Goal: Task Accomplishment & Management: Manage account settings

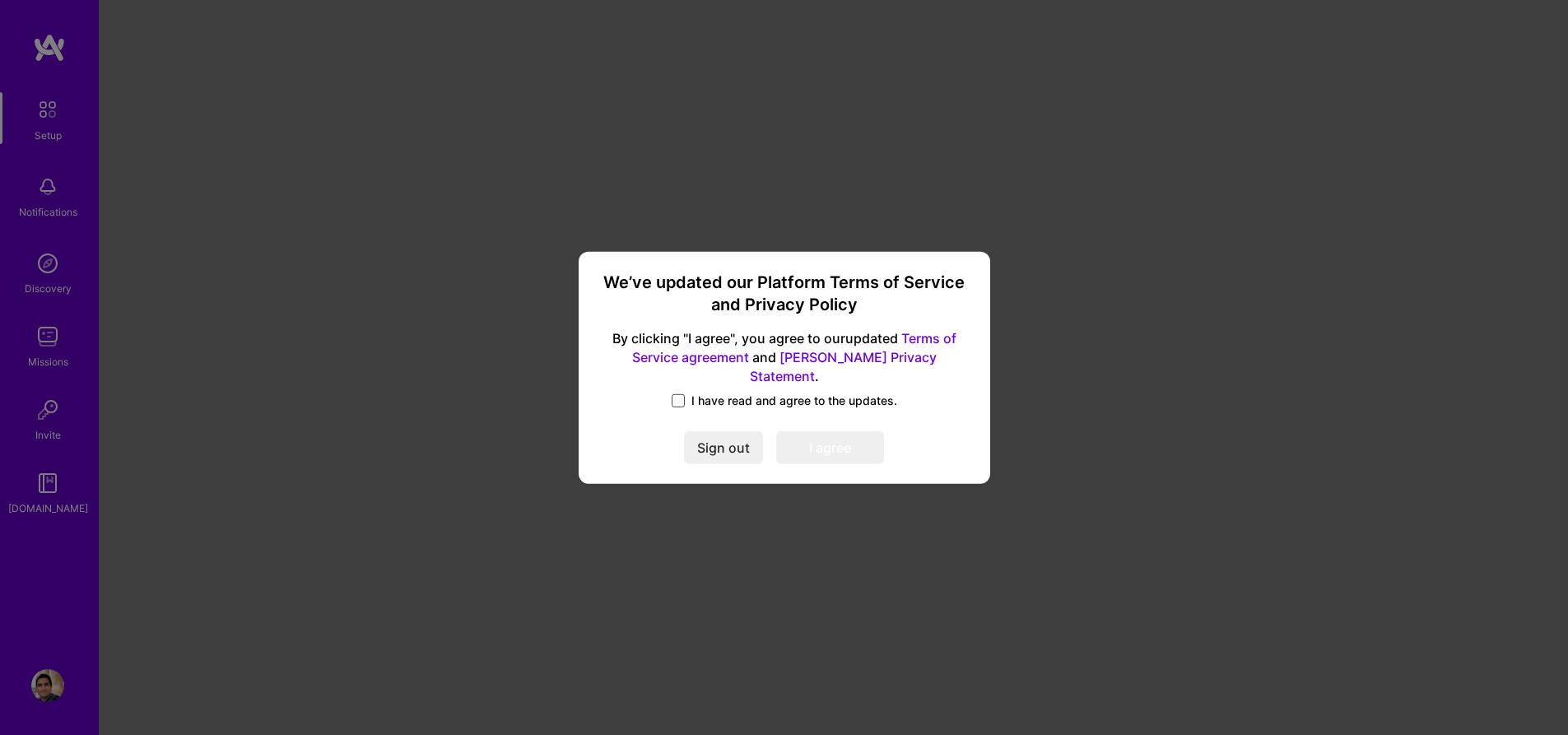
click at [679, 394] on span at bounding box center [679, 401] width 14 height 14
click at [0, 0] on input "I have read and agree to the updates." at bounding box center [0, 0] width 0 height 0
click at [822, 441] on button "I agree" at bounding box center [830, 448] width 108 height 33
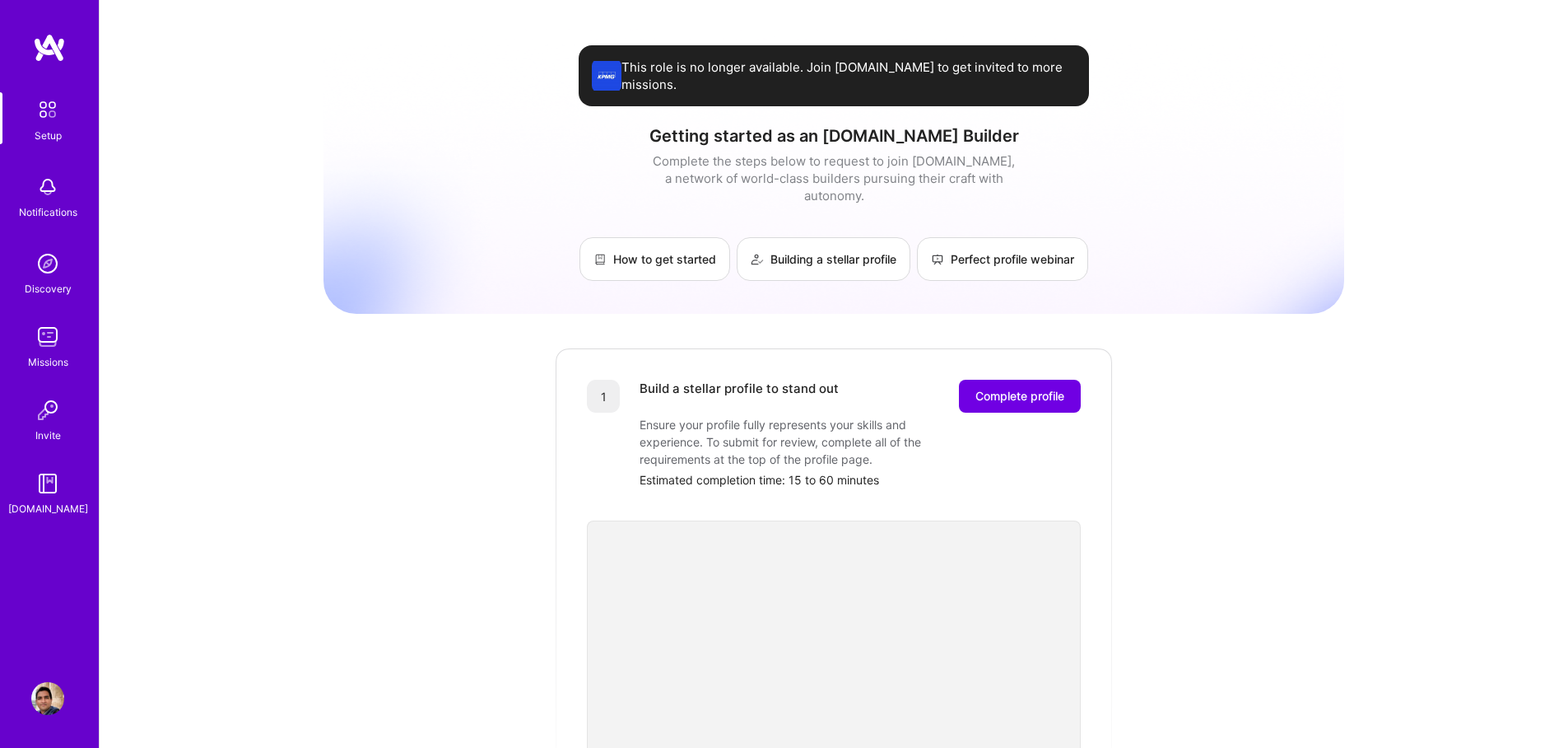
click at [57, 132] on div "Setup" at bounding box center [49, 136] width 27 height 17
click at [47, 197] on img at bounding box center [48, 187] width 33 height 33
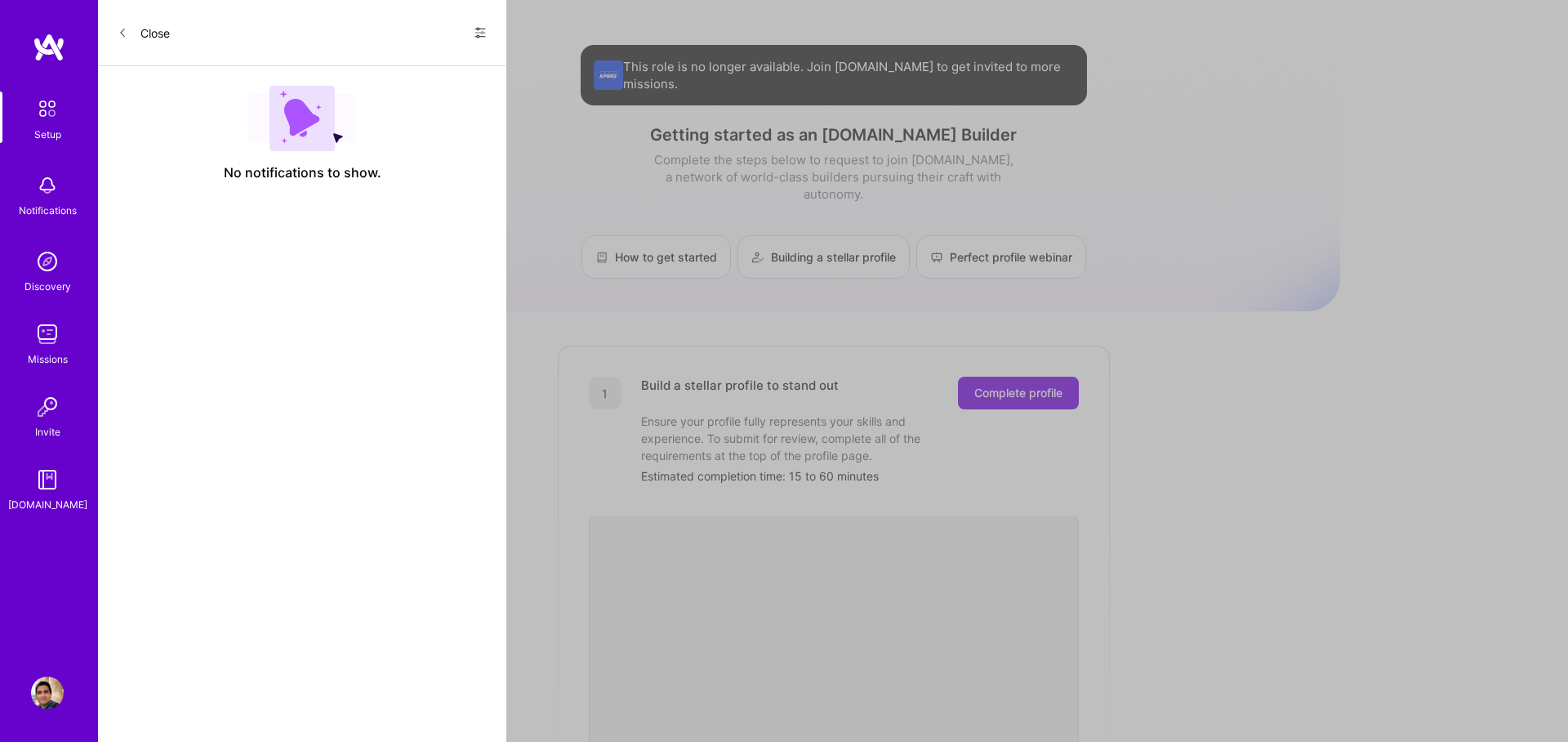
click at [137, 31] on button "Close" at bounding box center [144, 32] width 52 height 26
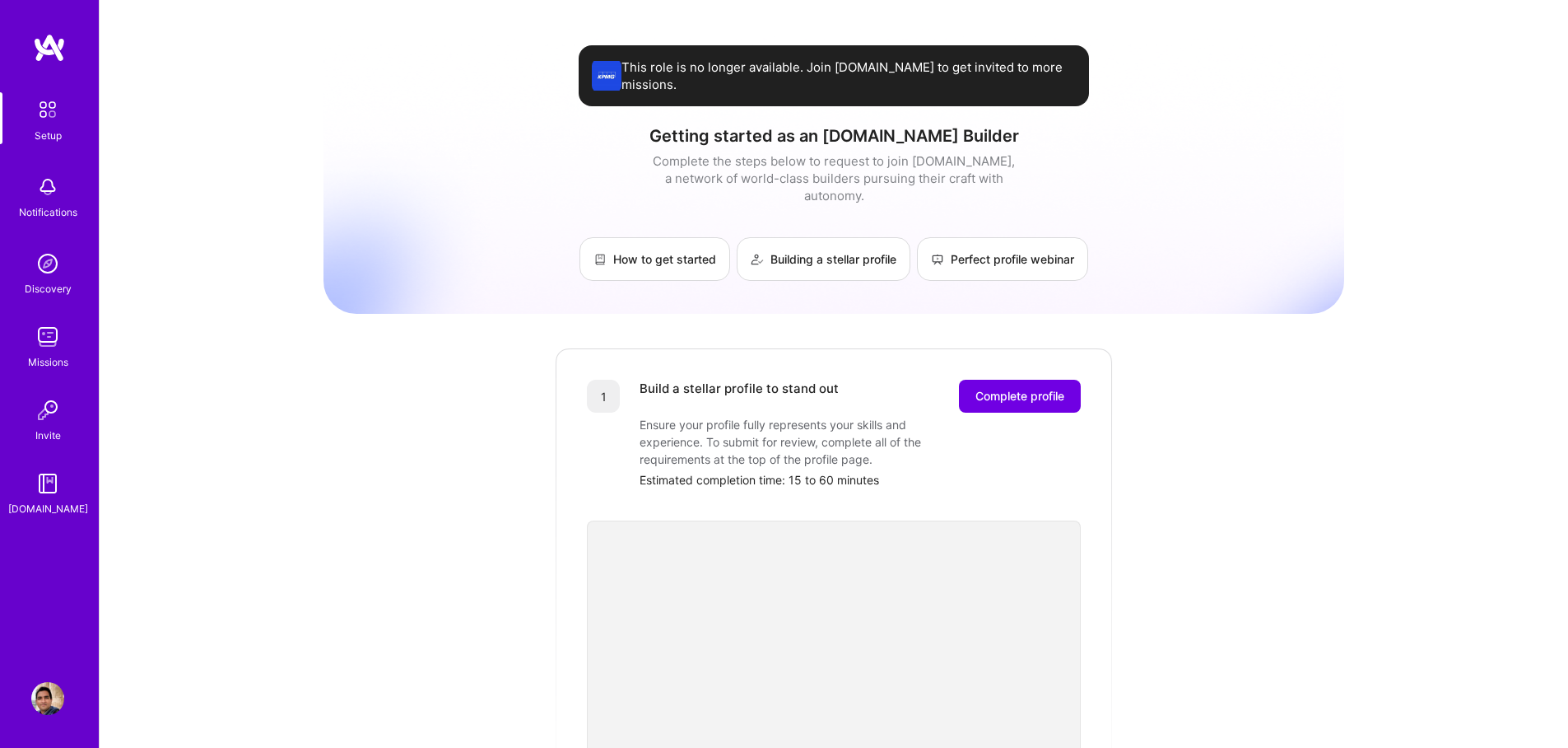
click at [48, 278] on img at bounding box center [48, 263] width 33 height 33
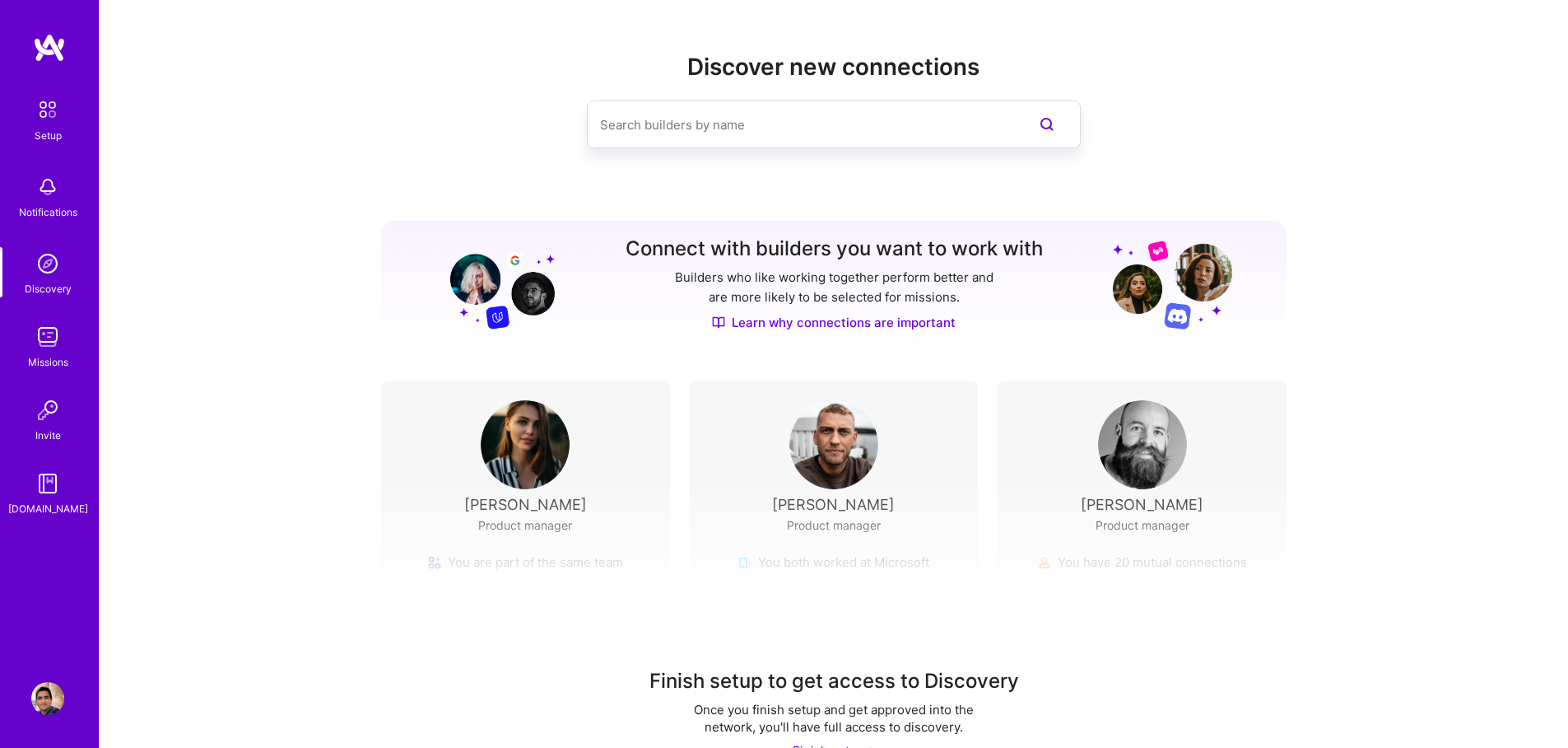
click at [60, 337] on img at bounding box center [48, 337] width 33 height 33
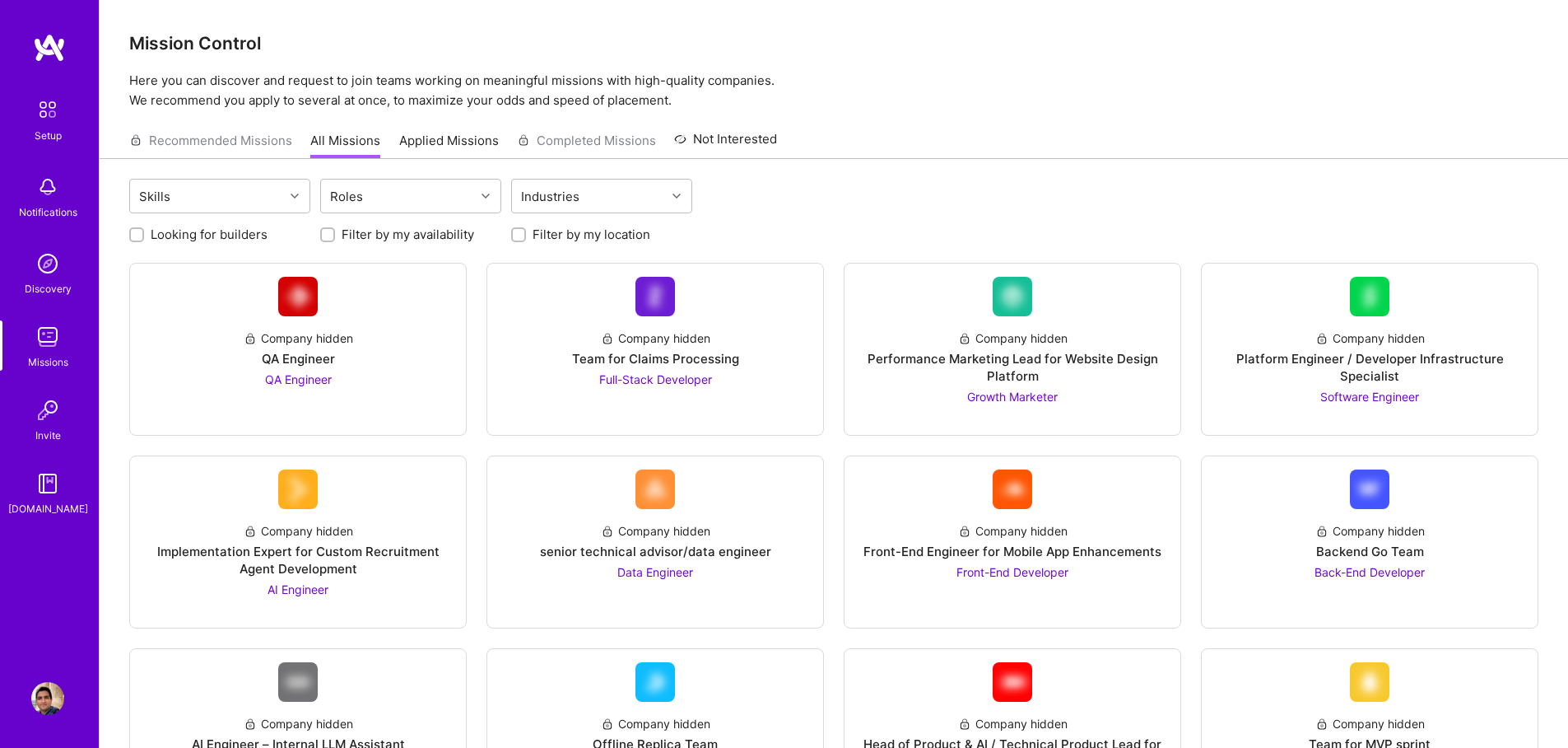
click at [45, 420] on img at bounding box center [48, 410] width 33 height 33
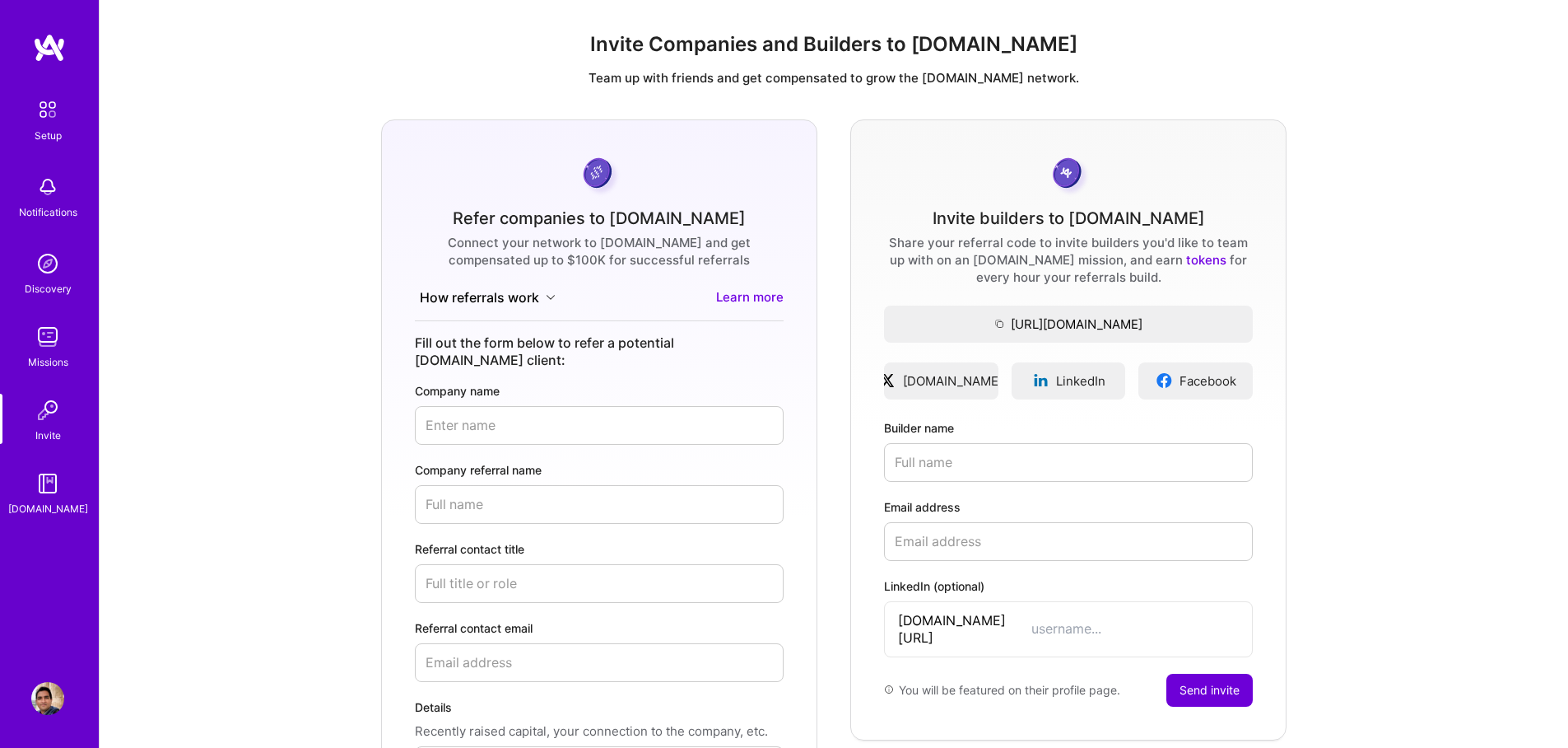
click at [49, 489] on img at bounding box center [48, 484] width 33 height 33
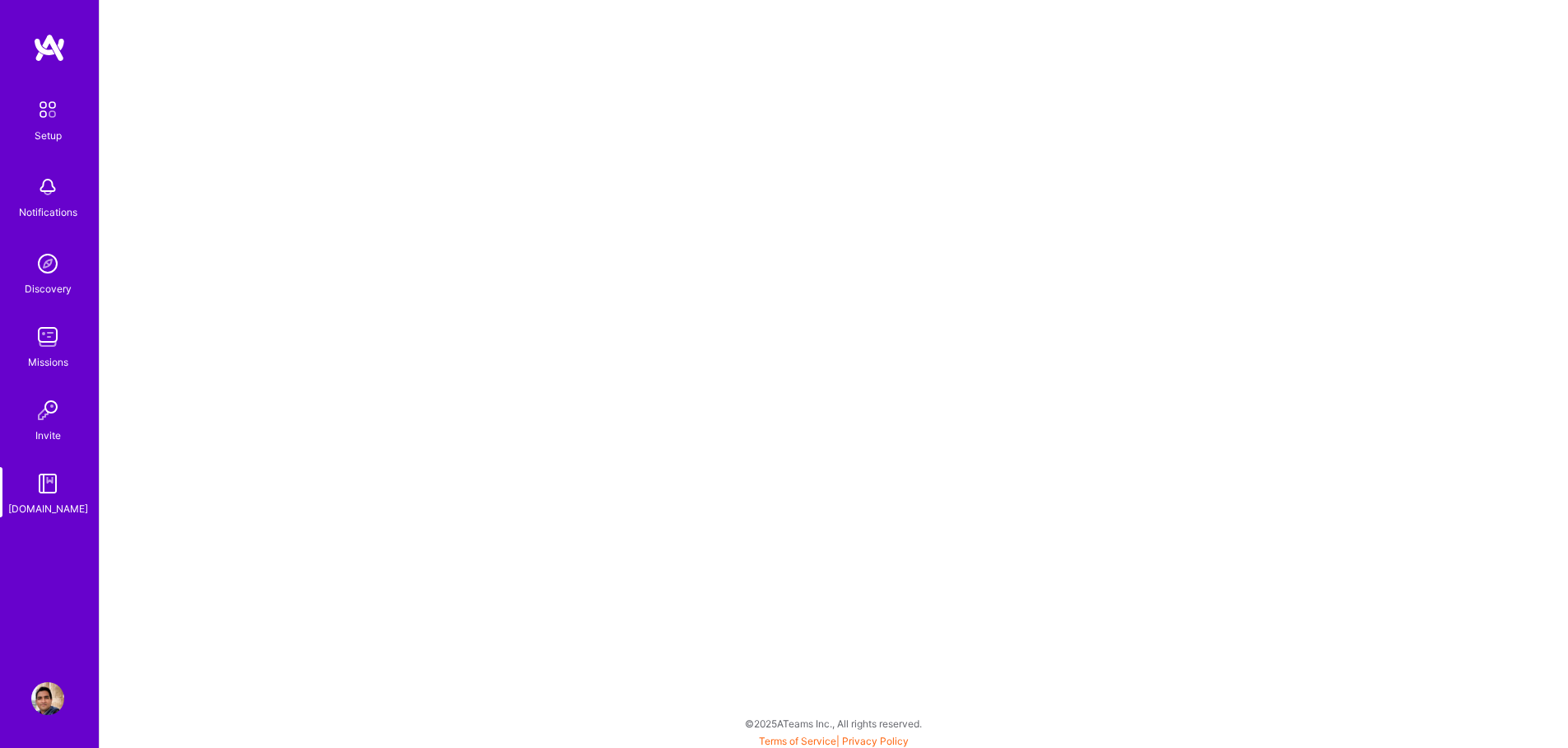
click at [51, 192] on img at bounding box center [48, 187] width 33 height 33
click at [45, 95] on img at bounding box center [48, 110] width 35 height 35
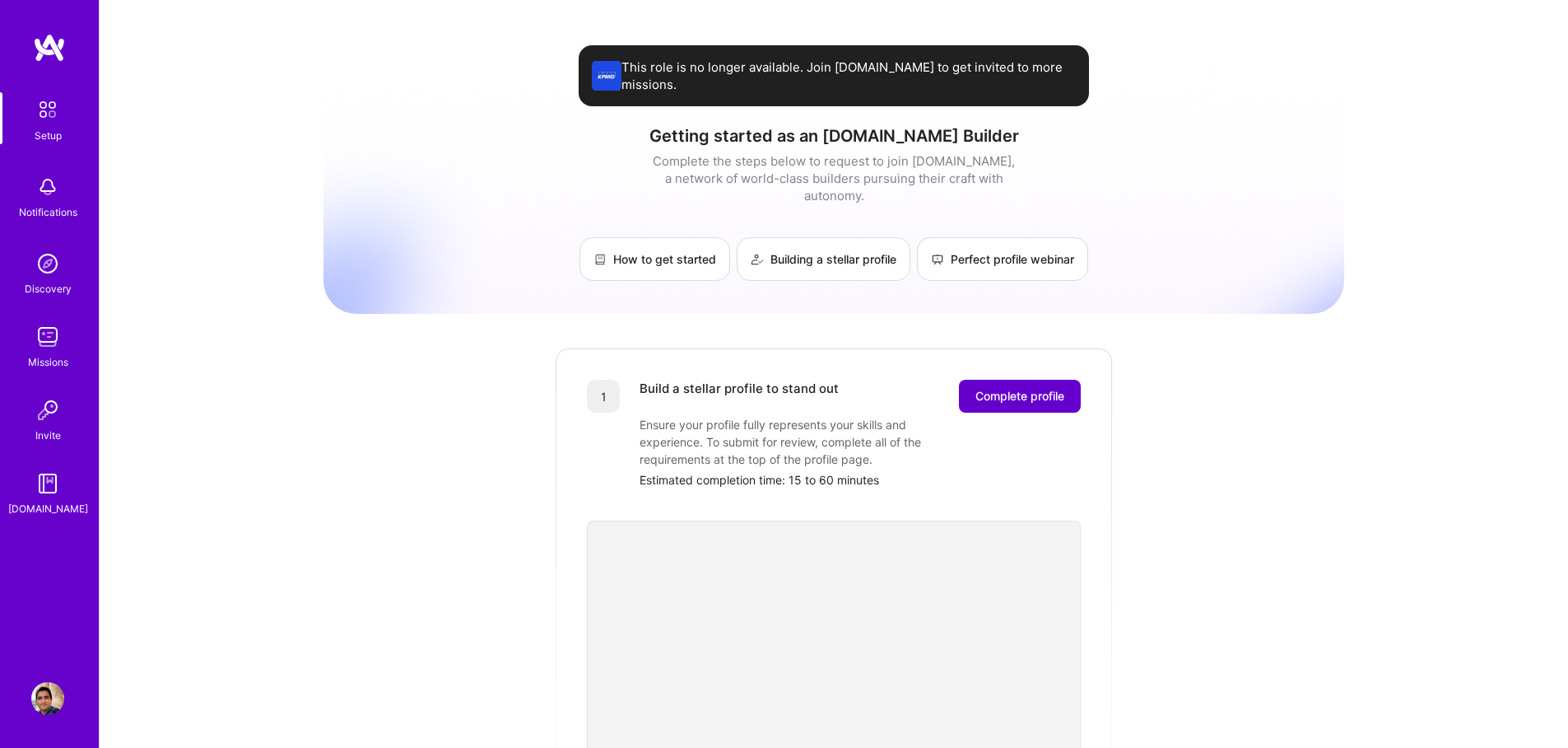
click at [1031, 388] on span "Complete profile" at bounding box center [1020, 395] width 89 height 17
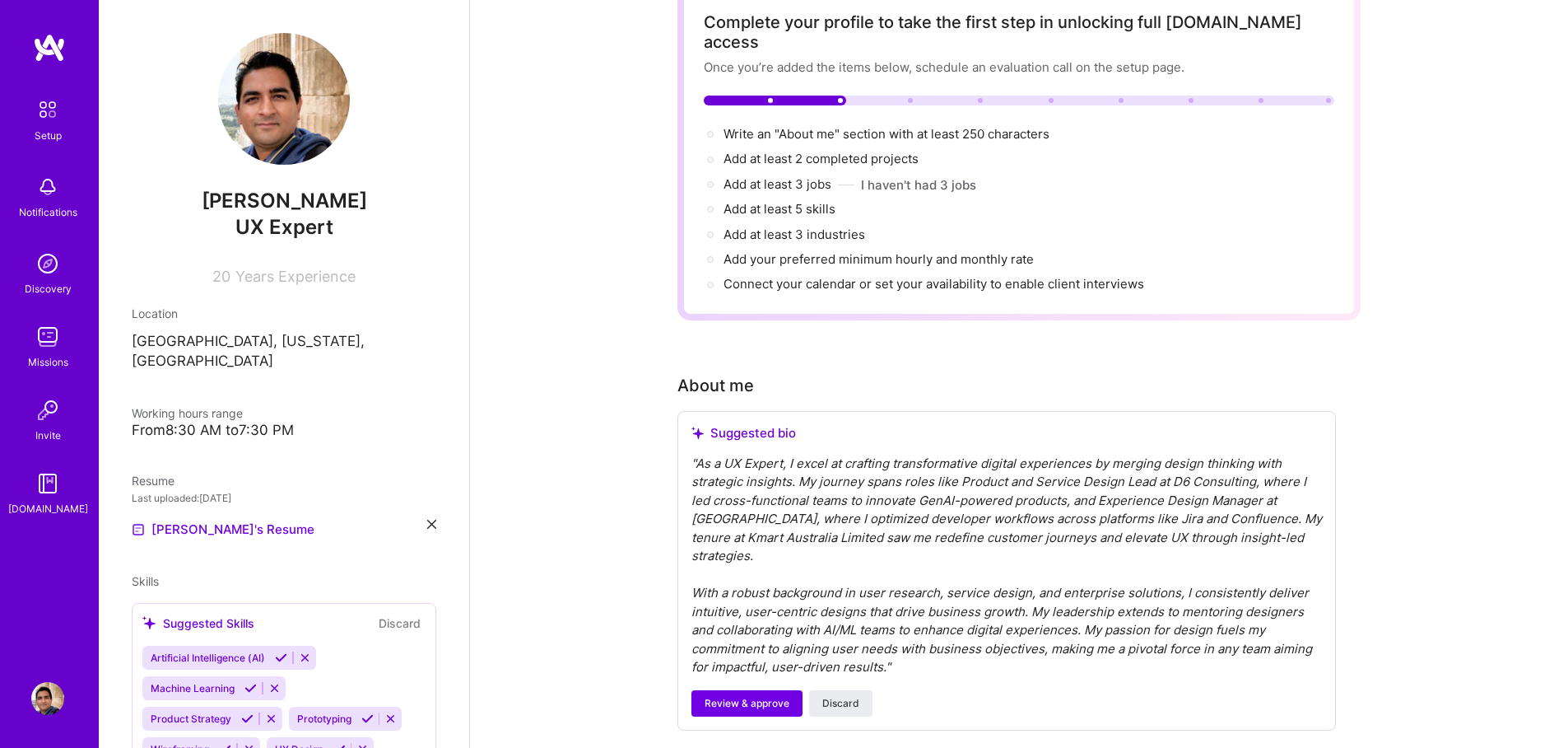
scroll to position [48, 0]
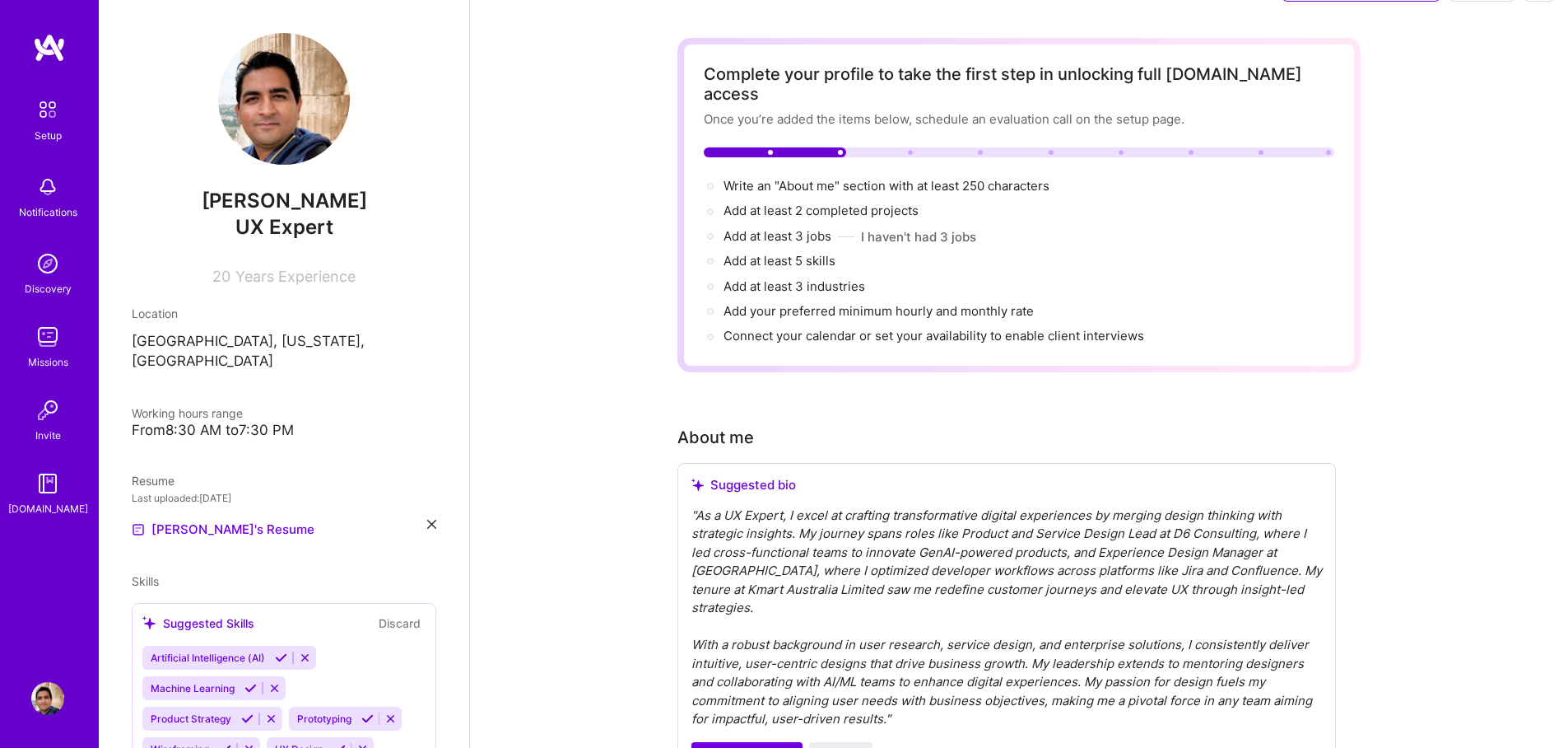
click at [312, 220] on span "UX Expert" at bounding box center [284, 226] width 98 height 24
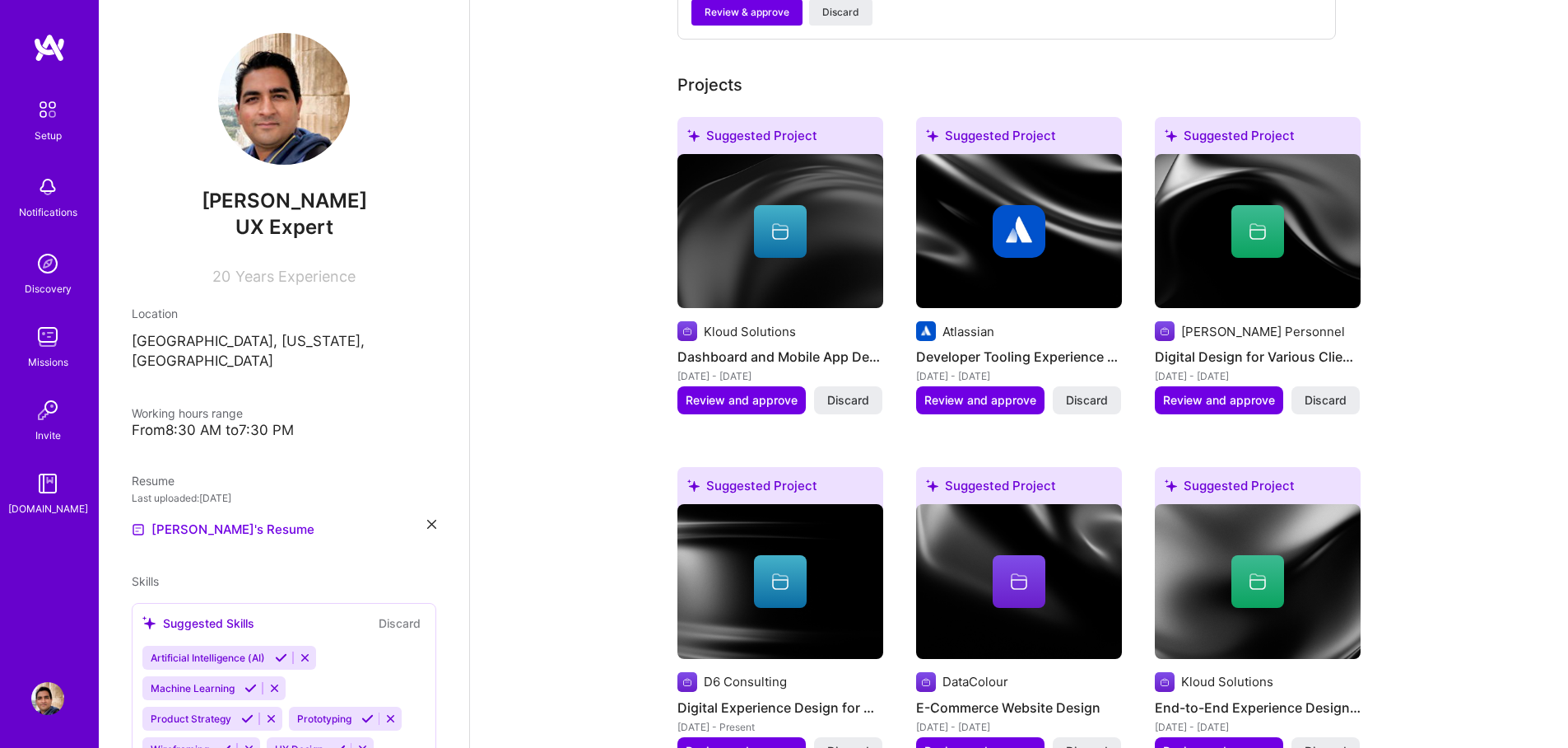
scroll to position [845, 0]
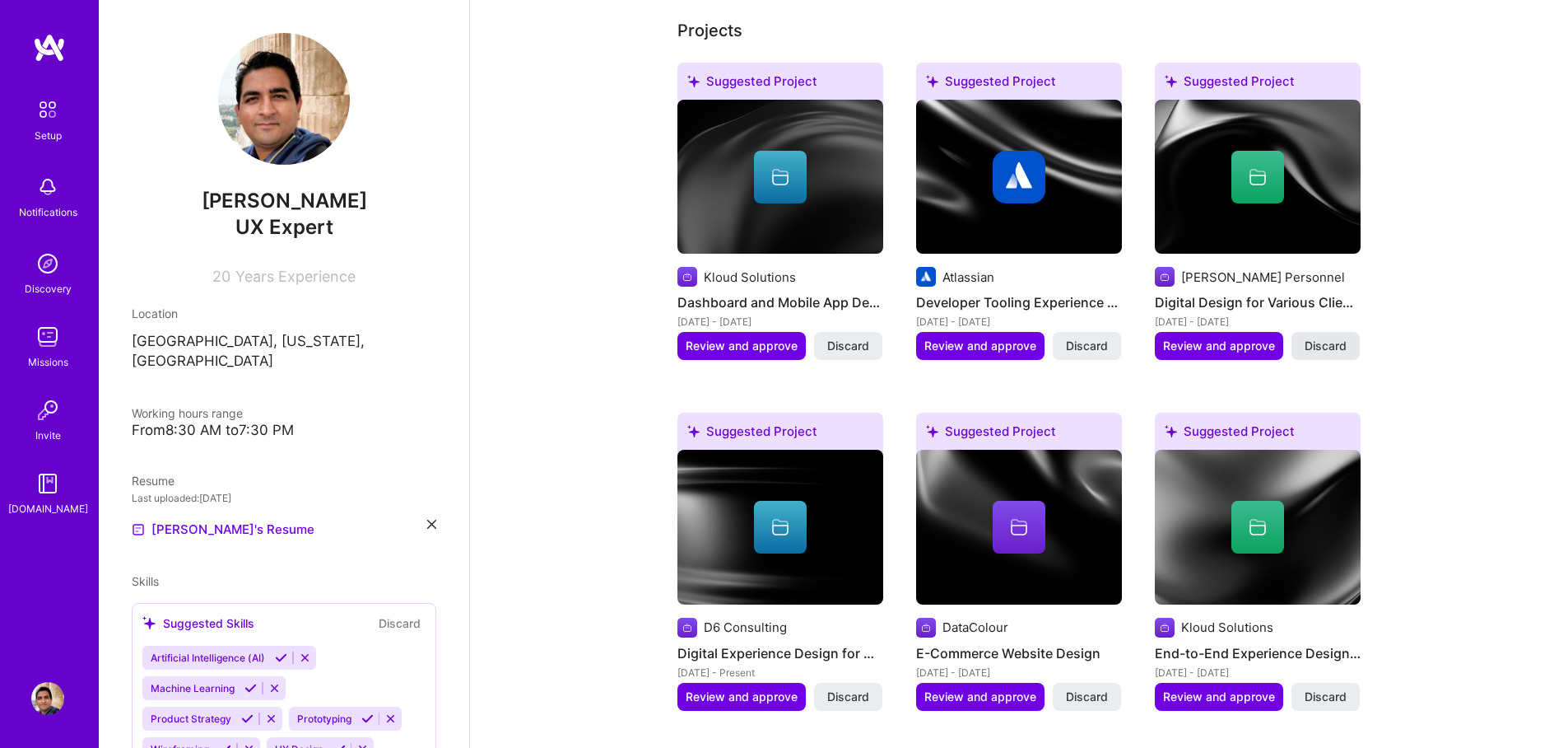
click at [1329, 338] on span "Discard" at bounding box center [1325, 346] width 42 height 17
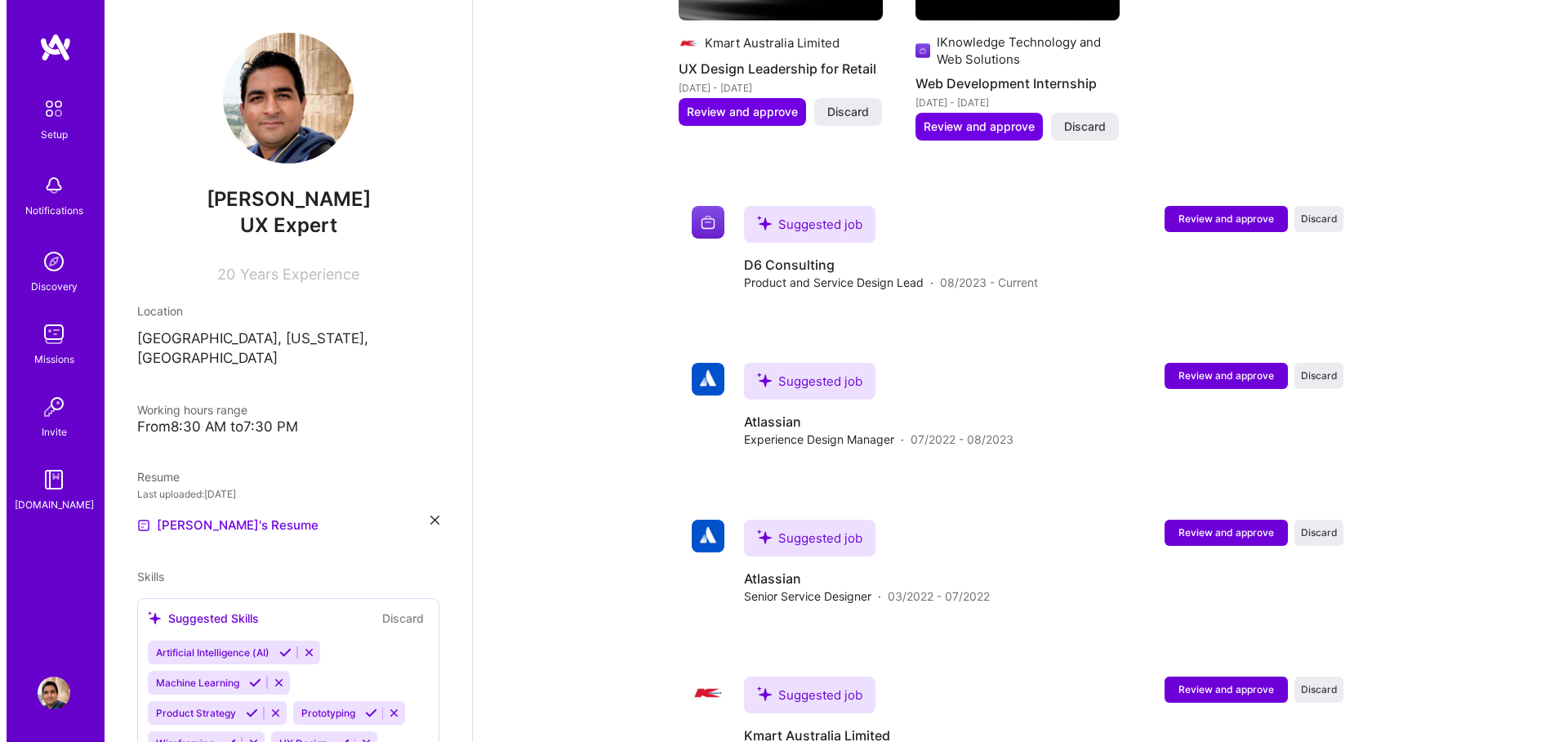
scroll to position [2834, 0]
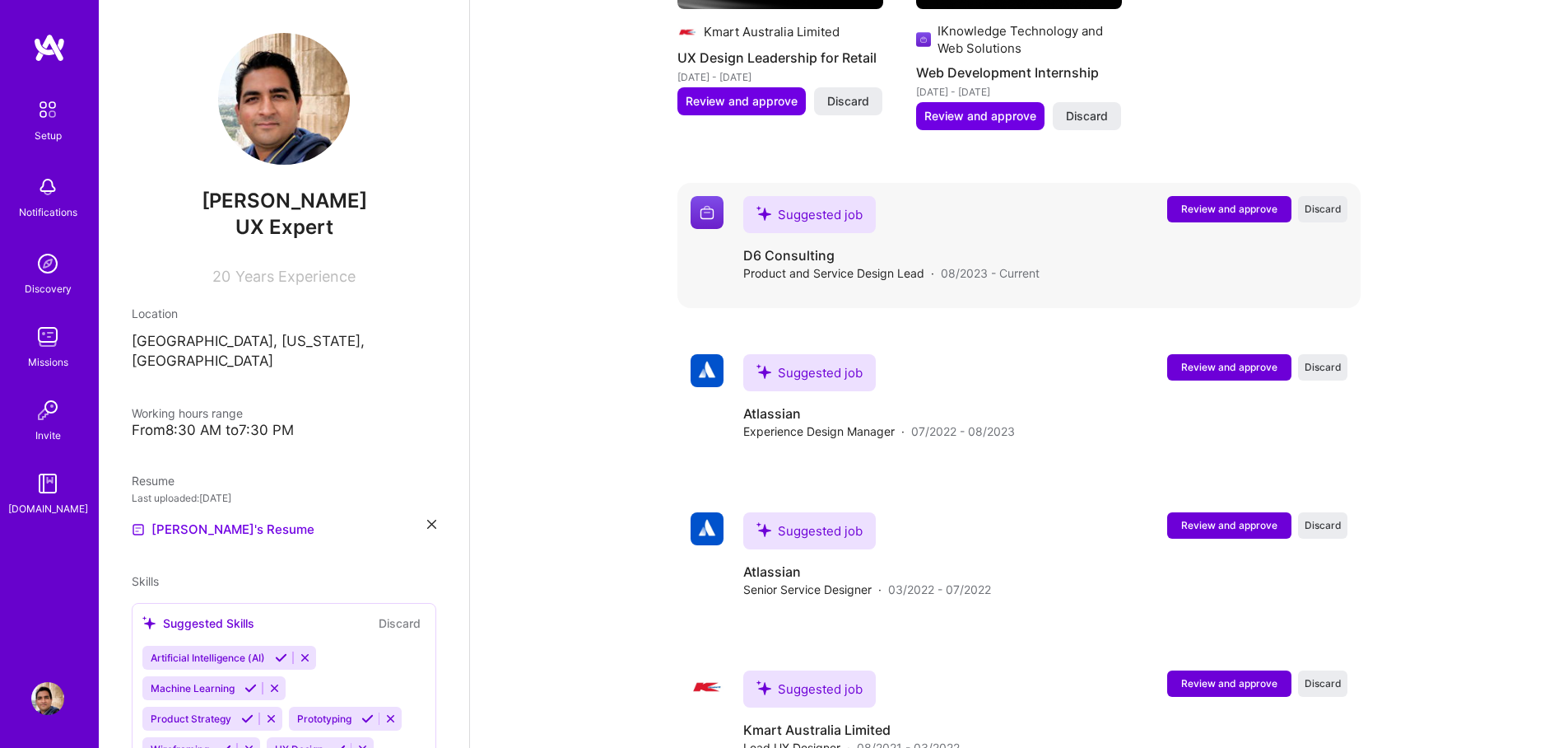
click at [1244, 202] on span "Review and approve" at bounding box center [1229, 209] width 96 height 14
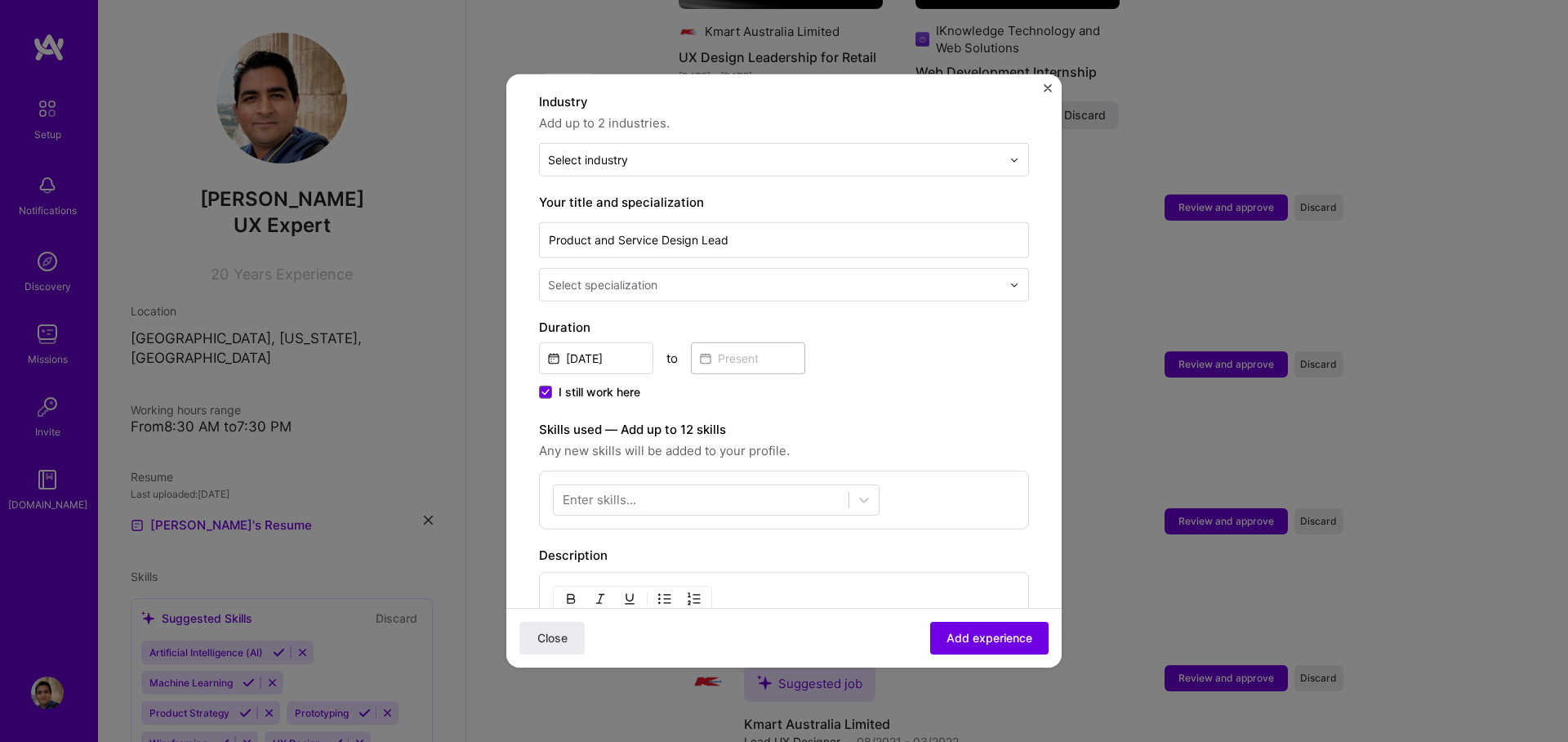
scroll to position [201, 0]
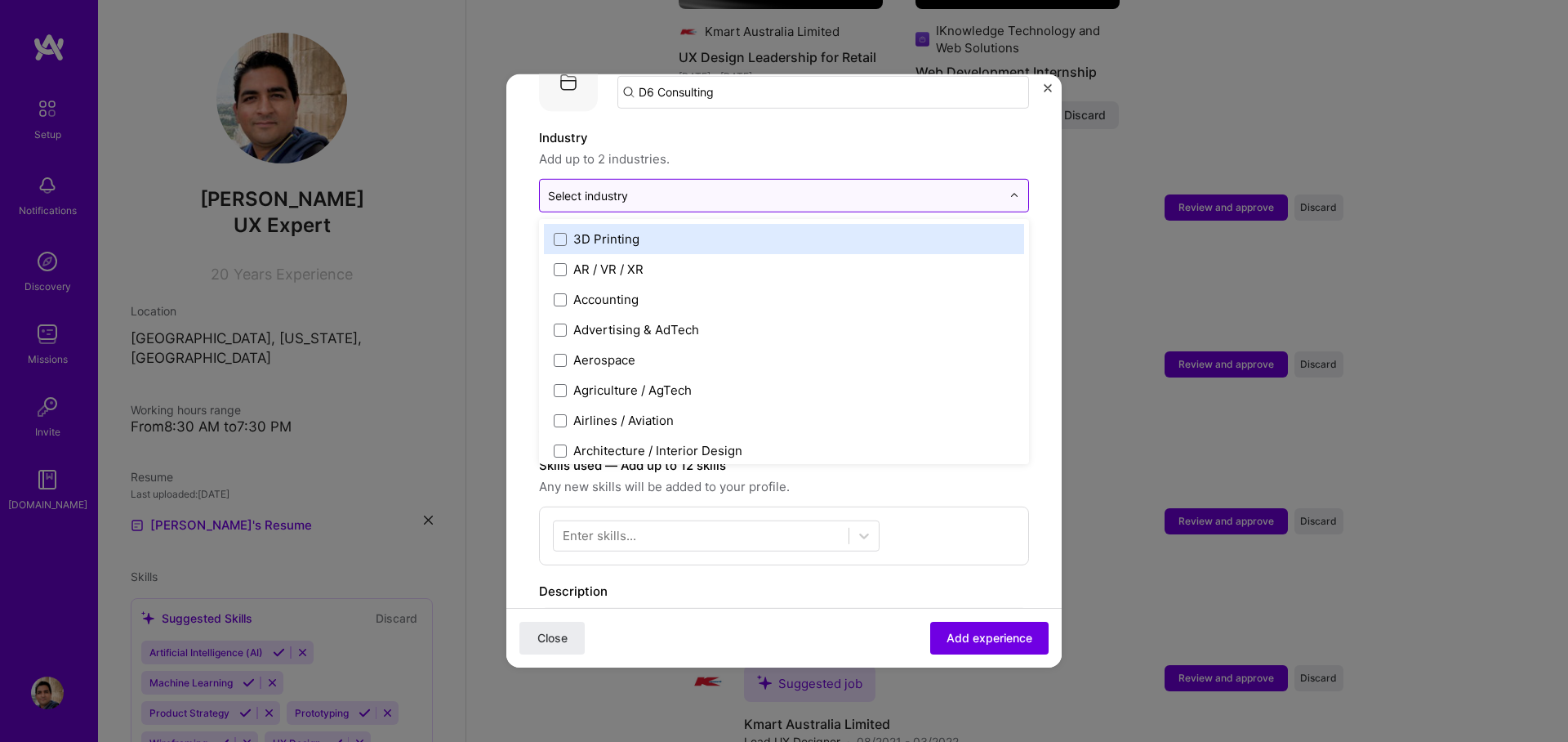
click at [865, 187] on input "text" at bounding box center [774, 196] width 454 height 17
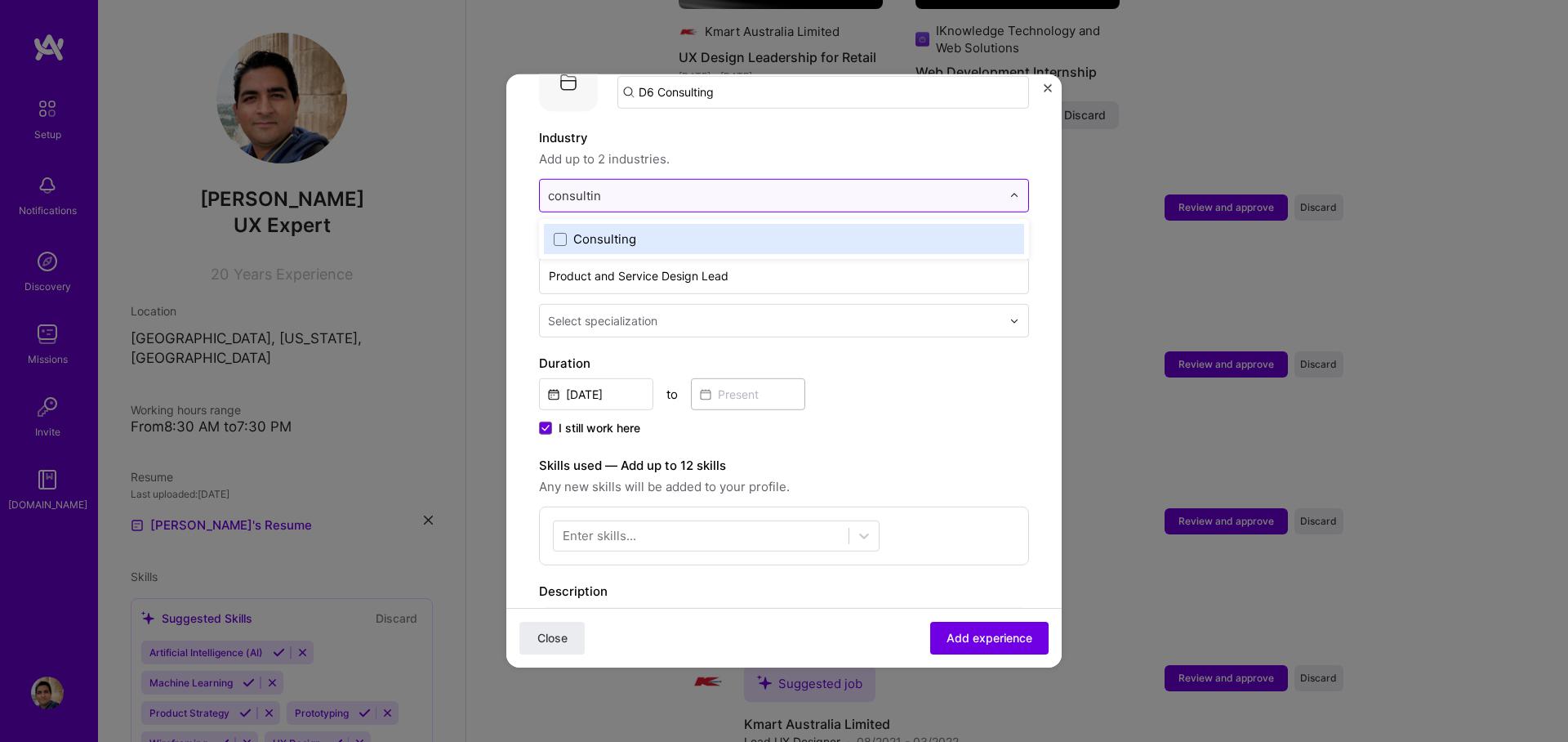
type input "consulting"
click at [559, 232] on span at bounding box center [561, 239] width 13 height 13
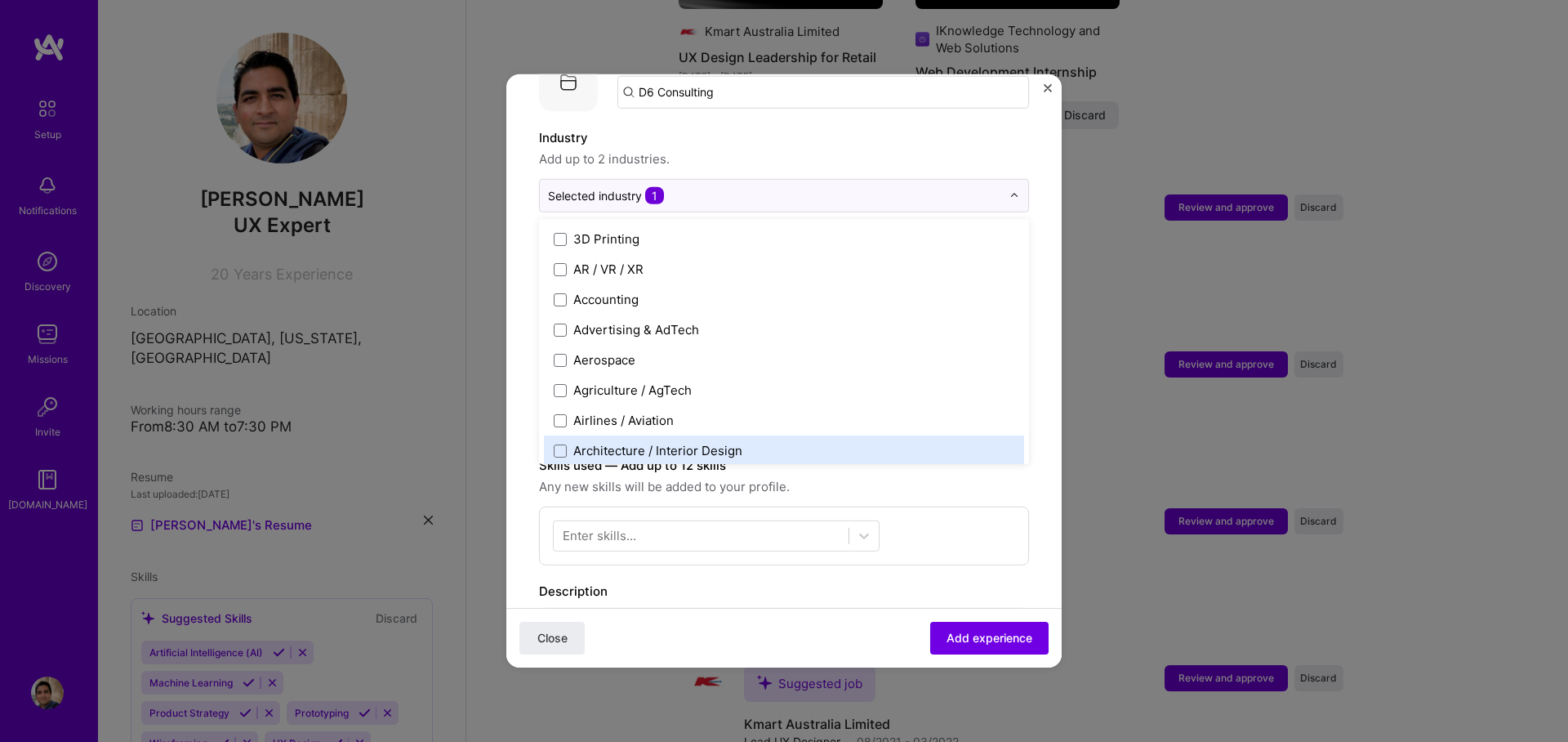
click at [931, 519] on div "Enter skills..." at bounding box center [784, 536] width 490 height 59
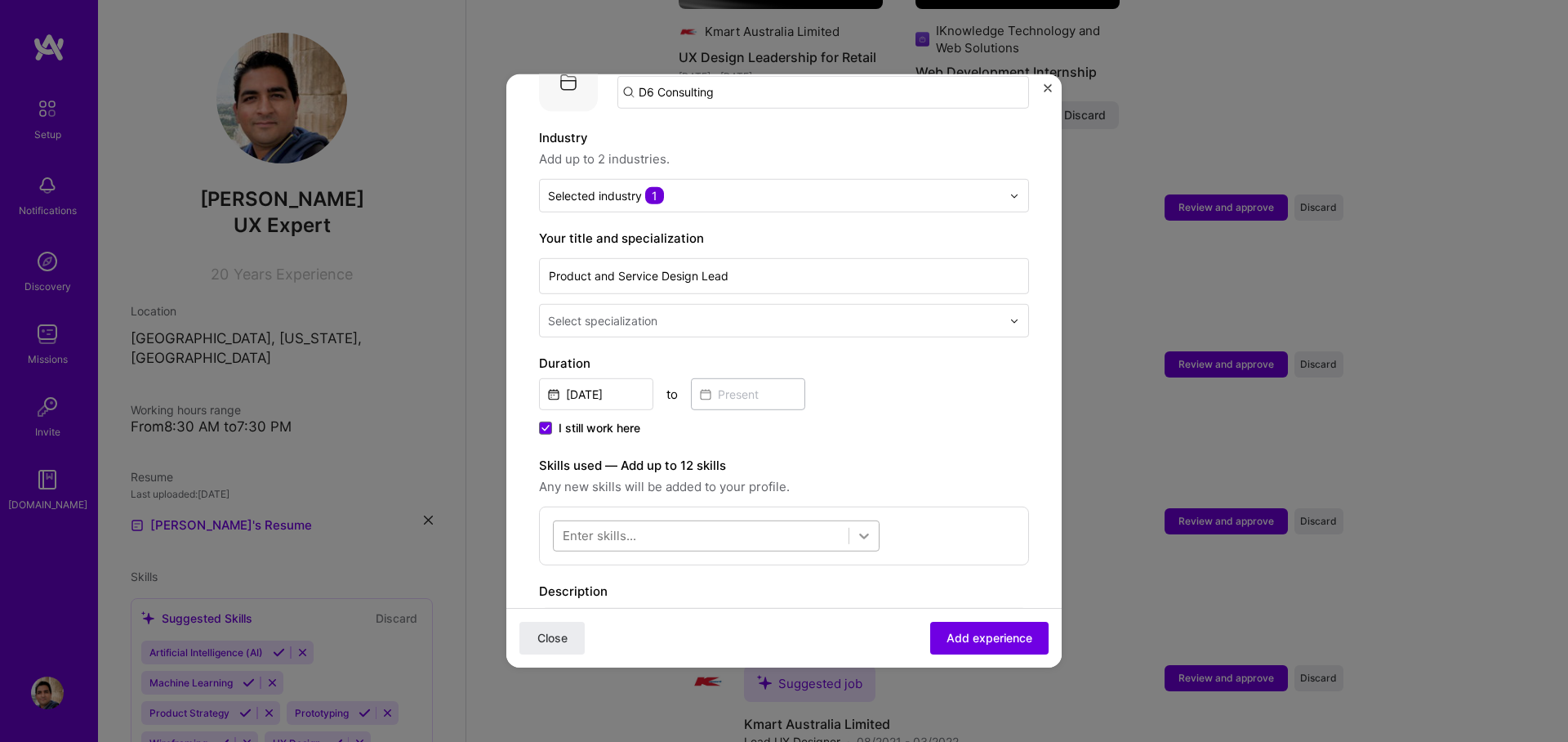
click at [854, 521] on div at bounding box center [864, 536] width 30 height 30
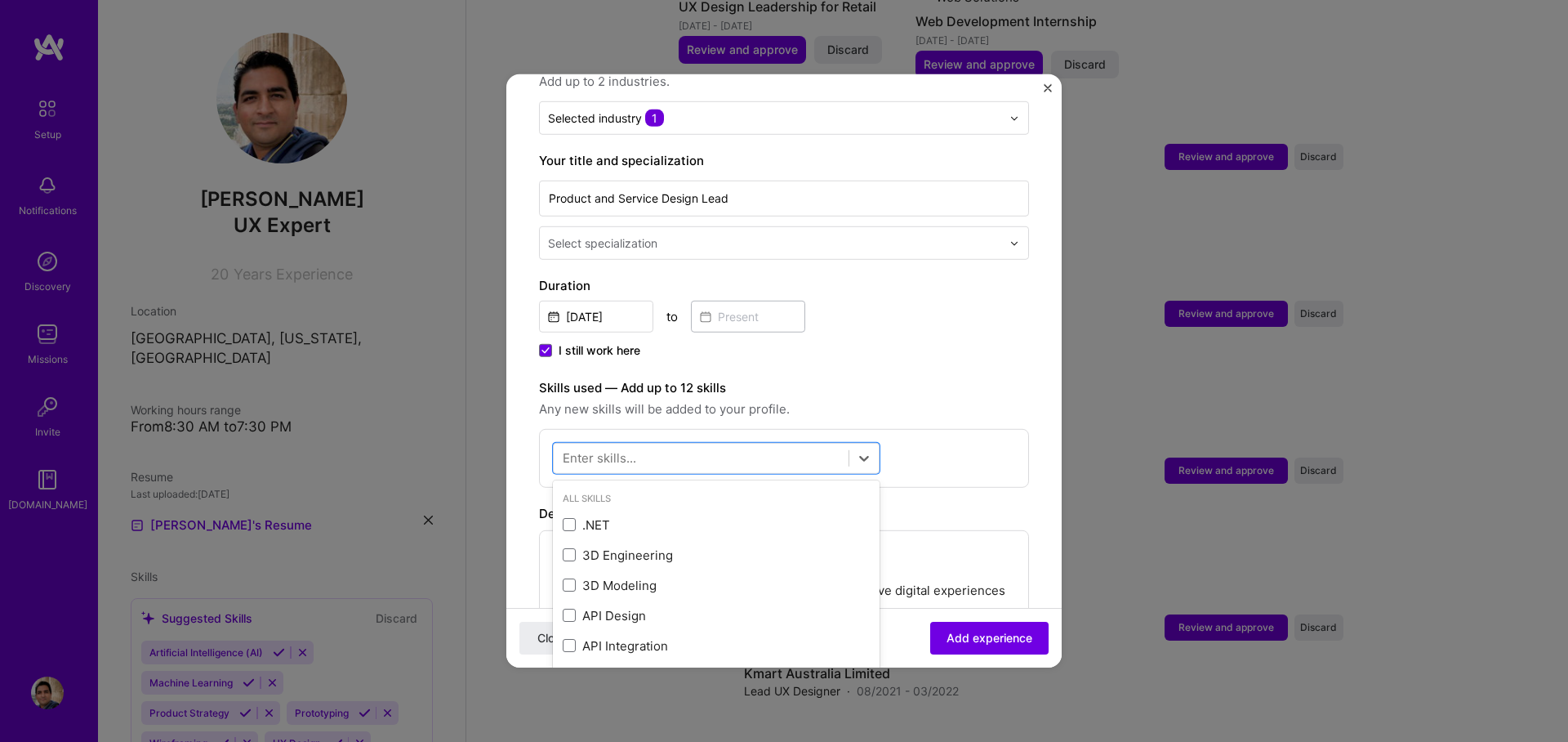
scroll to position [499, 0]
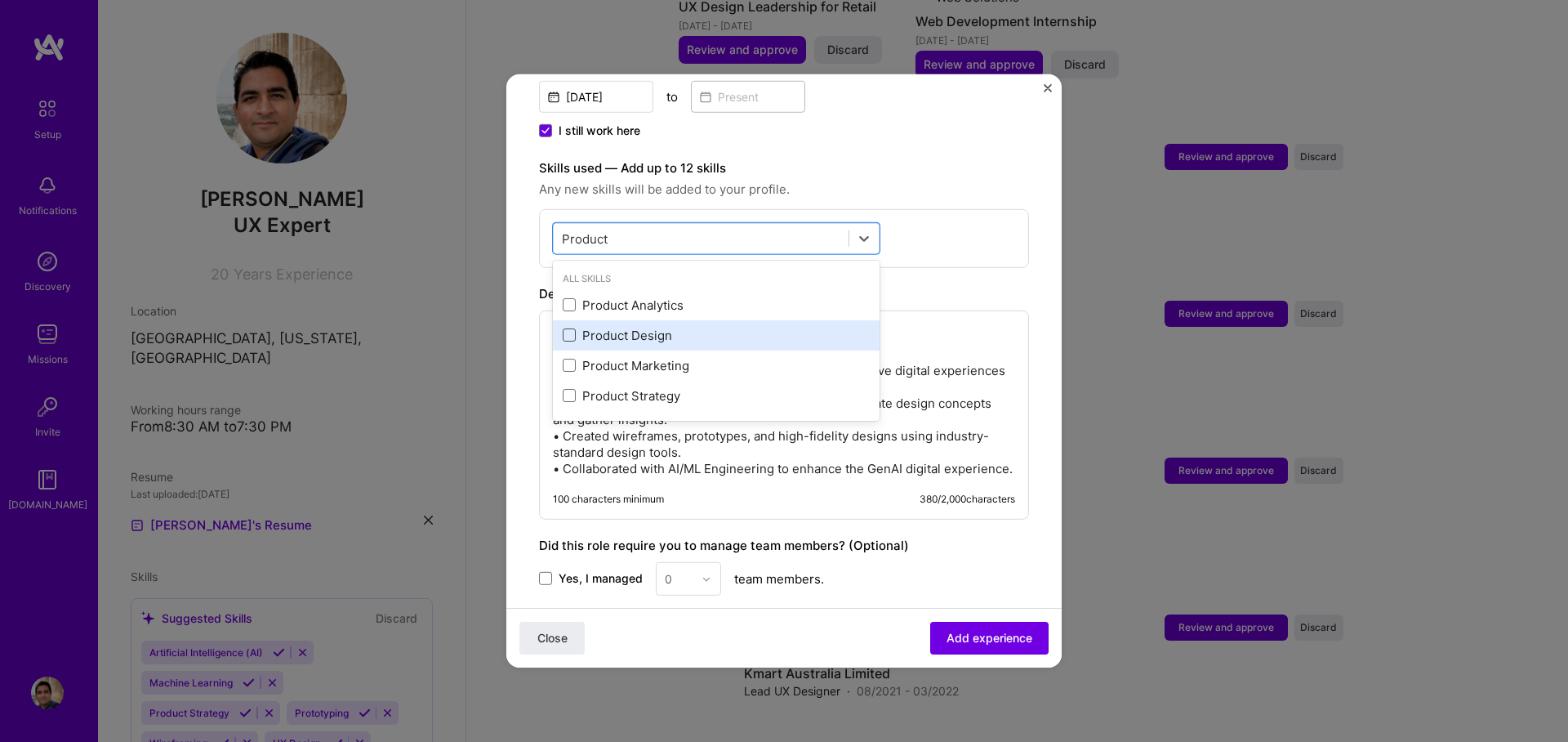
click at [572, 329] on span at bounding box center [569, 335] width 13 height 13
click at [0, 0] on input "checkbox" at bounding box center [0, 0] width 0 height 0
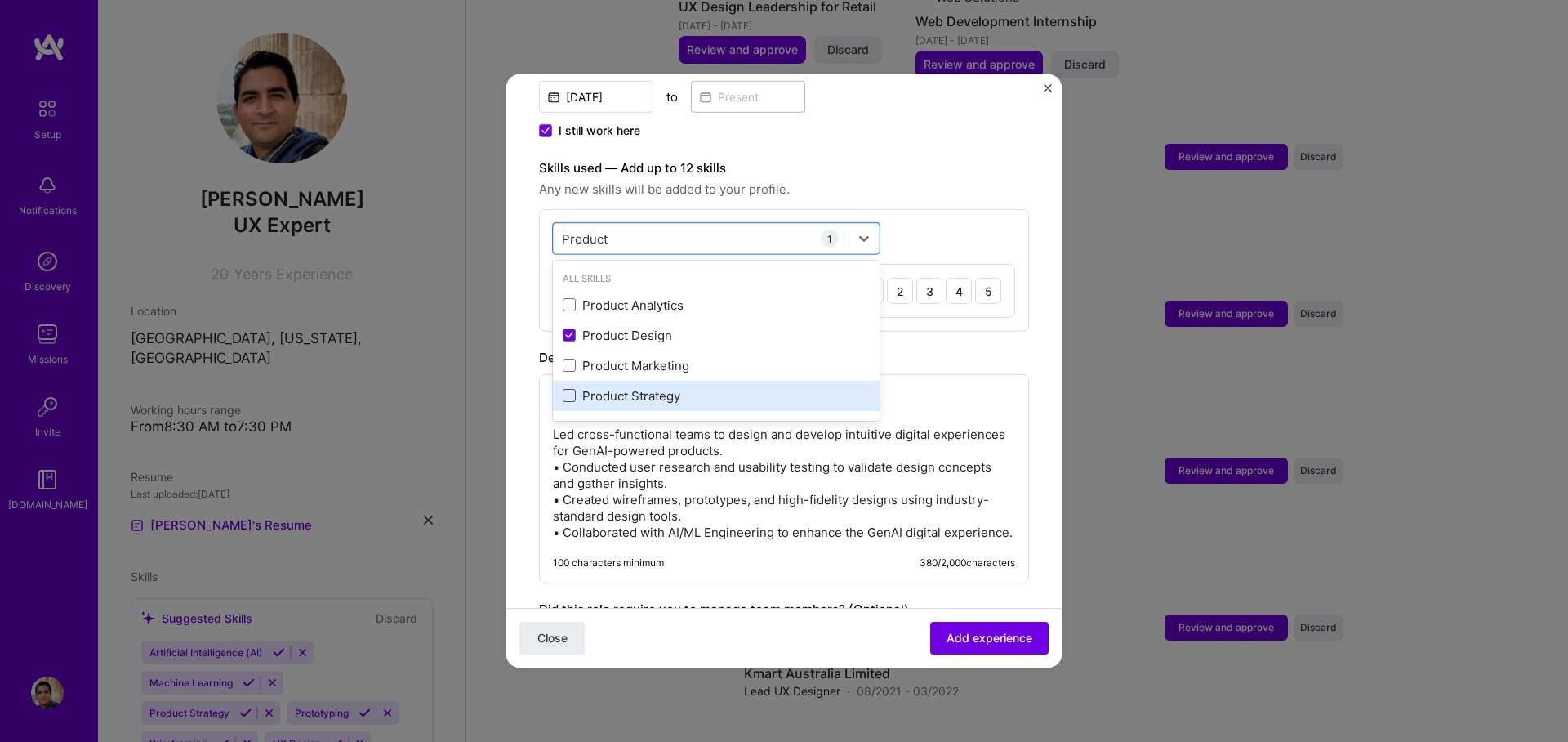
click at [573, 389] on span at bounding box center [569, 396] width 13 height 13
click at [0, 0] on input "checkbox" at bounding box center [0, 0] width 0 height 0
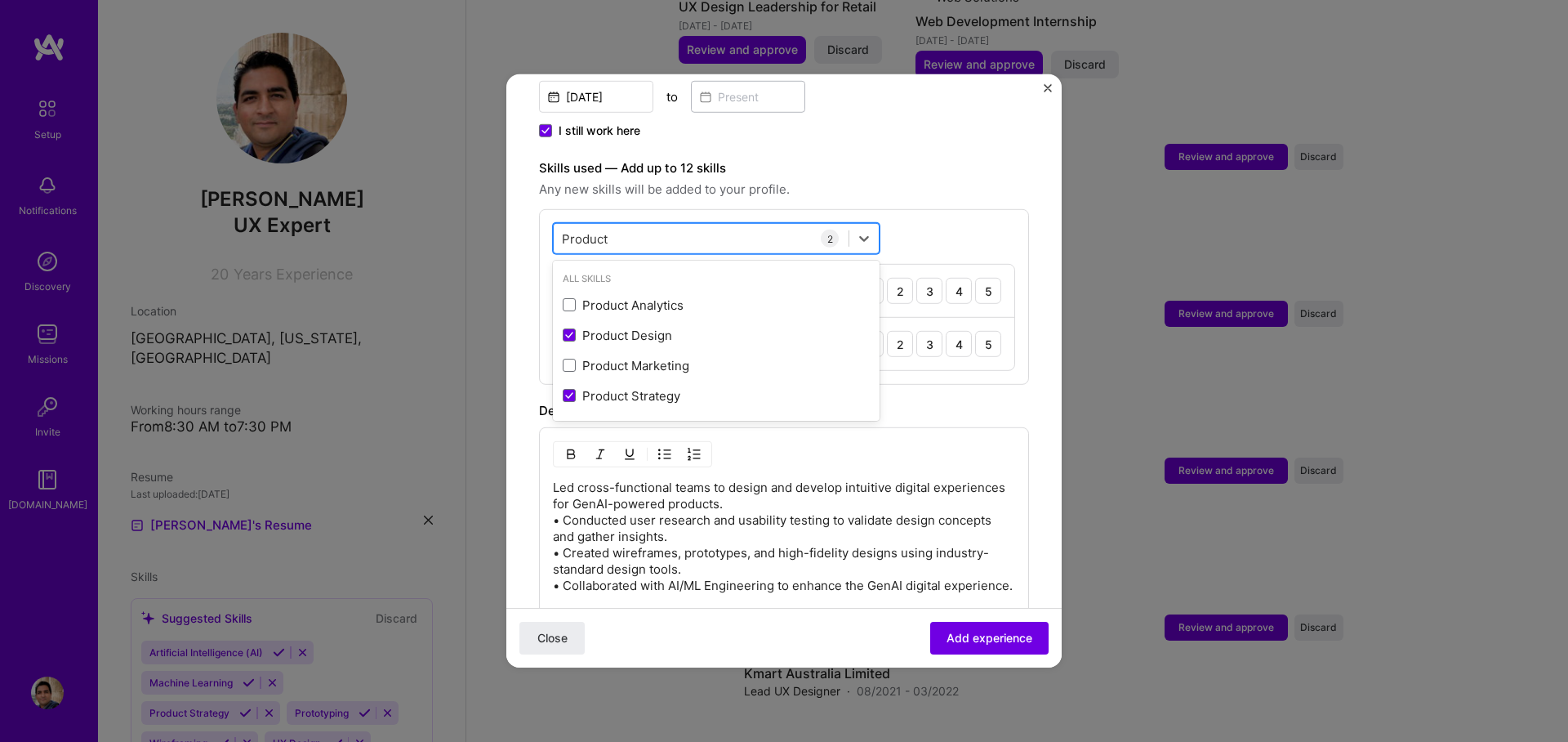
click at [657, 225] on div "Product Product" at bounding box center [701, 238] width 295 height 27
click at [584, 229] on input "Product" at bounding box center [585, 238] width 47 height 17
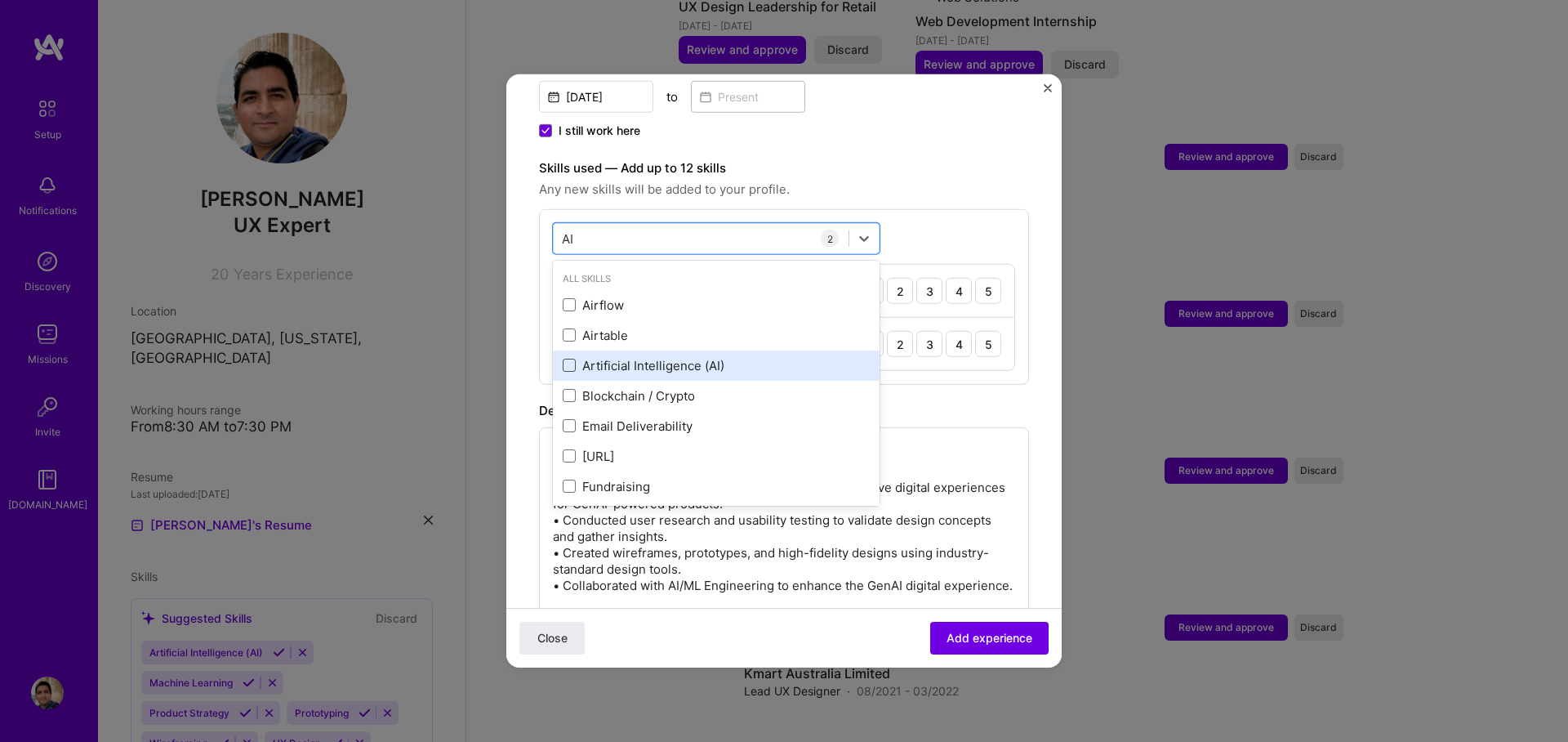
click at [568, 358] on span at bounding box center [569, 365] width 13 height 13
click at [0, 0] on input "checkbox" at bounding box center [0, 0] width 0 height 0
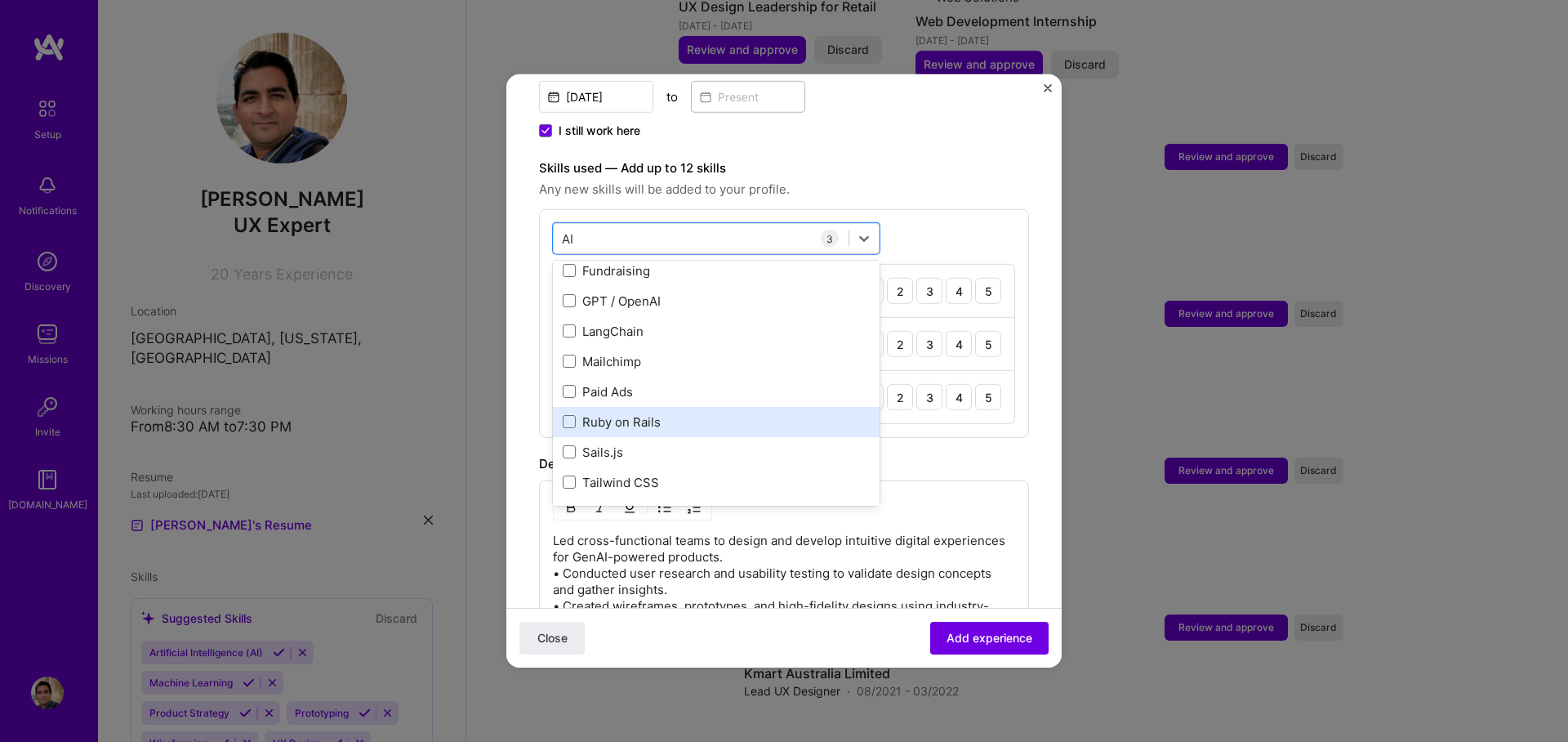
scroll to position [218, 0]
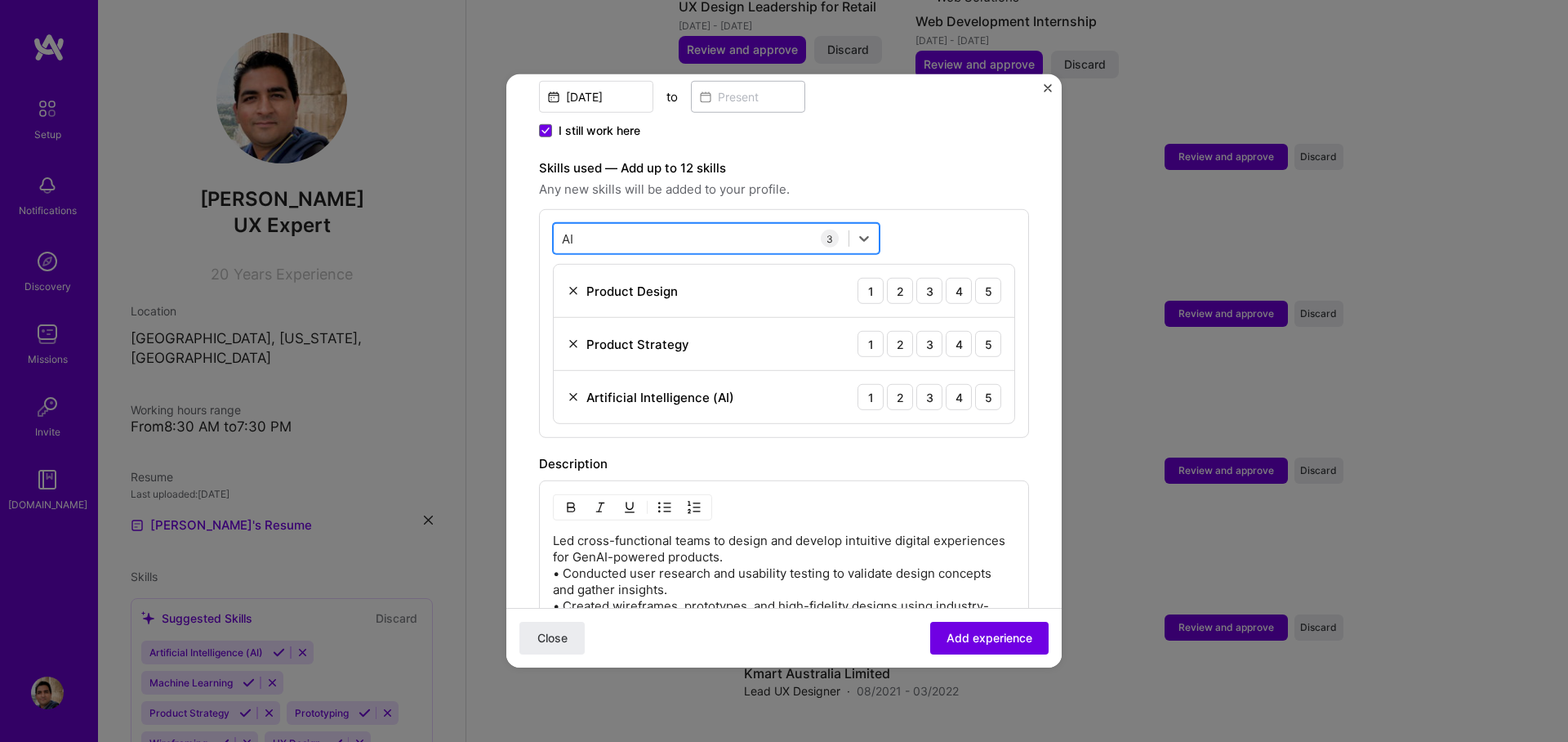
click at [640, 225] on div "AI AI" at bounding box center [701, 238] width 295 height 27
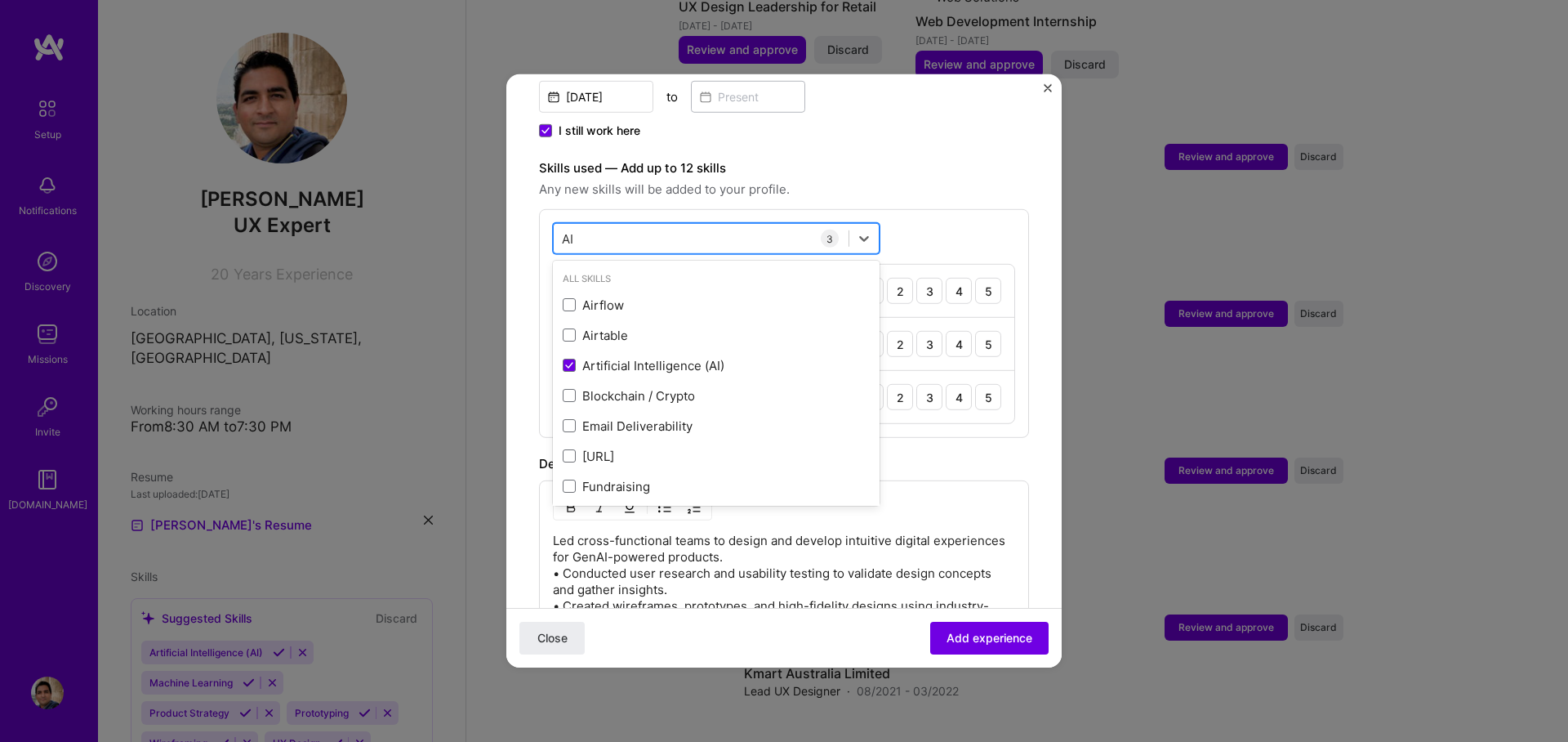
click at [568, 229] on input "AI" at bounding box center [568, 238] width 13 height 17
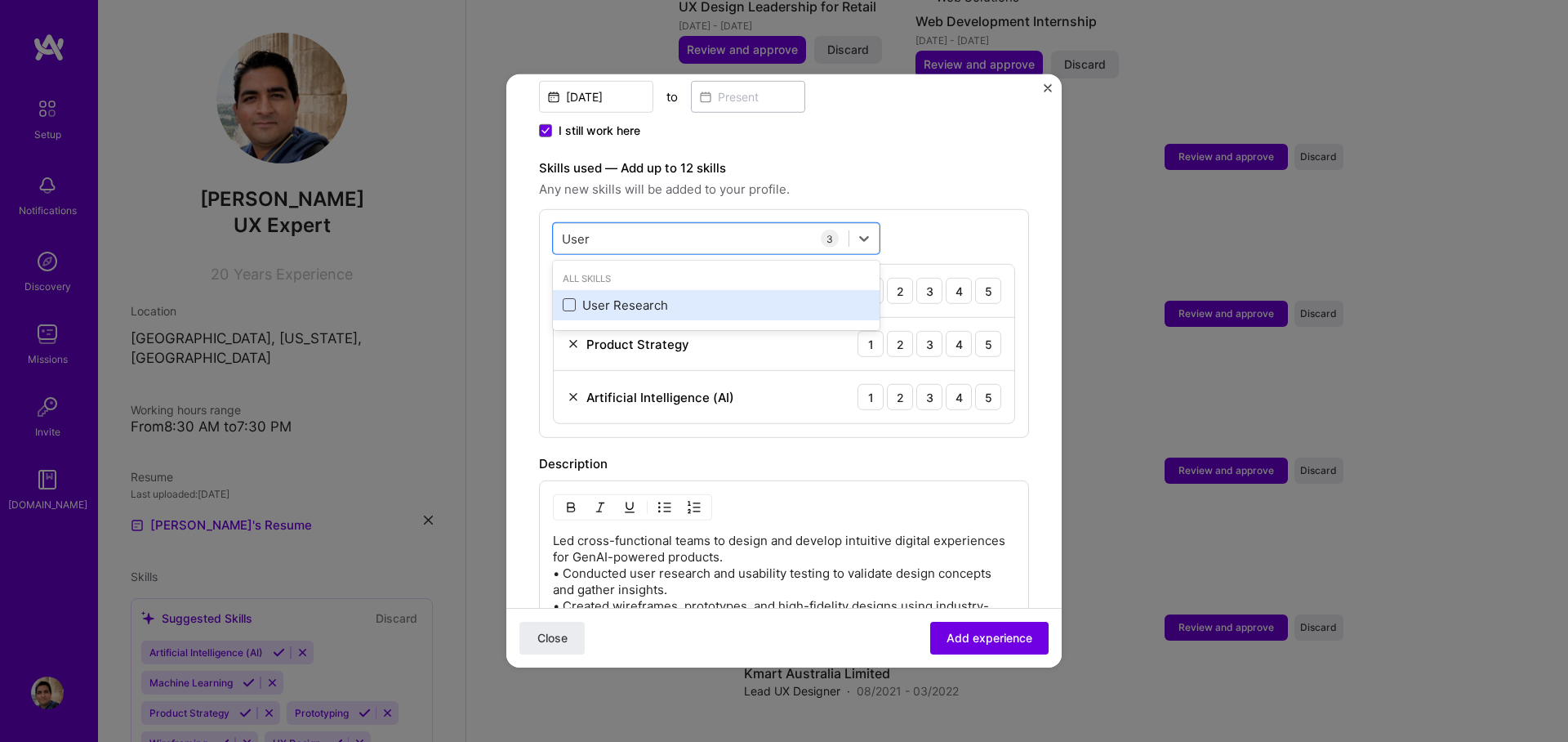
click at [567, 298] on span at bounding box center [569, 305] width 13 height 13
click at [0, 0] on input "checkbox" at bounding box center [0, 0] width 0 height 0
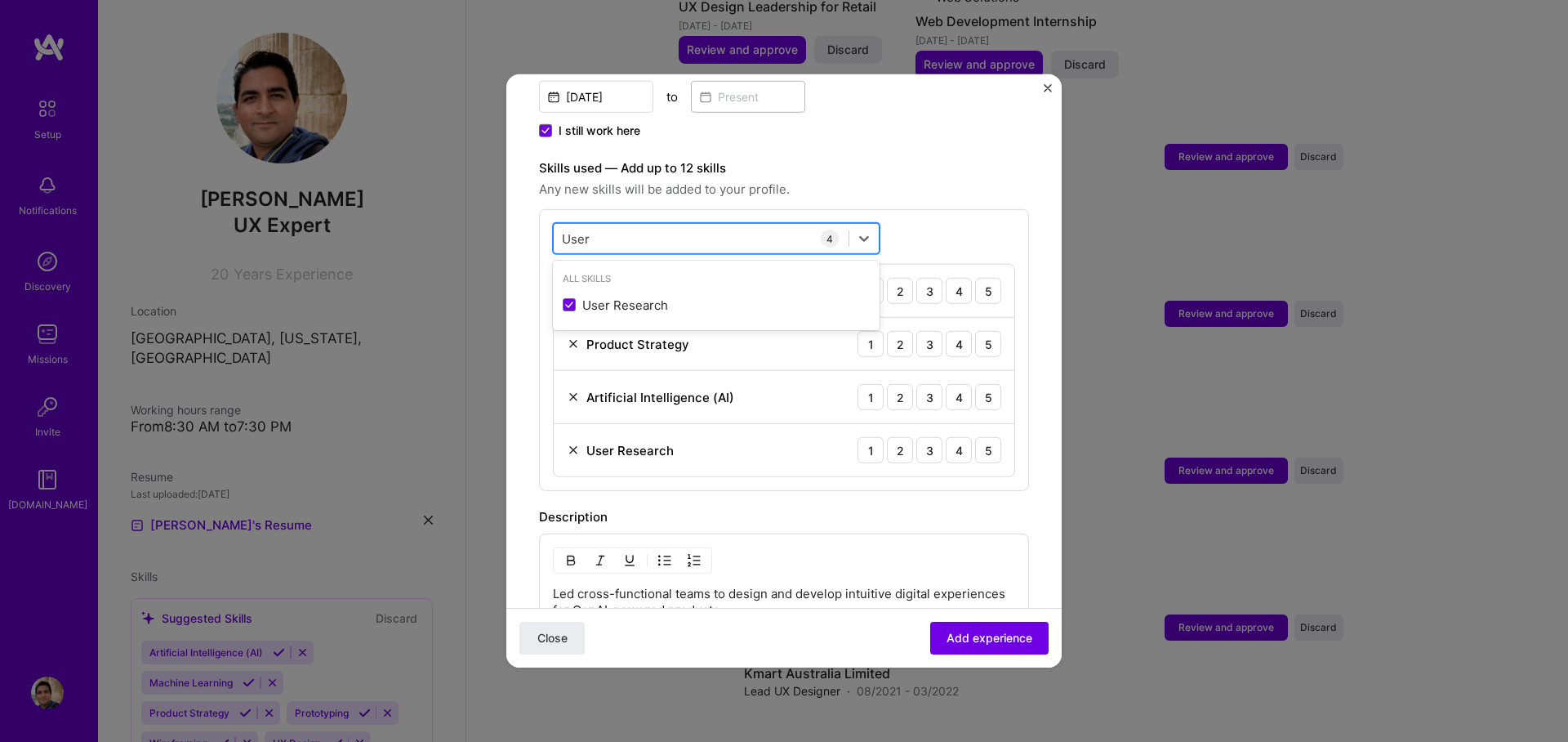
click at [577, 229] on input "User" at bounding box center [576, 238] width 29 height 17
type input "Product"
click at [598, 229] on input "Product" at bounding box center [585, 238] width 47 height 17
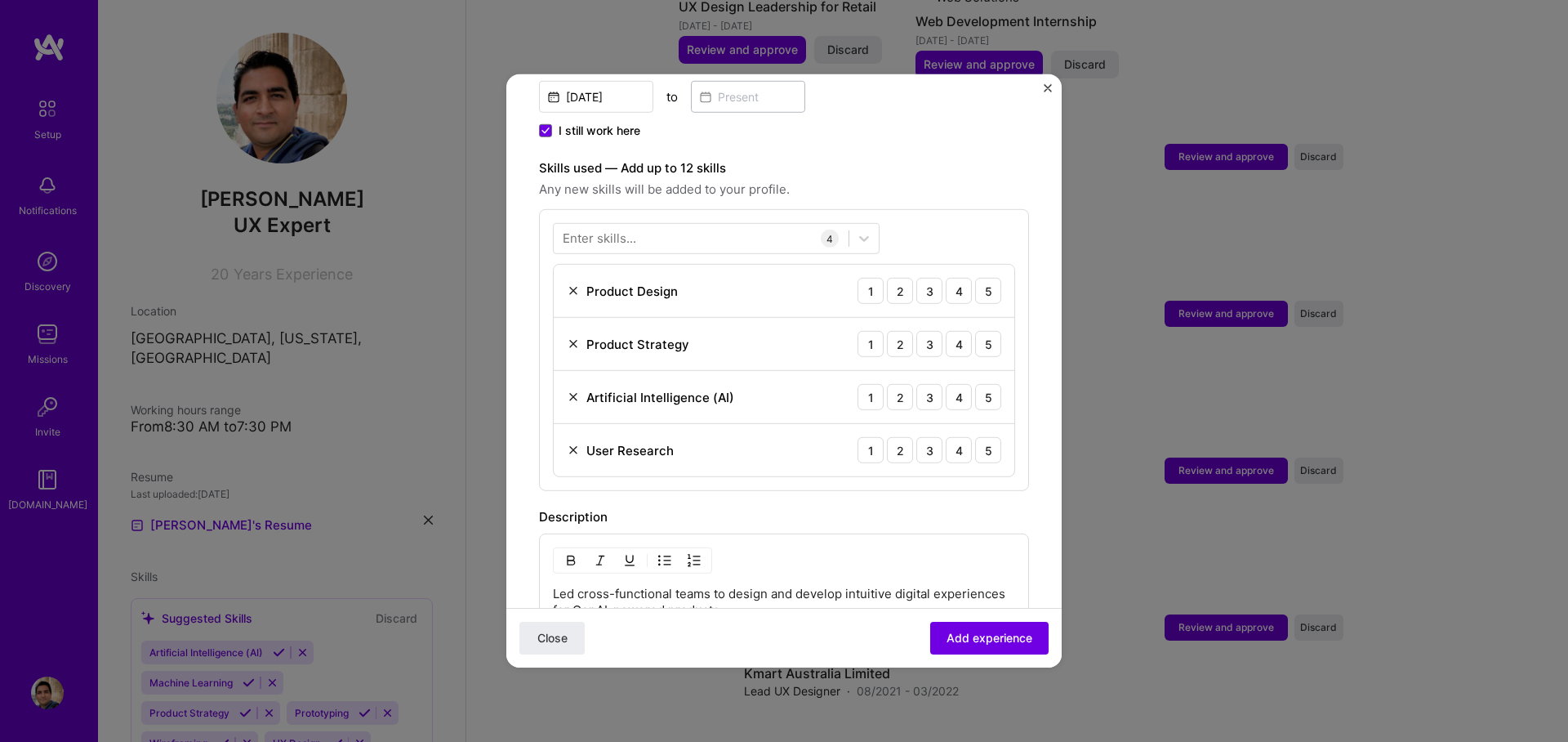
click at [626, 229] on div "Enter skills..." at bounding box center [599, 238] width 73 height 17
click at [625, 229] on div "Enter skills..." at bounding box center [599, 238] width 73 height 17
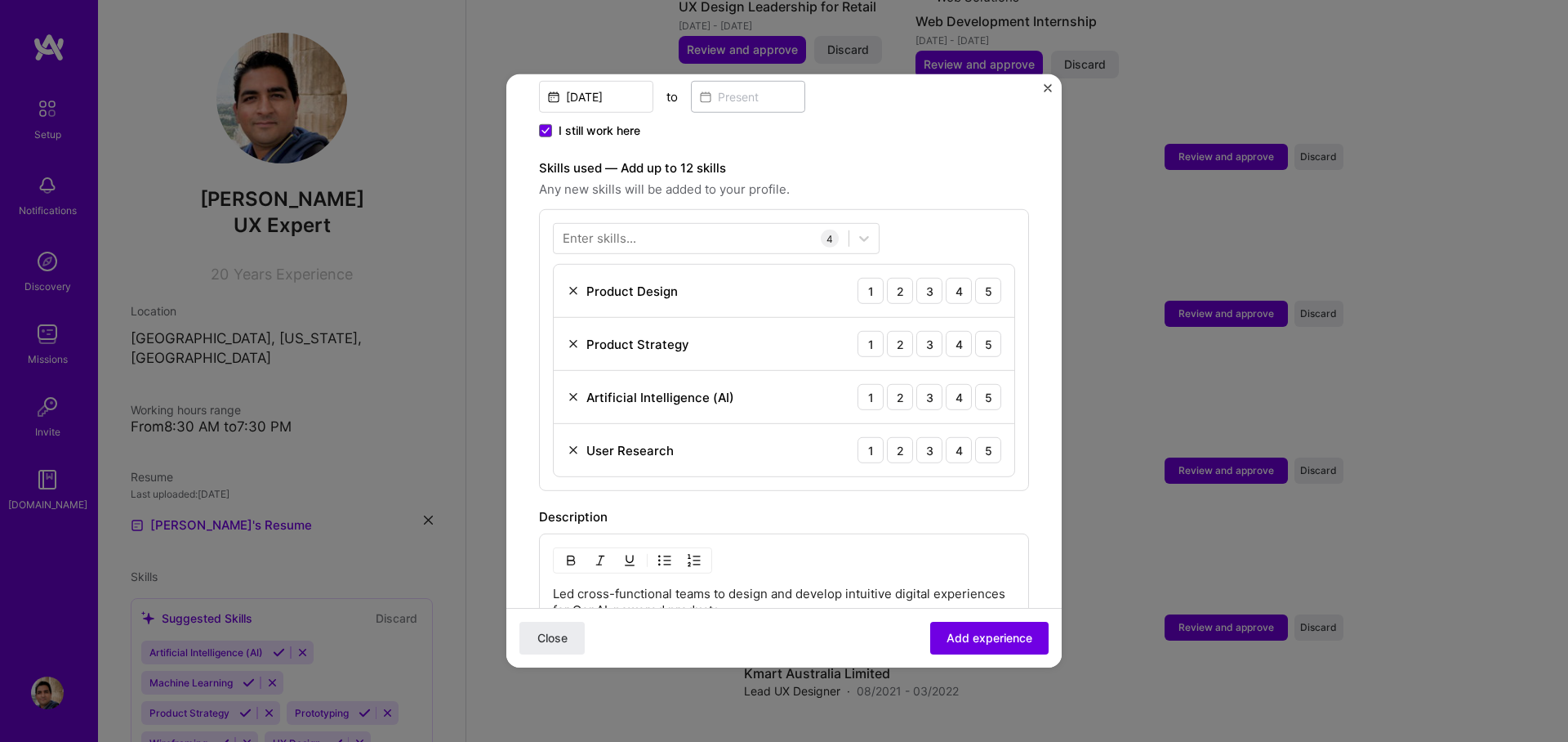
click at [970, 508] on div "Description" at bounding box center [784, 517] width 490 height 19
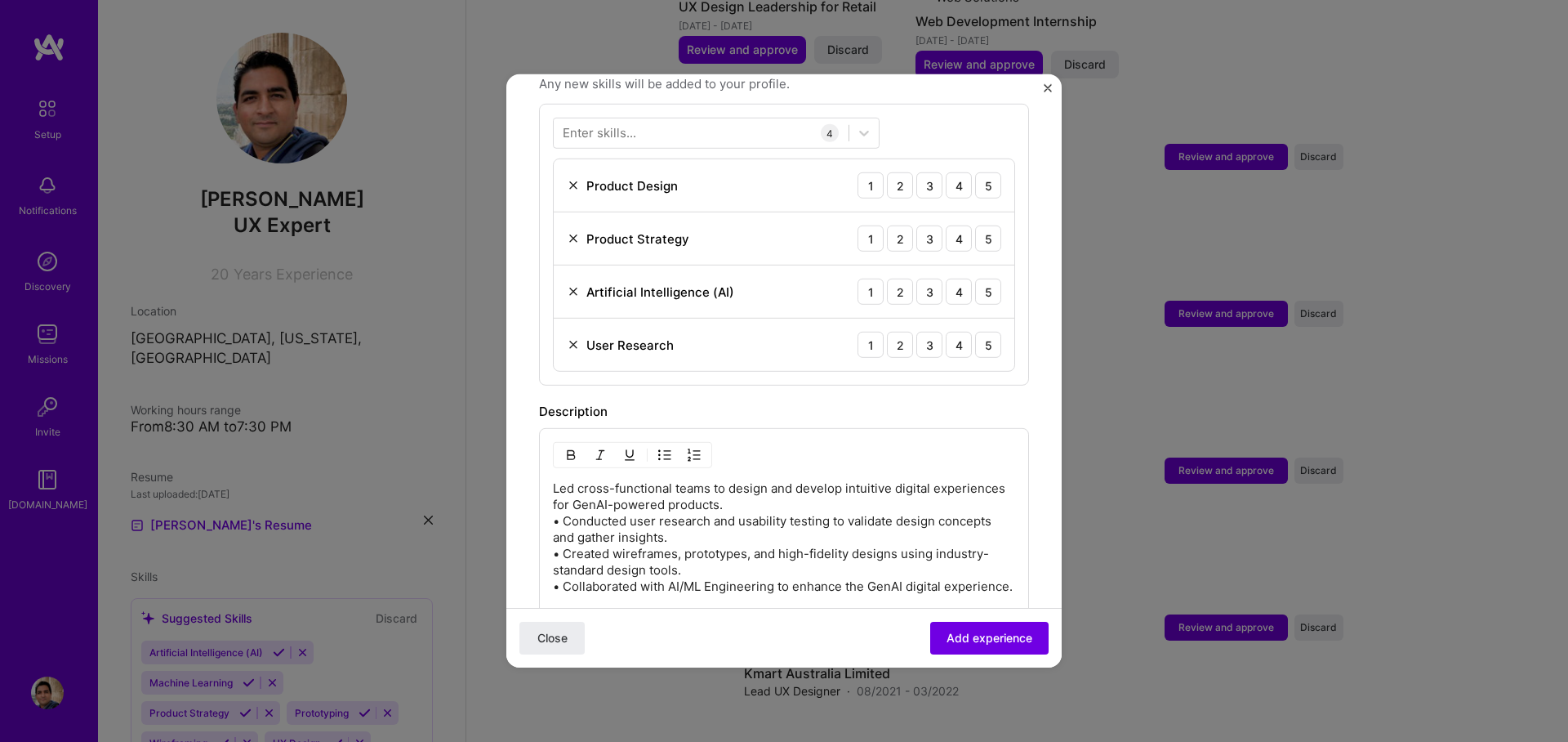
scroll to position [696, 0]
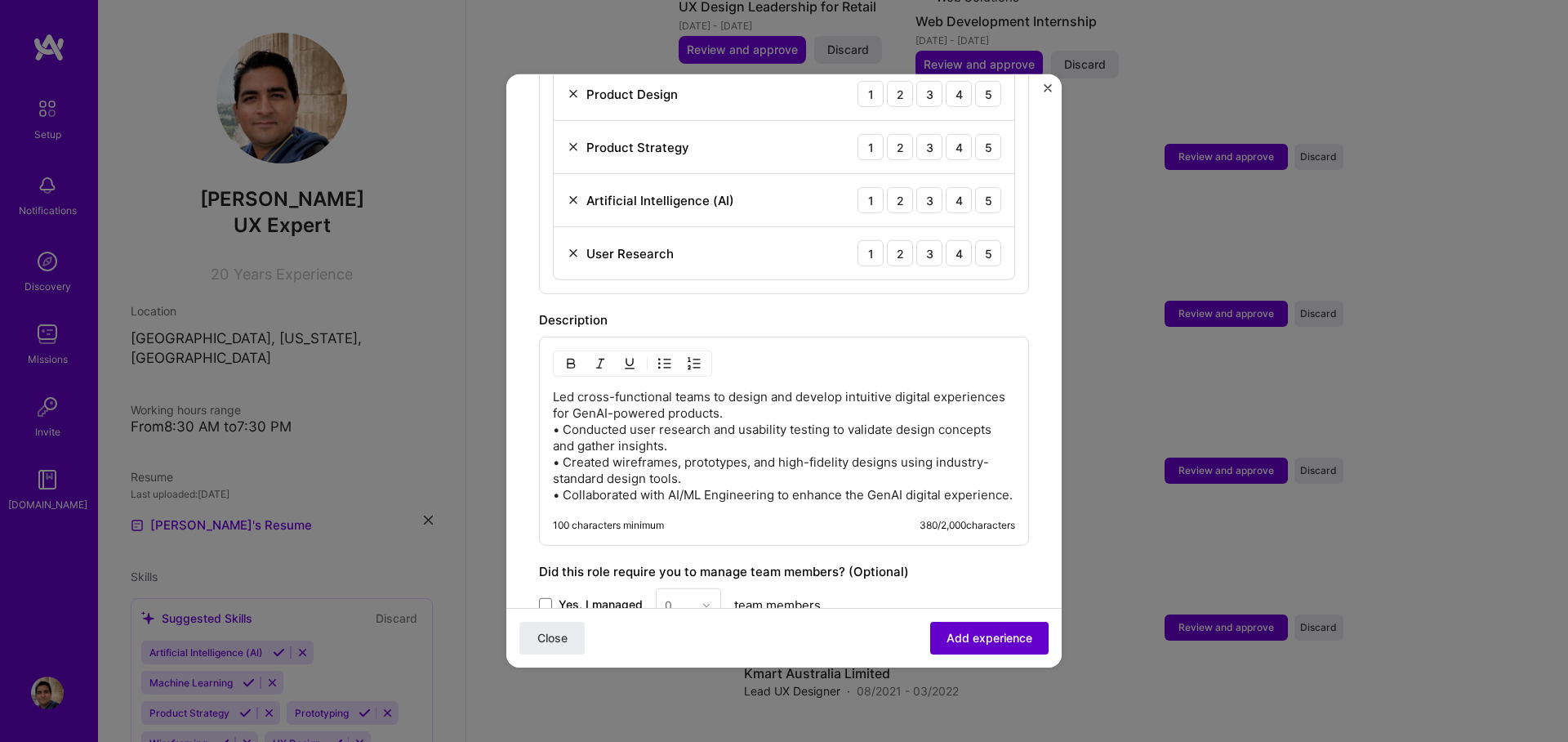
click at [955, 645] on span "Add experience" at bounding box center [989, 638] width 86 height 16
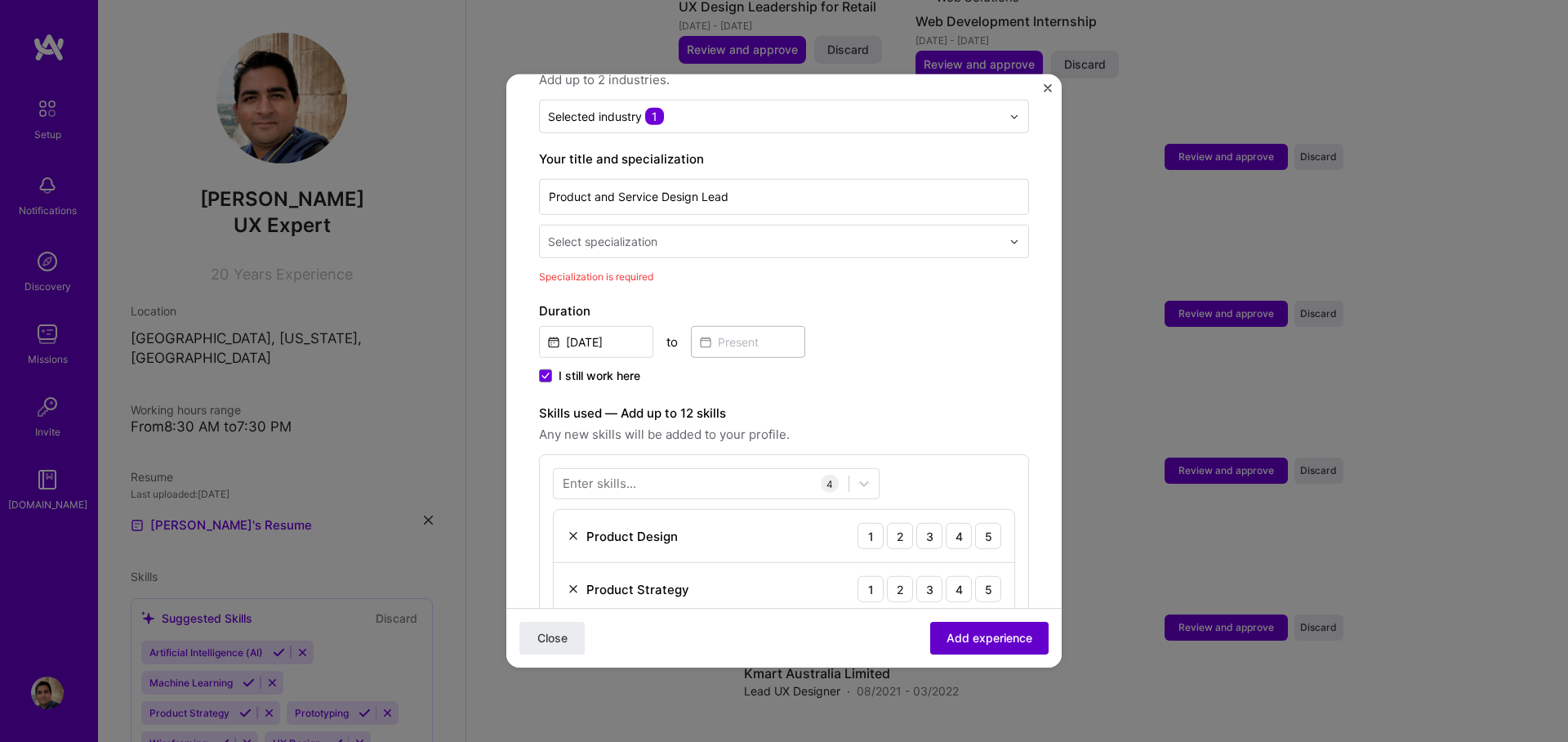
scroll to position [164, 0]
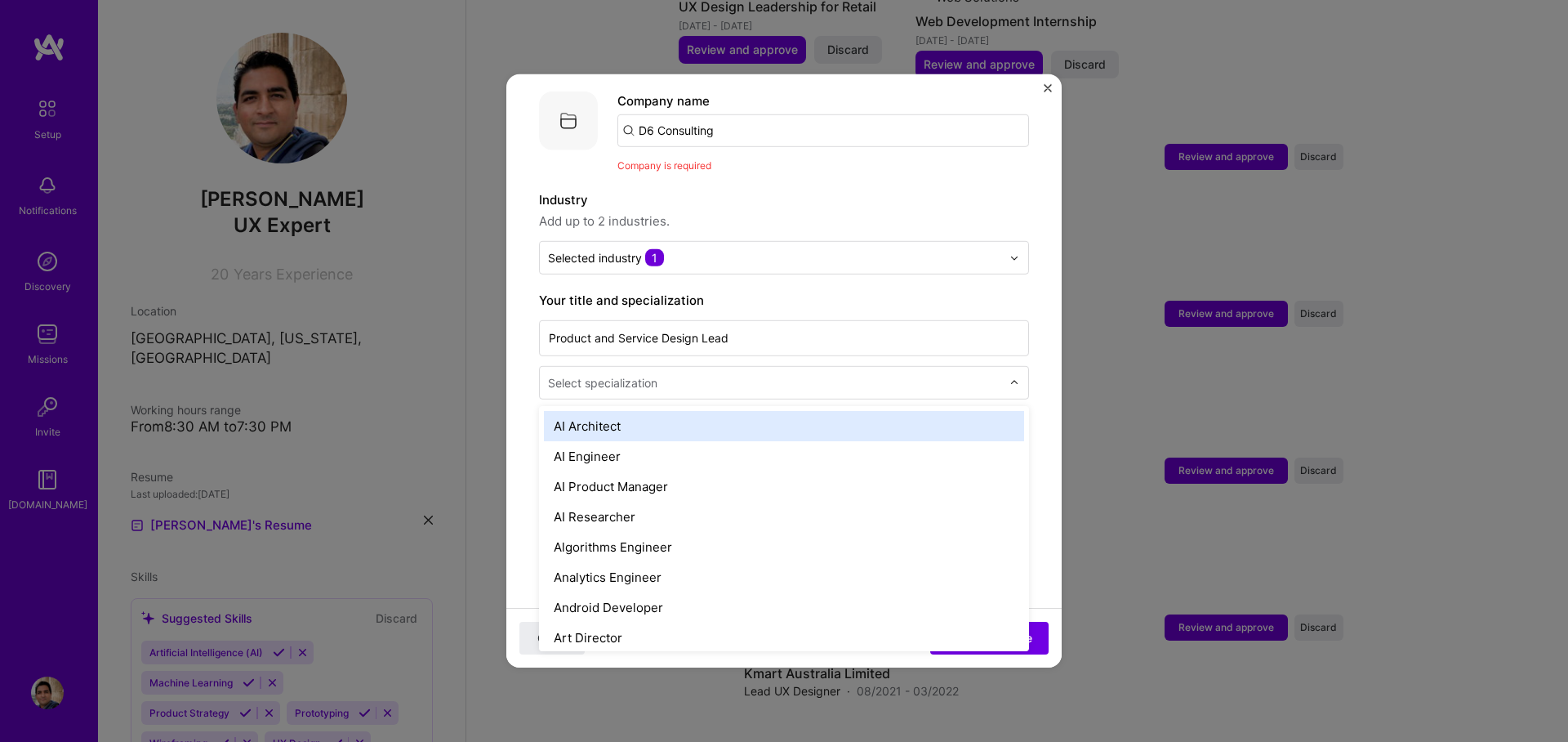
click at [985, 379] on div "Select specialization" at bounding box center [774, 383] width 470 height 32
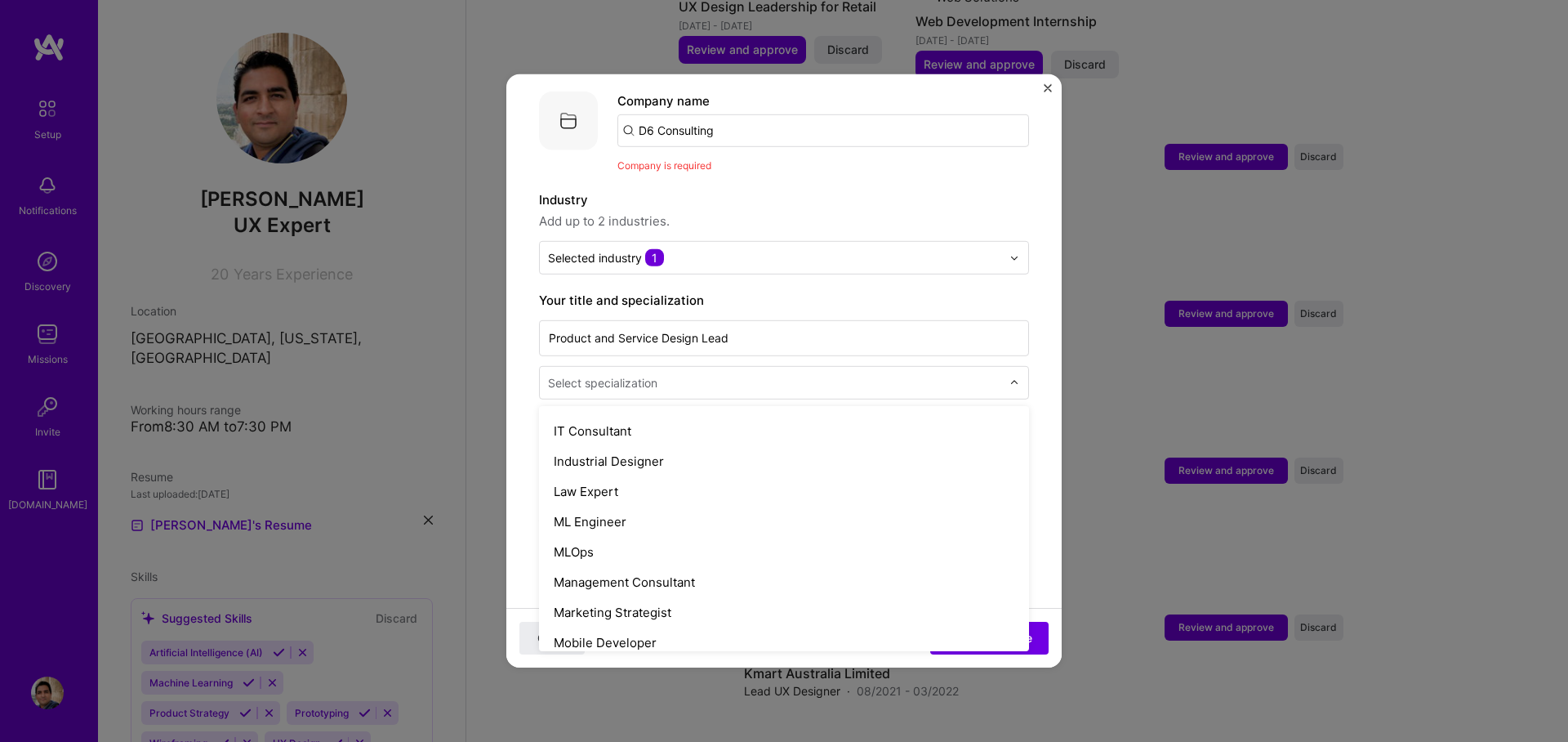
scroll to position [1181, 0]
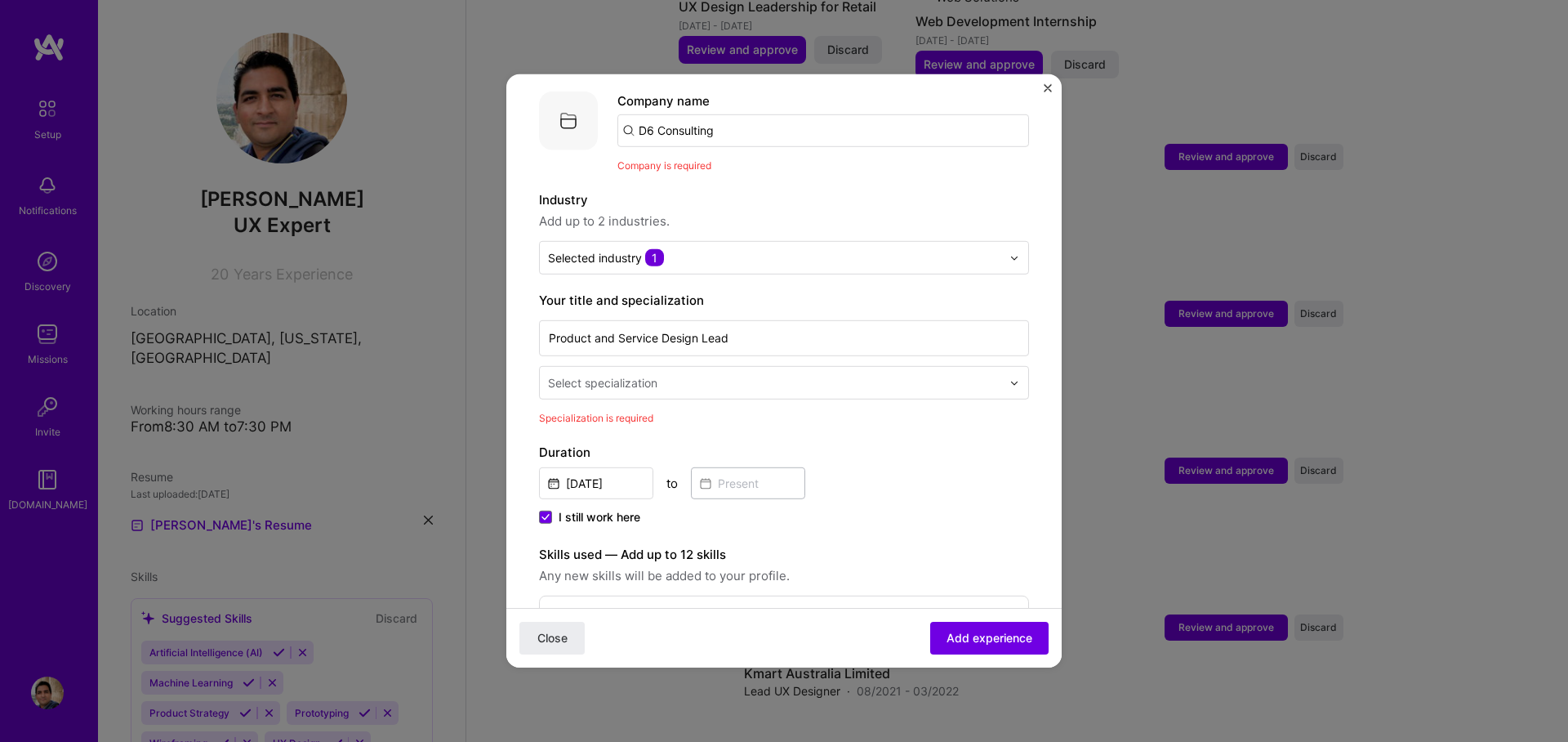
click at [995, 367] on div "Select specialization" at bounding box center [774, 383] width 470 height 32
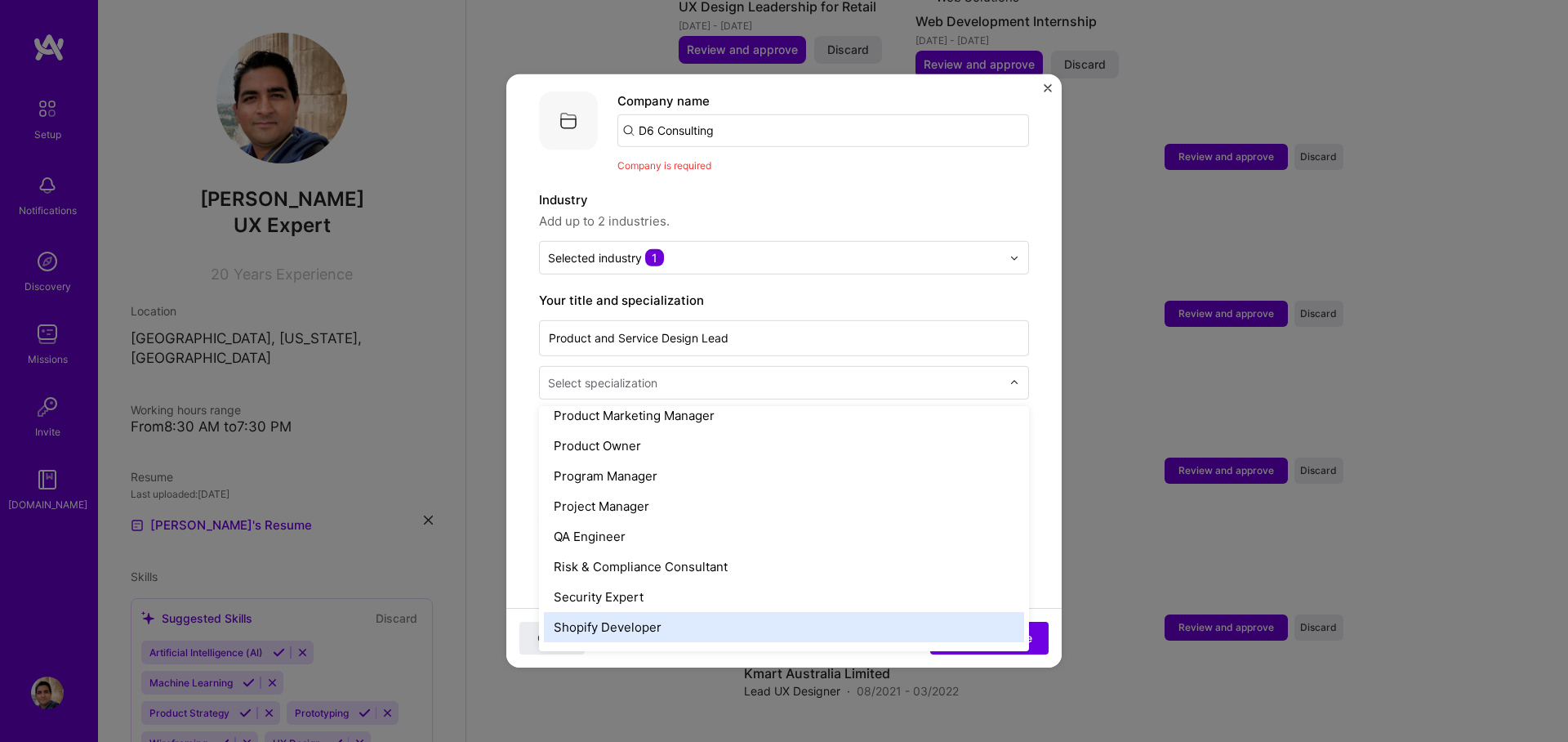
scroll to position [1471, 0]
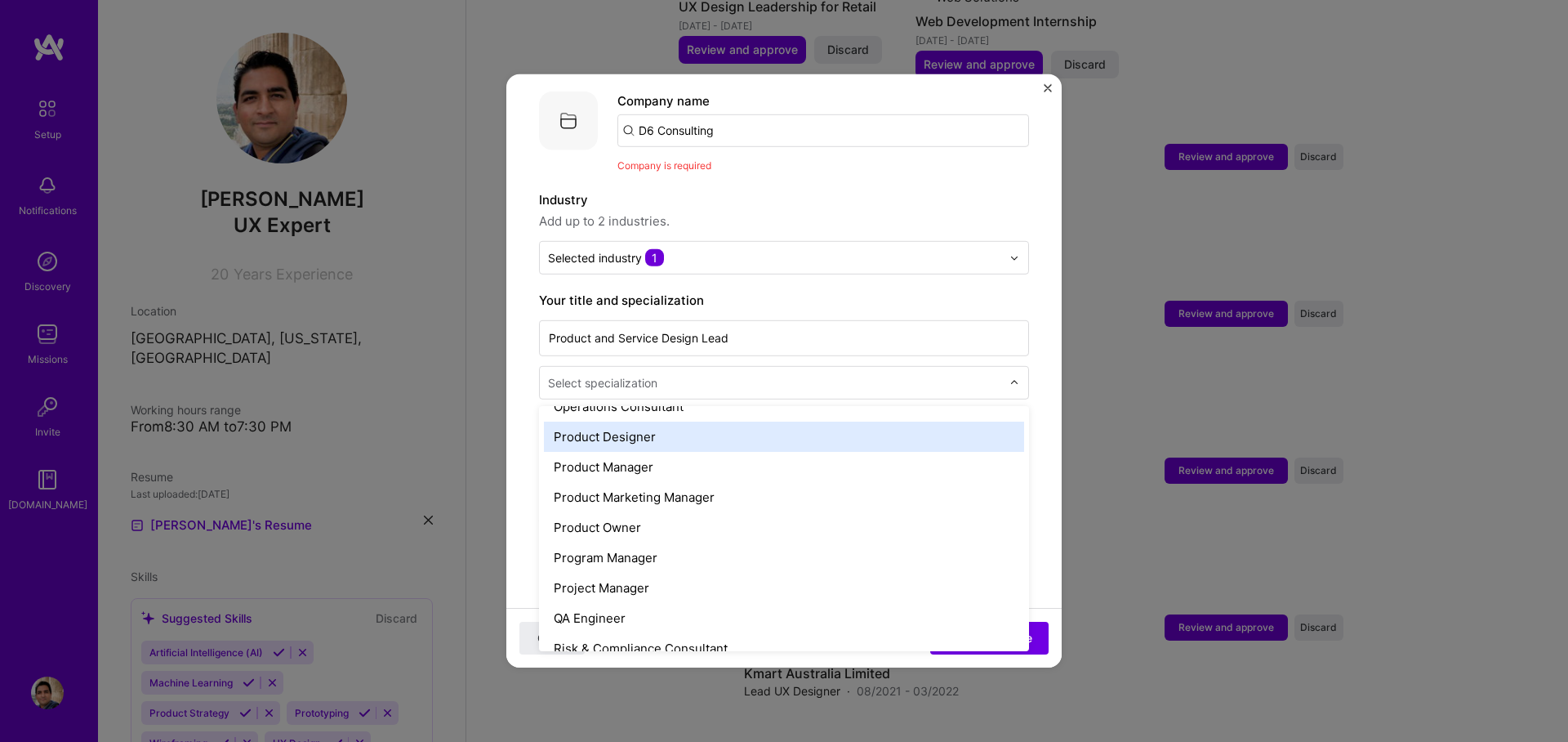
click at [631, 428] on div "Product Designer" at bounding box center [784, 437] width 481 height 30
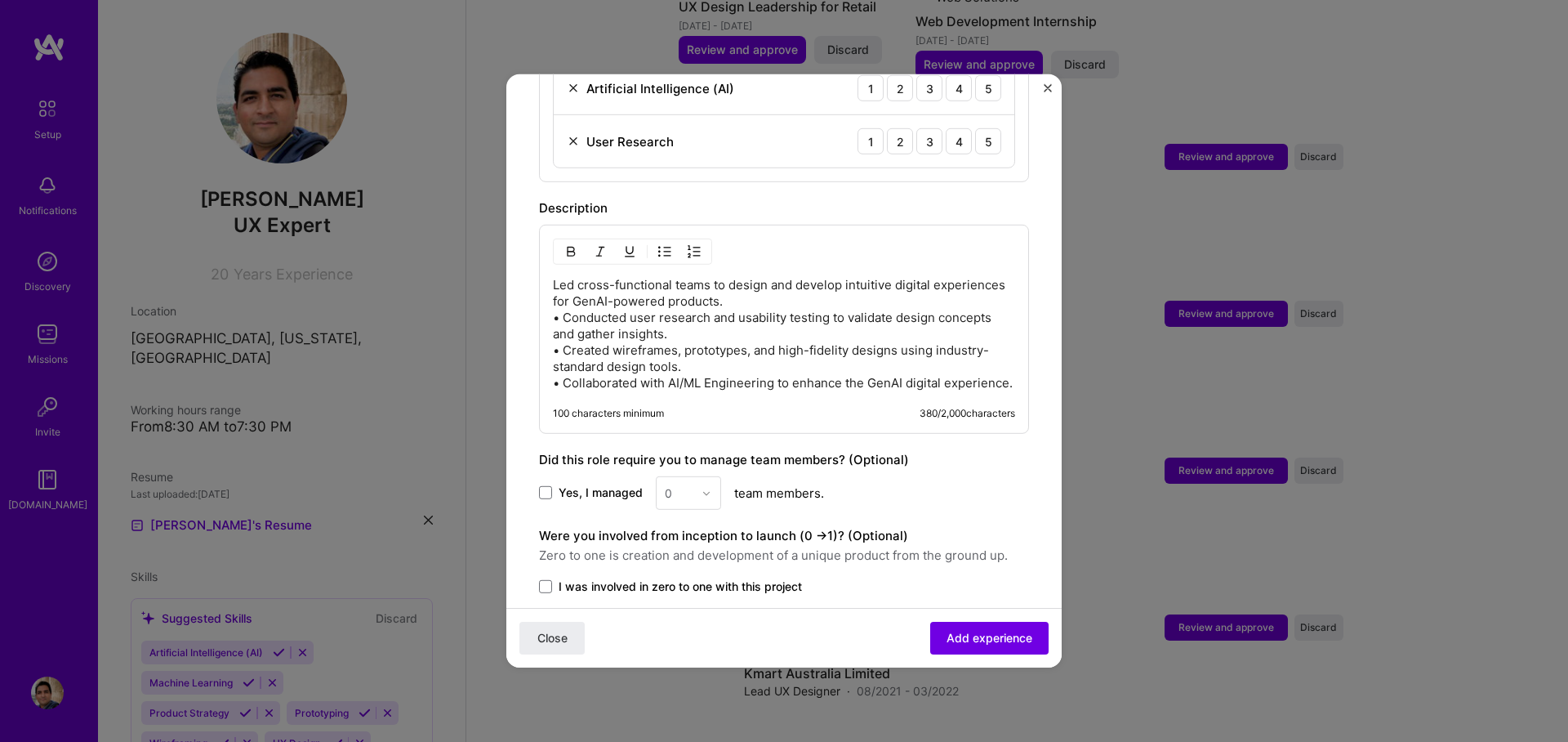
scroll to position [951, 0]
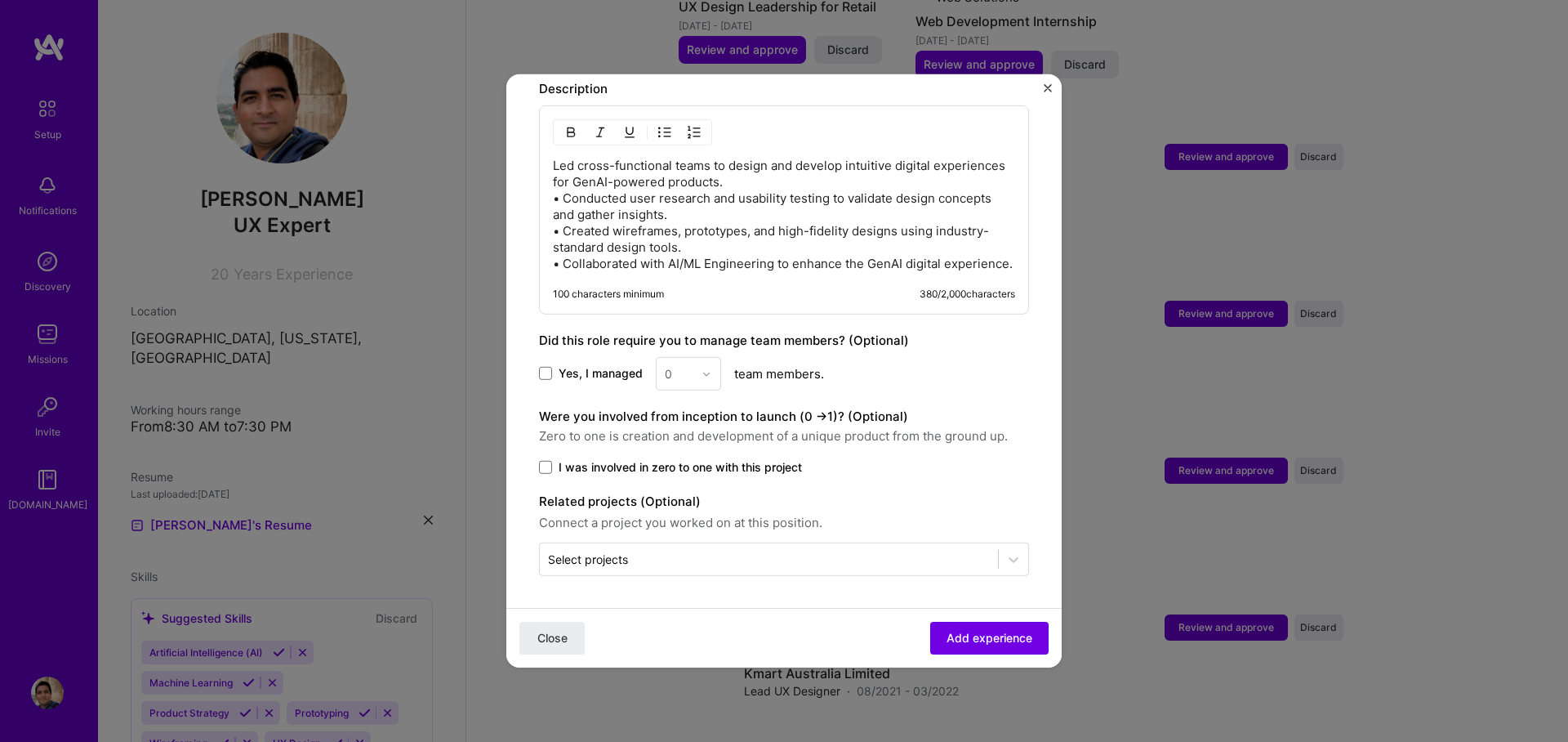
click at [702, 380] on div "0" at bounding box center [689, 374] width 65 height 34
click at [702, 375] on div "0" at bounding box center [689, 374] width 65 height 34
click at [704, 372] on div "0" at bounding box center [689, 374] width 65 height 34
click at [548, 373] on span at bounding box center [546, 374] width 13 height 13
click at [0, 0] on input "Yes, I managed" at bounding box center [0, 0] width 0 height 0
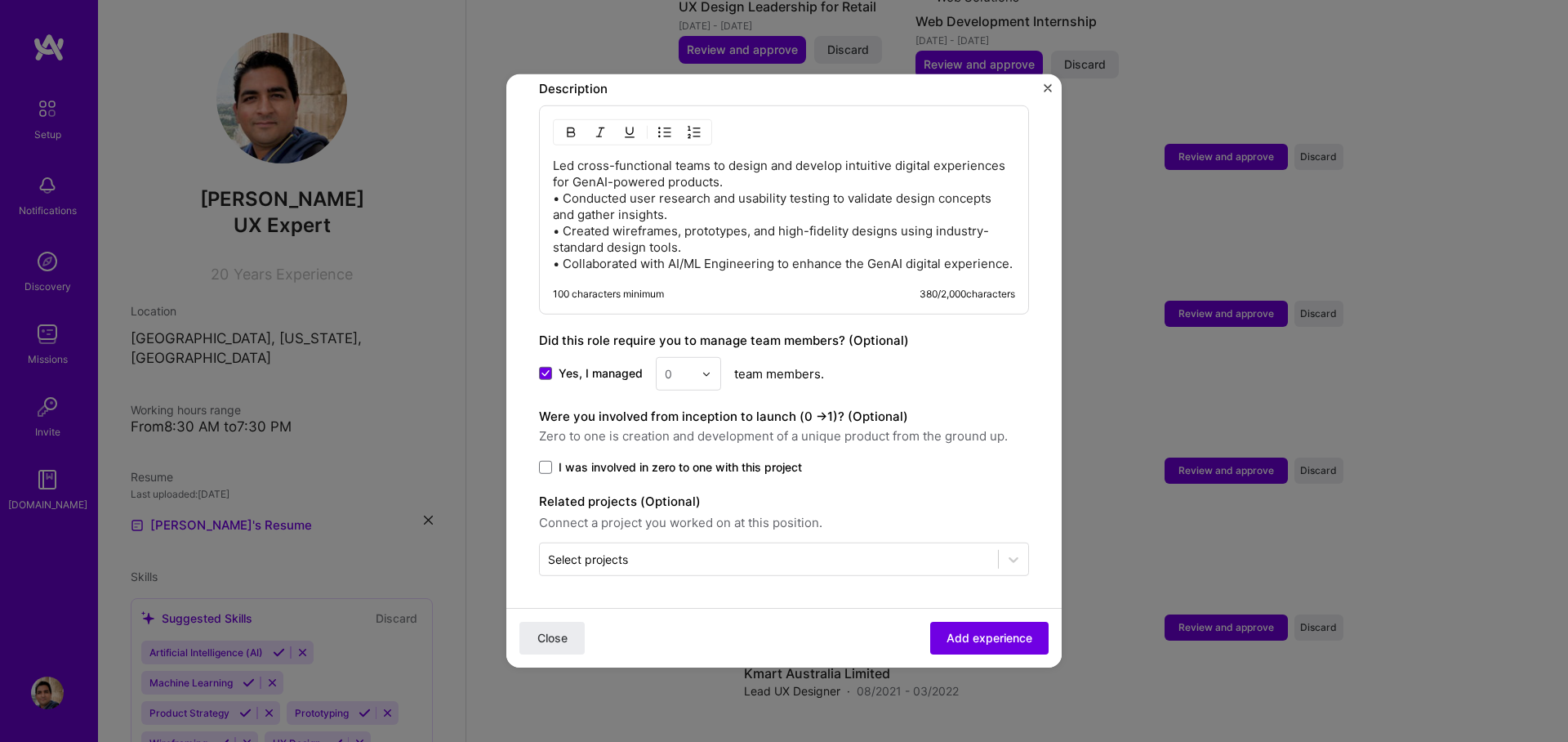
click at [701, 374] on img at bounding box center [706, 373] width 10 height 10
click at [673, 439] on div "2" at bounding box center [689, 447] width 56 height 30
click at [544, 468] on span at bounding box center [546, 467] width 13 height 13
click at [0, 0] on input "I was involved in zero to one with this project" at bounding box center [0, 0] width 0 height 0
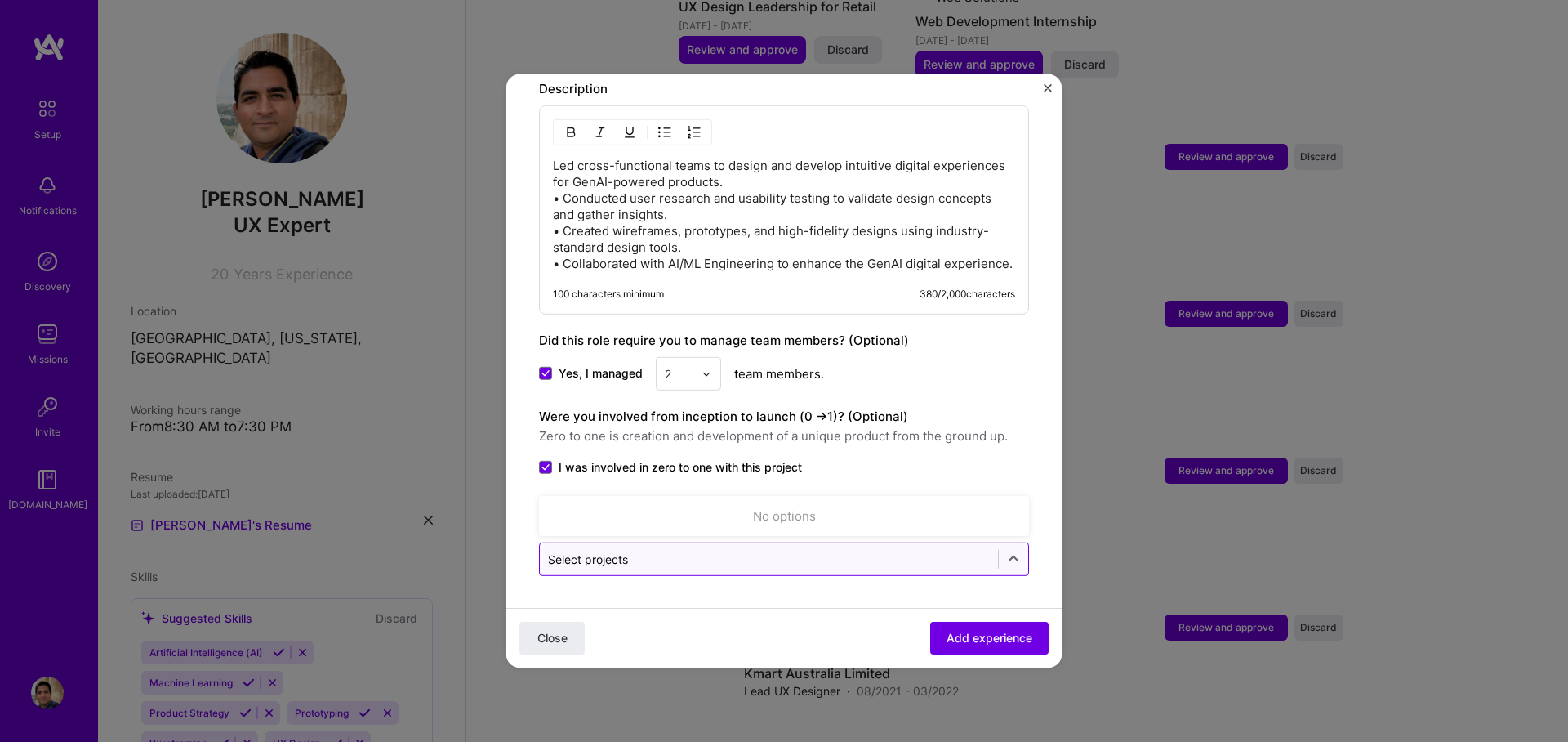
click at [729, 552] on input "text" at bounding box center [769, 559] width 442 height 17
type input "ConnectionAI"
click at [959, 639] on span "Add experience" at bounding box center [989, 638] width 86 height 16
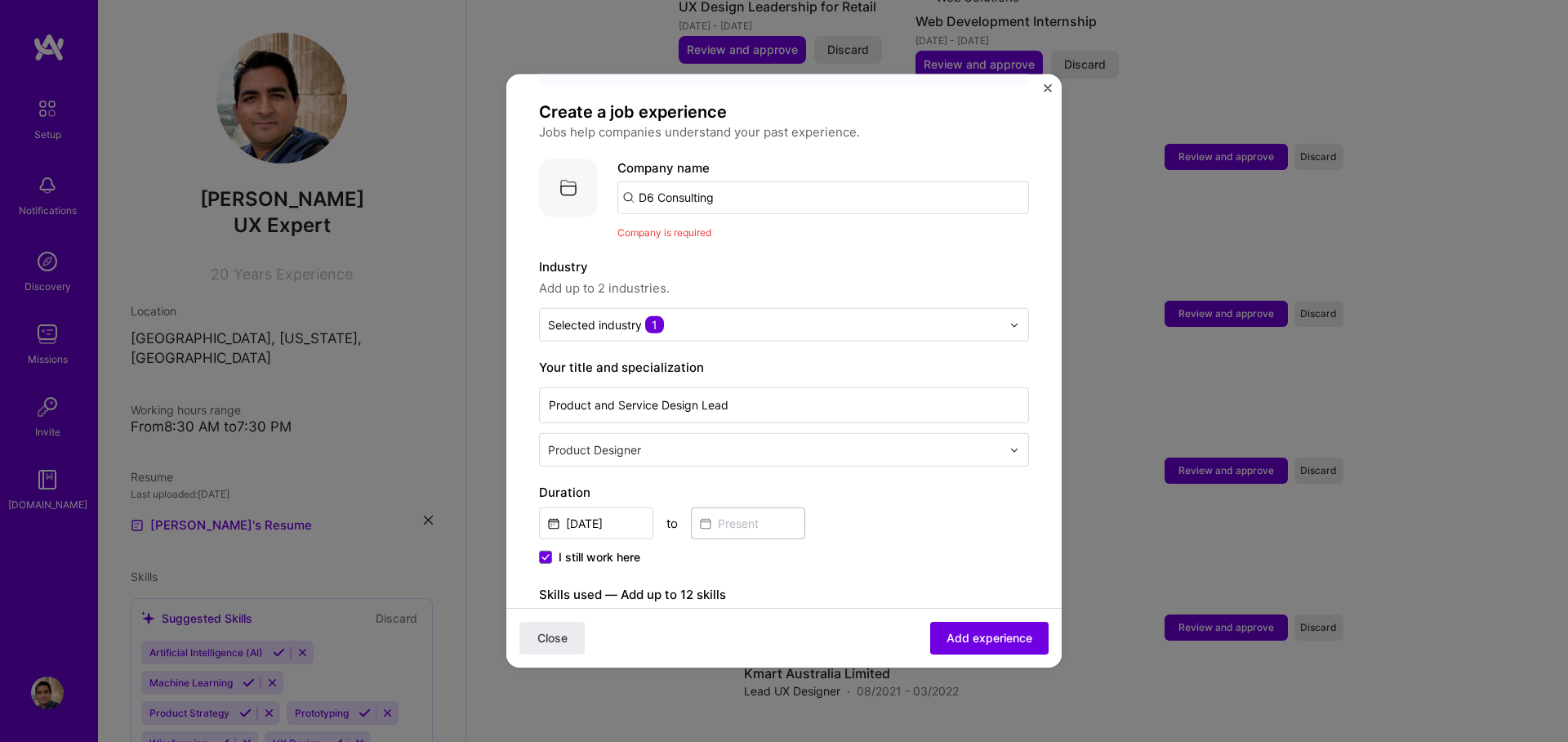
scroll to position [0, 0]
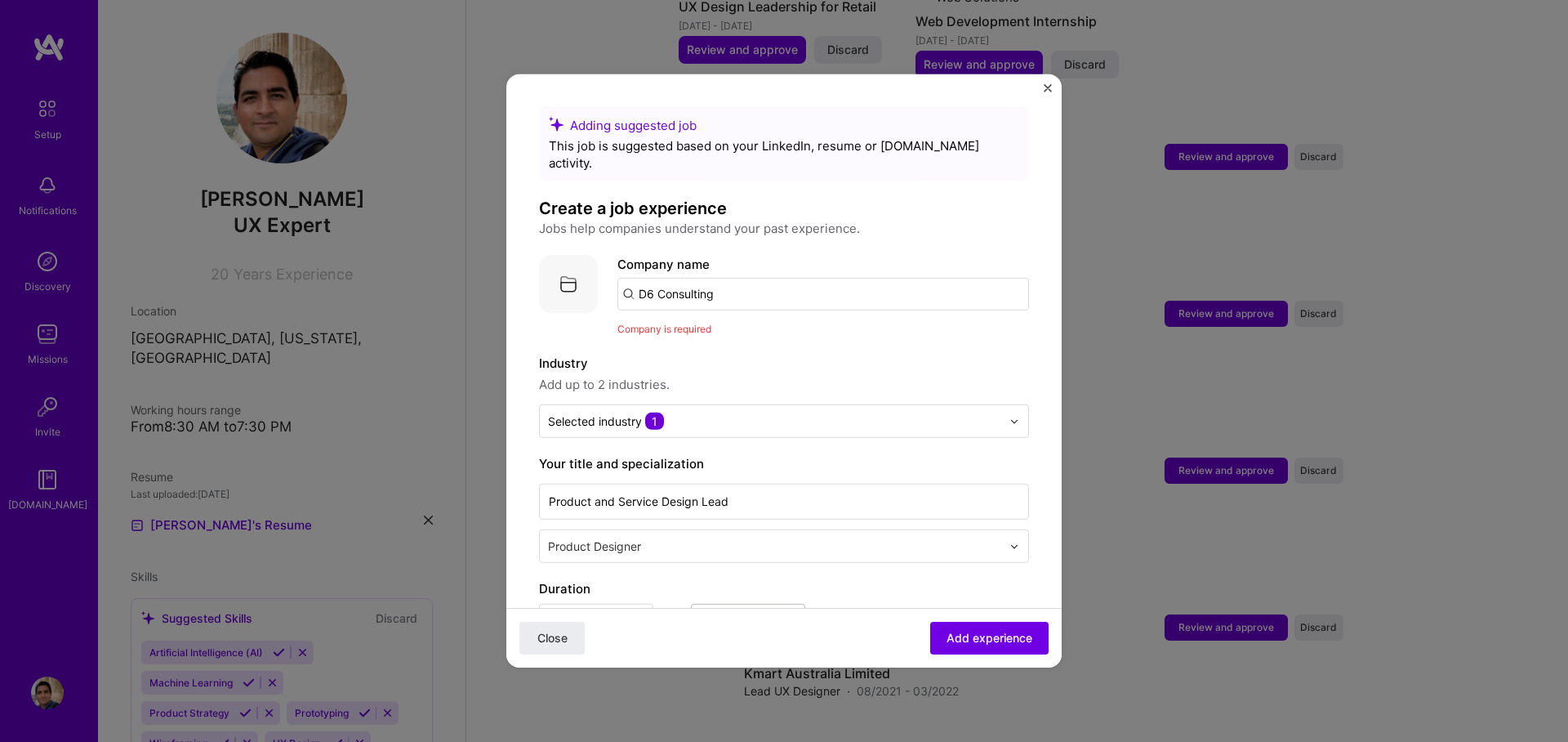
click at [765, 282] on input "D6 Consulting" at bounding box center [823, 294] width 411 height 33
type input "D6 Consulting"
click at [757, 327] on div "D6 Consulting" at bounding box center [757, 339] width 97 height 29
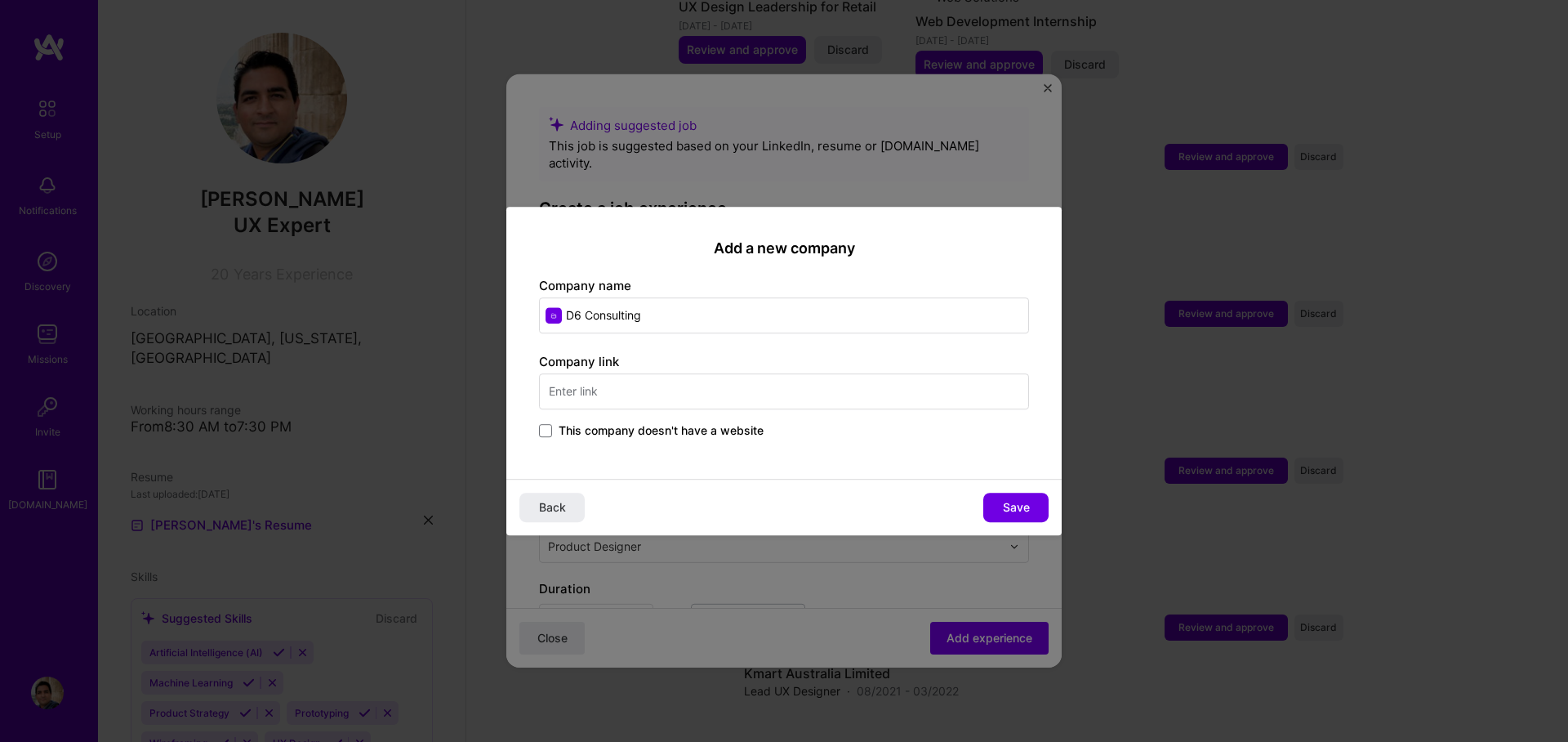
click at [556, 395] on input "text" at bounding box center [784, 390] width 490 height 36
type input "[DOMAIN_NAME]"
click at [1015, 507] on span "Save" at bounding box center [1016, 507] width 27 height 16
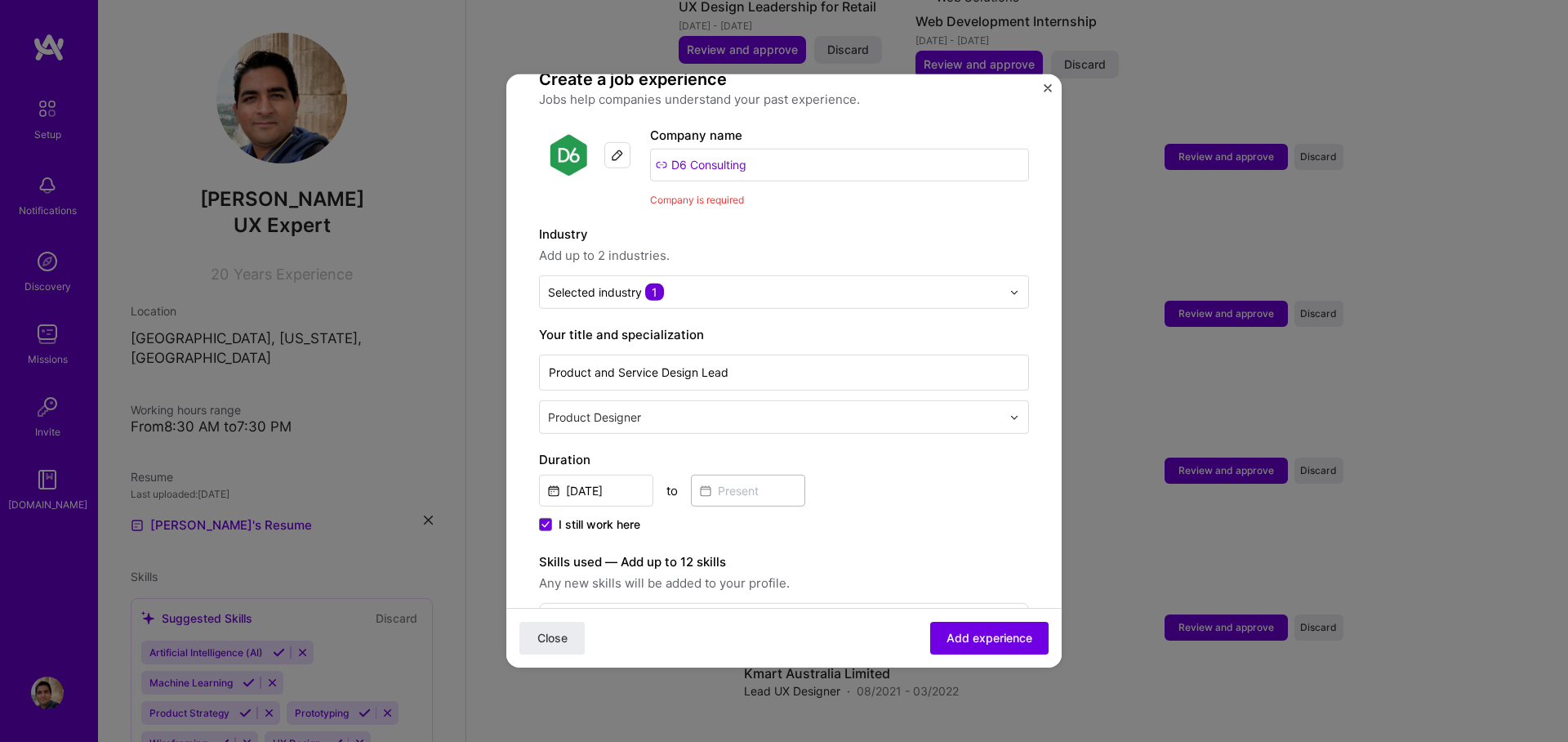
scroll to position [132, 0]
click at [966, 640] on span "Add experience" at bounding box center [989, 638] width 86 height 16
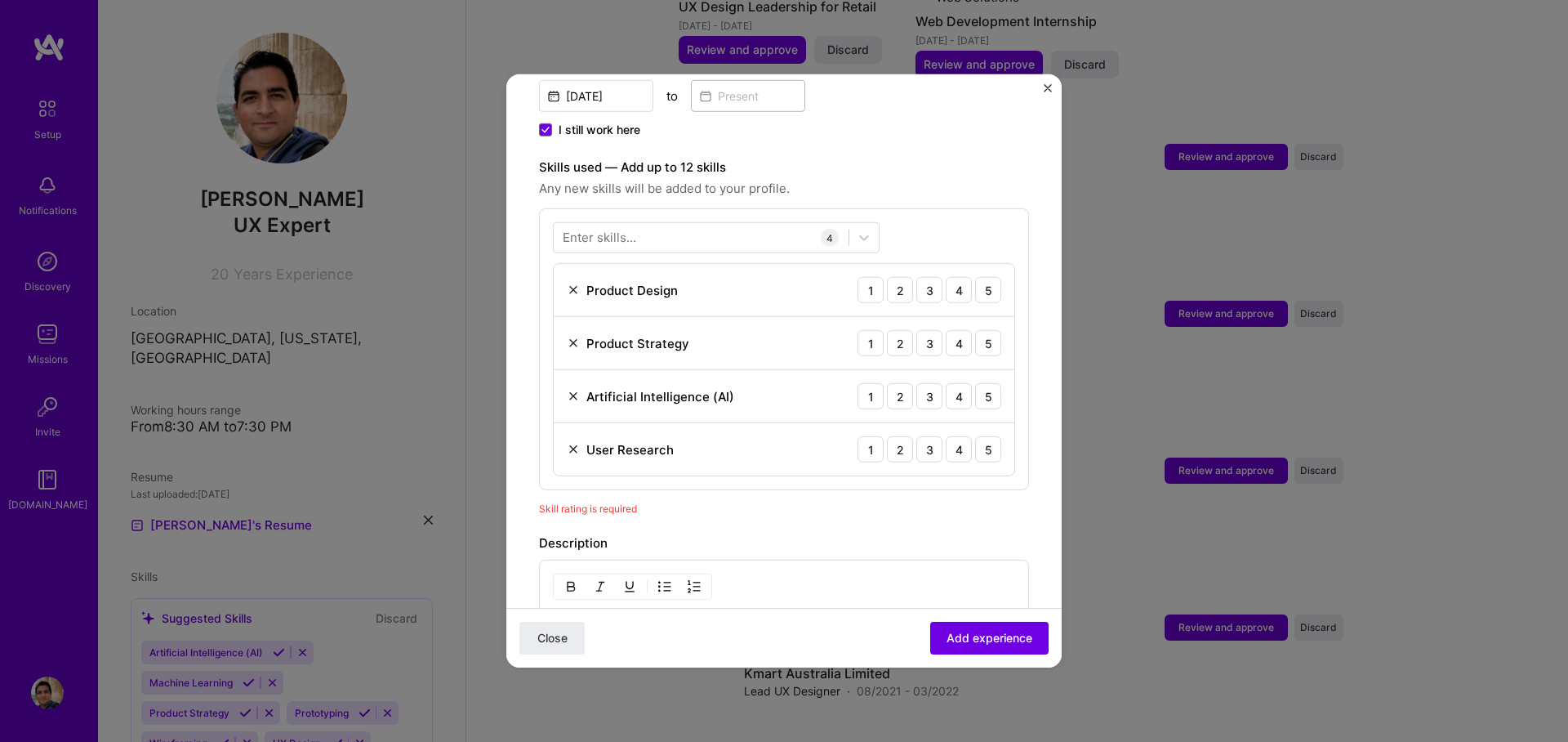
scroll to position [567, 0]
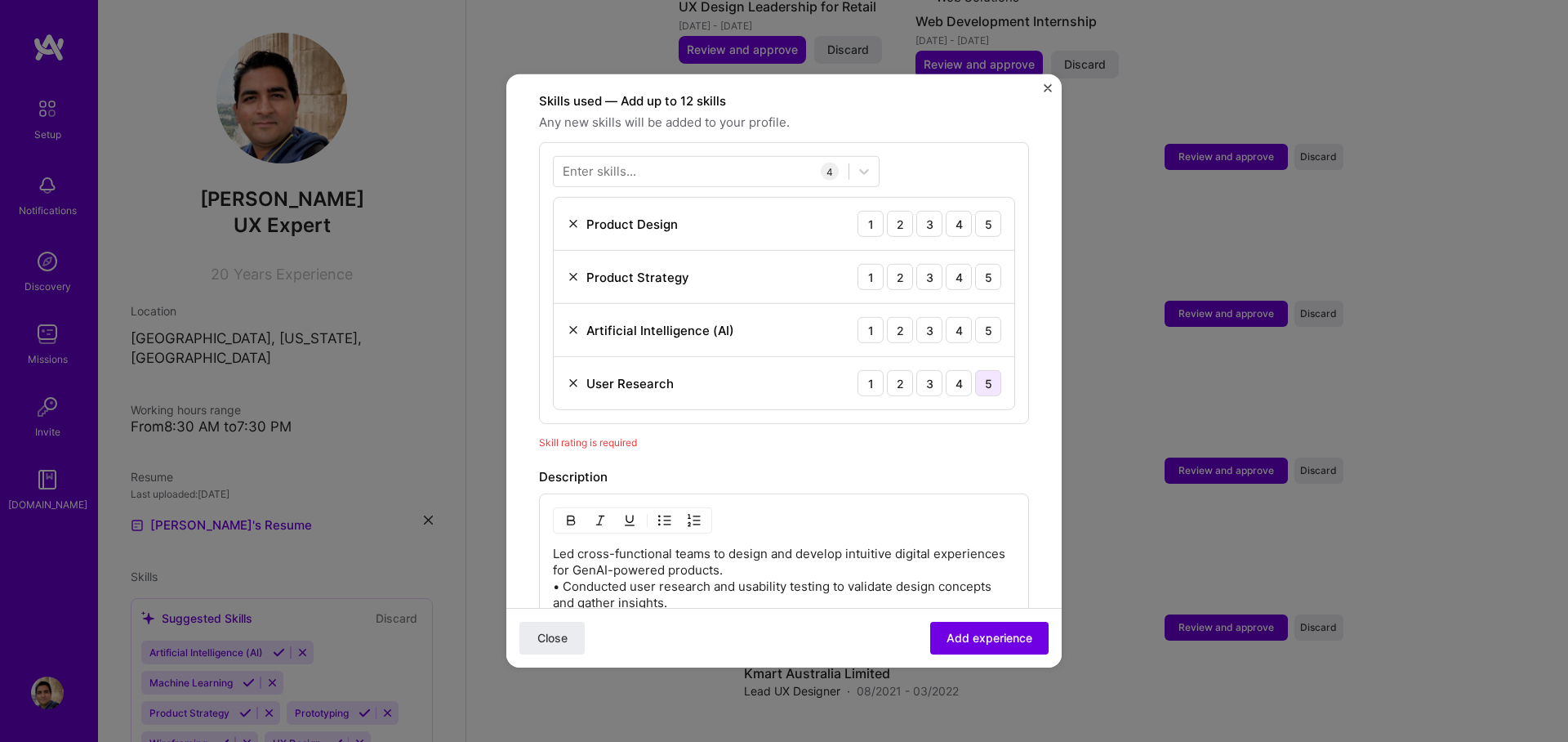
click at [982, 370] on div "5" at bounding box center [987, 383] width 26 height 26
click at [975, 317] on div "5" at bounding box center [987, 330] width 26 height 26
click at [984, 264] on div "5" at bounding box center [987, 277] width 26 height 26
click at [980, 211] on div "5" at bounding box center [987, 224] width 26 height 26
click at [724, 158] on div at bounding box center [701, 172] width 295 height 27
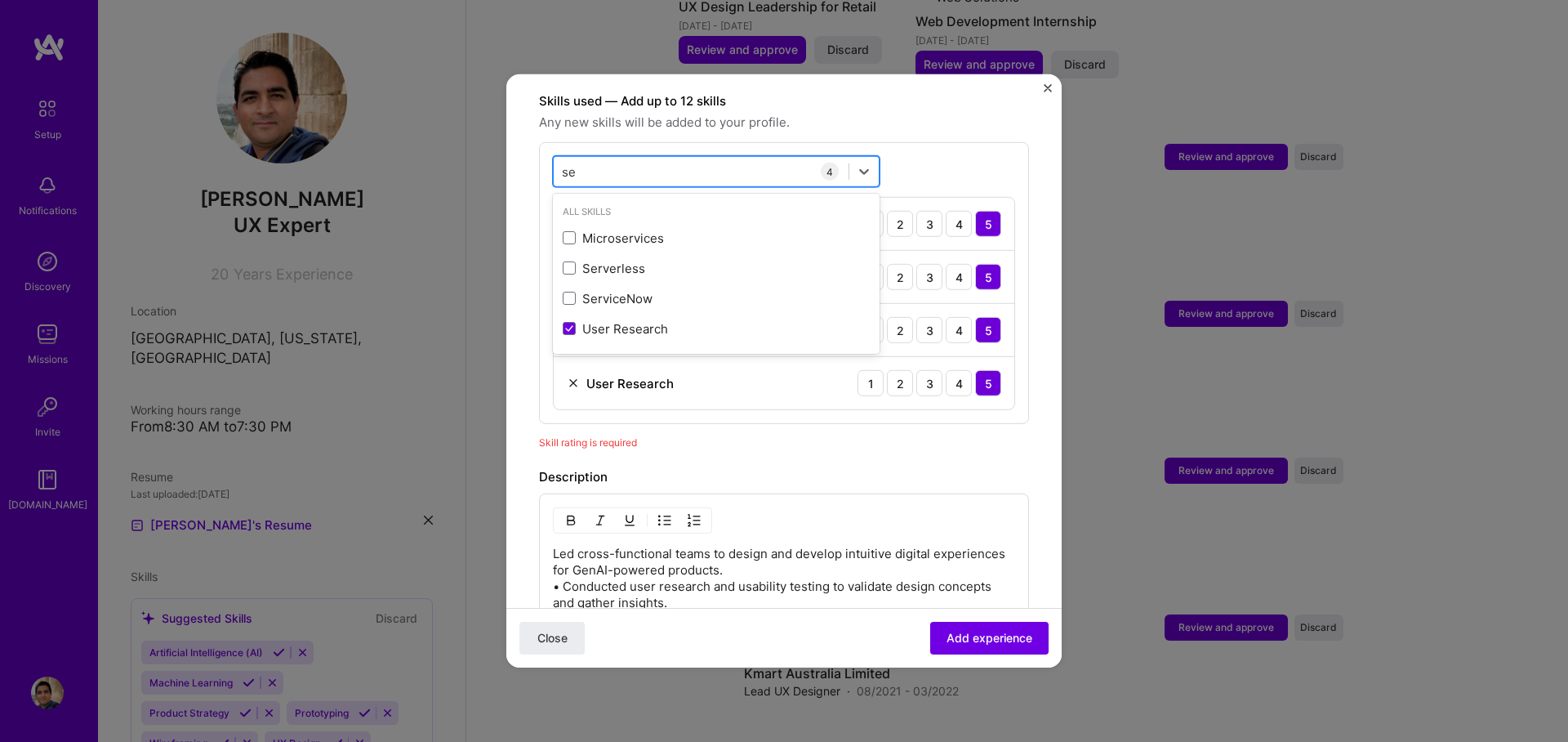
type input "s"
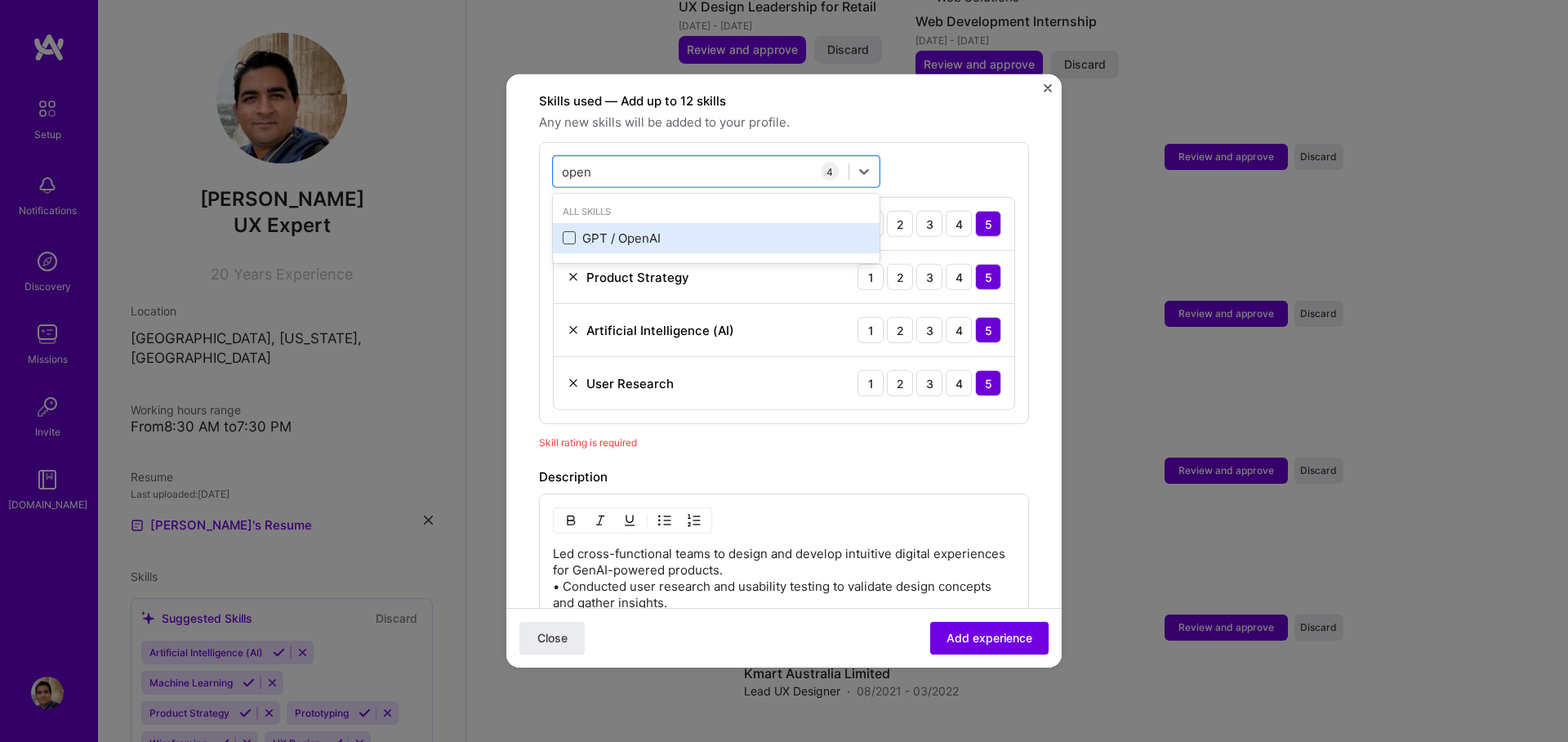
click at [566, 231] on span at bounding box center [569, 238] width 13 height 13
click at [0, 0] on input "checkbox" at bounding box center [0, 0] width 0 height 0
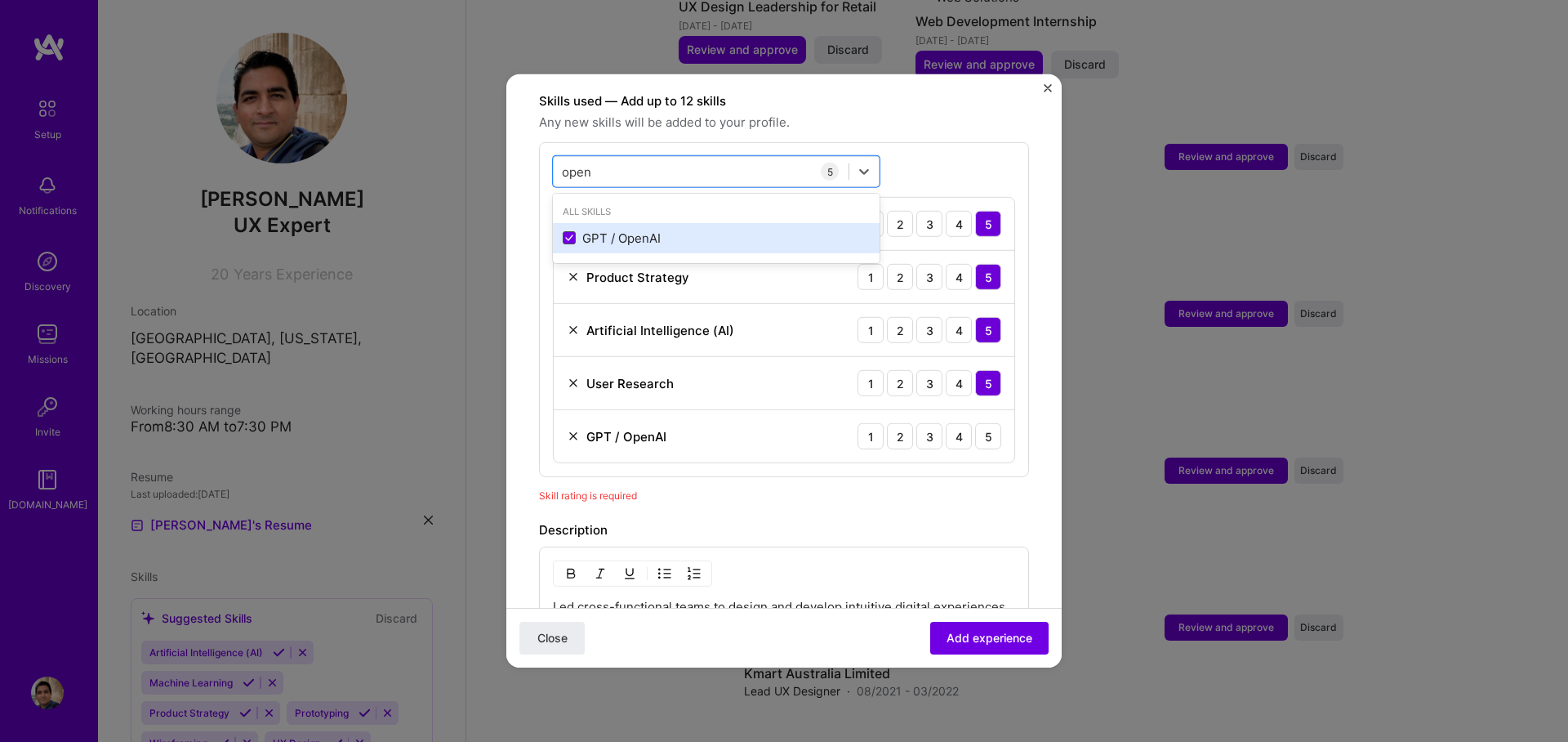
click at [566, 234] on icon at bounding box center [569, 237] width 8 height 7
click at [0, 0] on input "checkbox" at bounding box center [0, 0] width 0 height 0
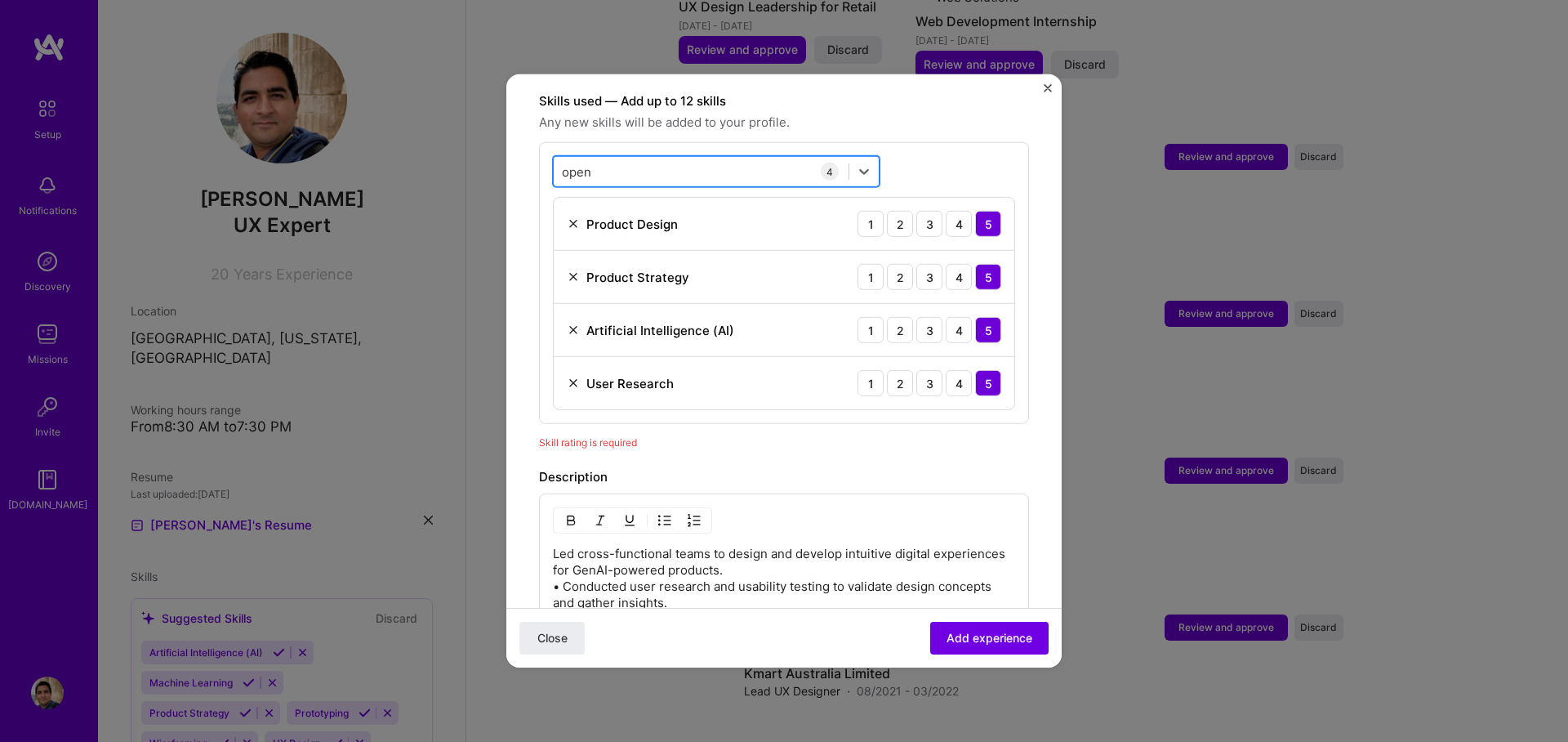
click at [605, 158] on div "open open" at bounding box center [701, 172] width 295 height 27
click at [572, 163] on input "open" at bounding box center [577, 172] width 31 height 17
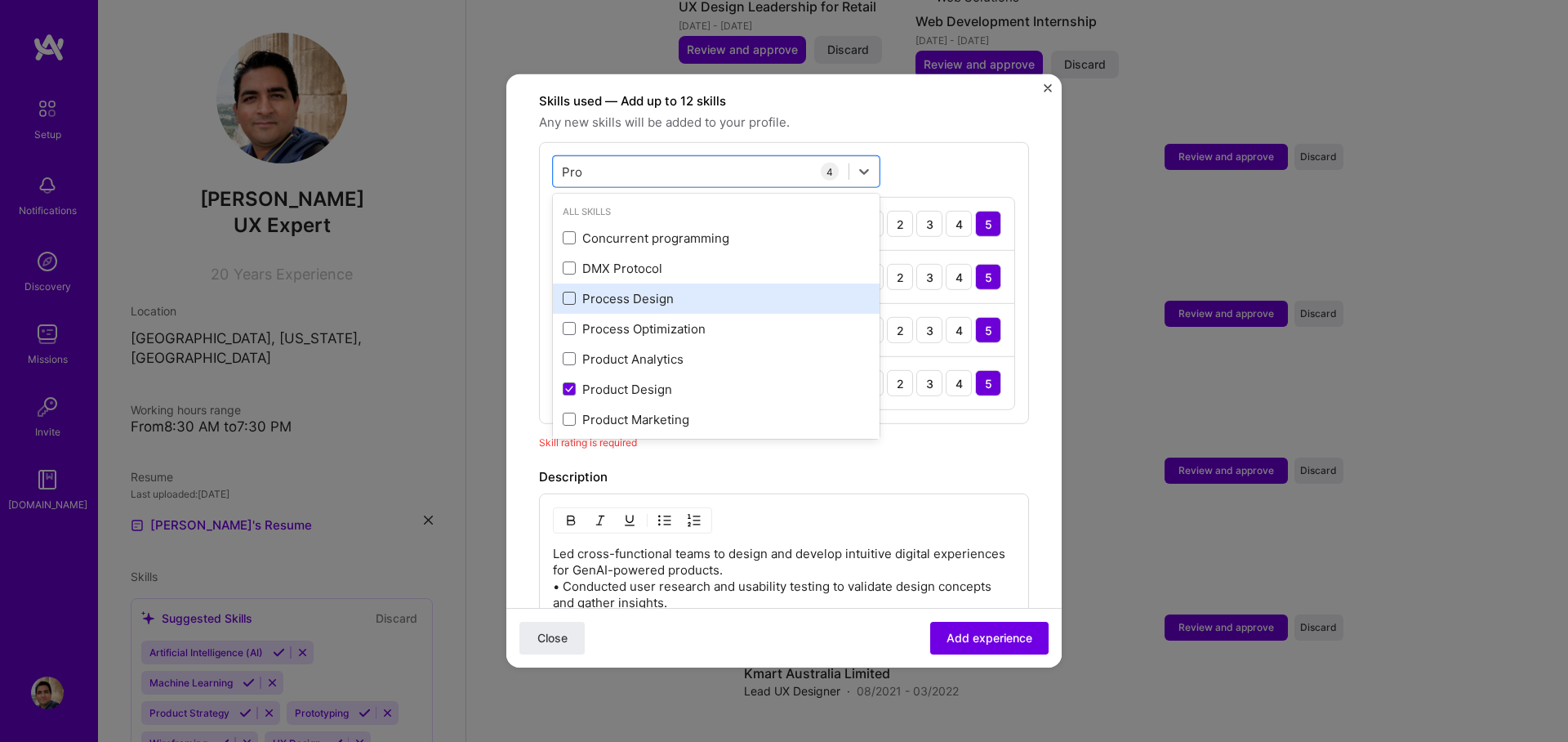
click at [568, 292] on span at bounding box center [569, 299] width 13 height 13
click at [0, 0] on input "checkbox" at bounding box center [0, 0] width 0 height 0
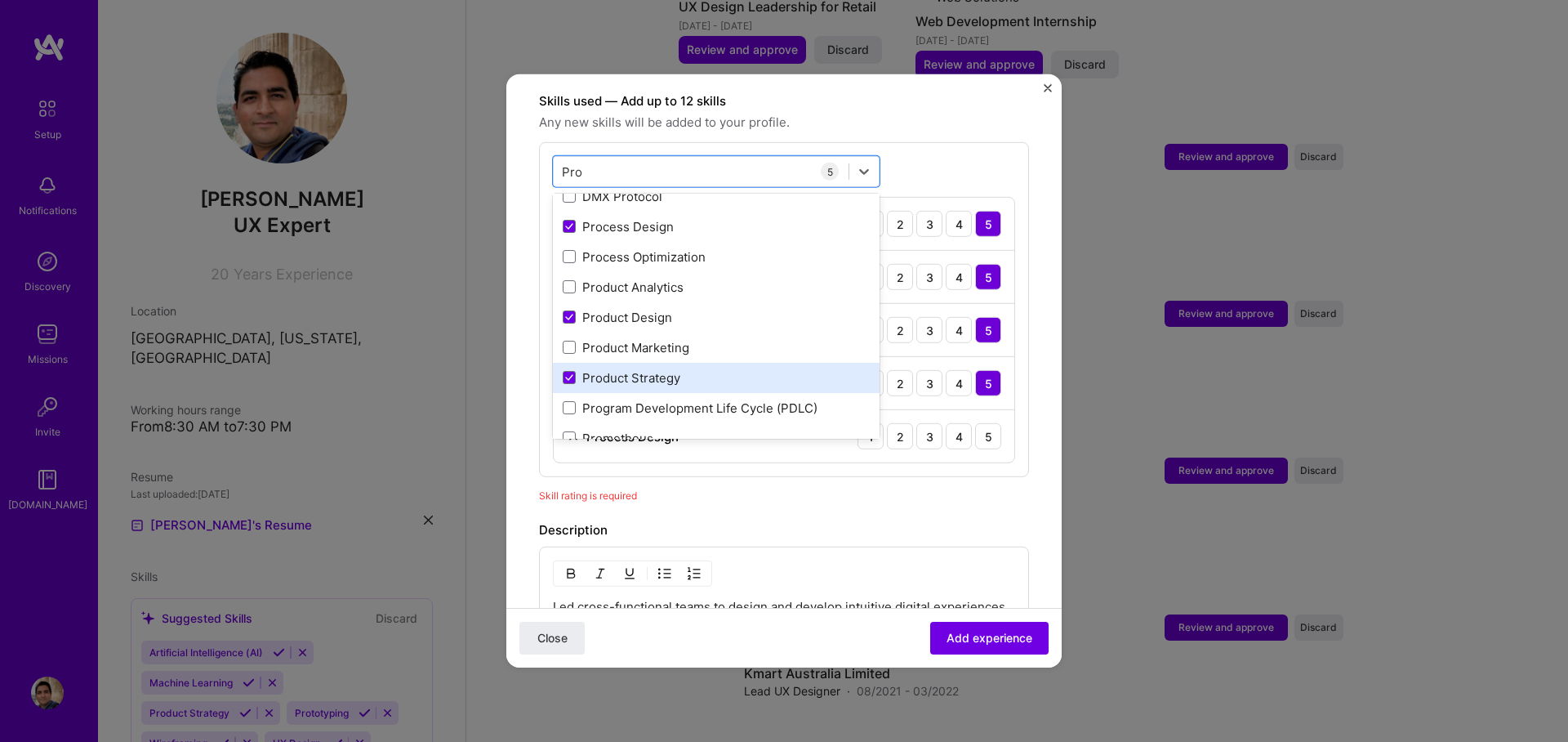
scroll to position [105, 0]
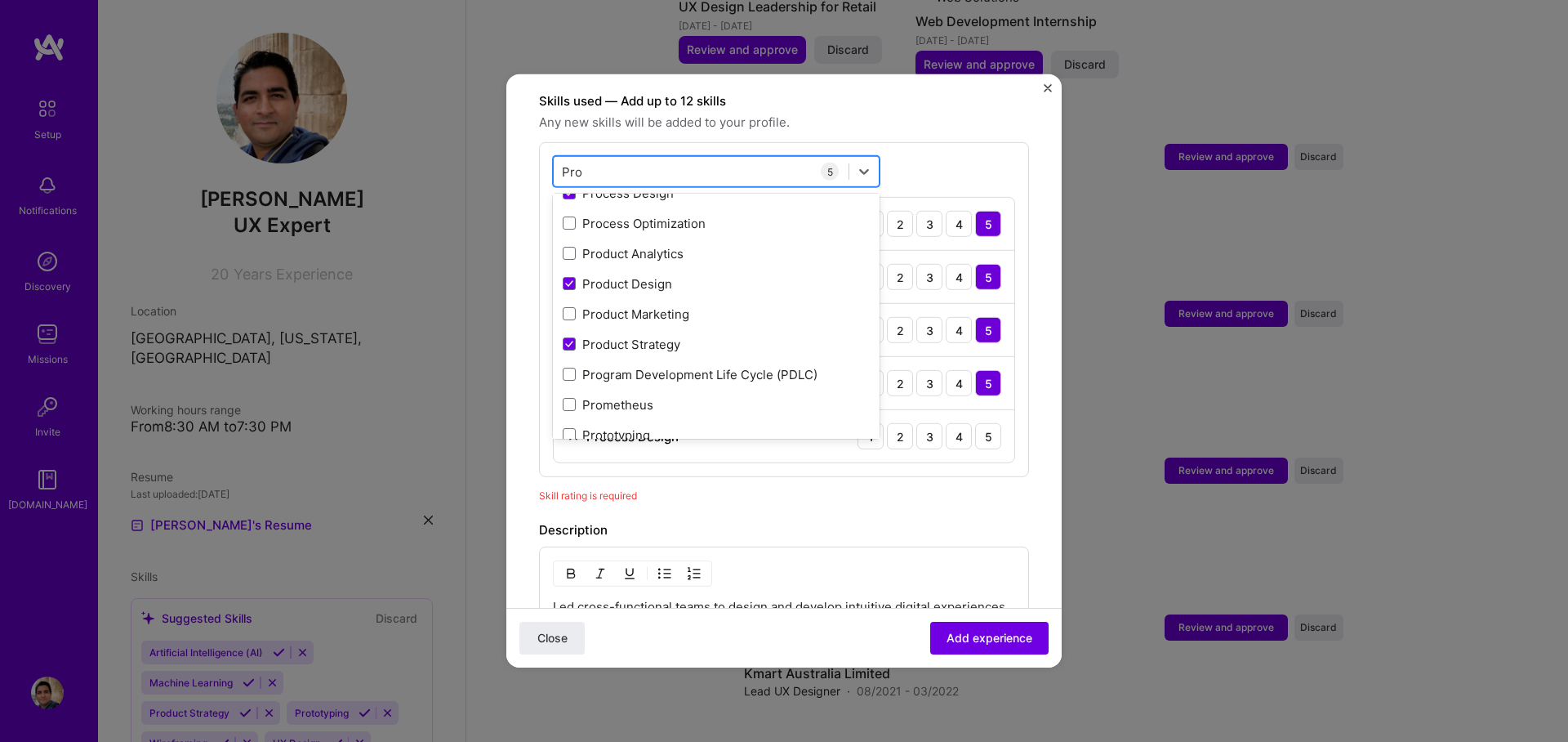
click at [603, 158] on div "Pro Pro" at bounding box center [701, 172] width 295 height 27
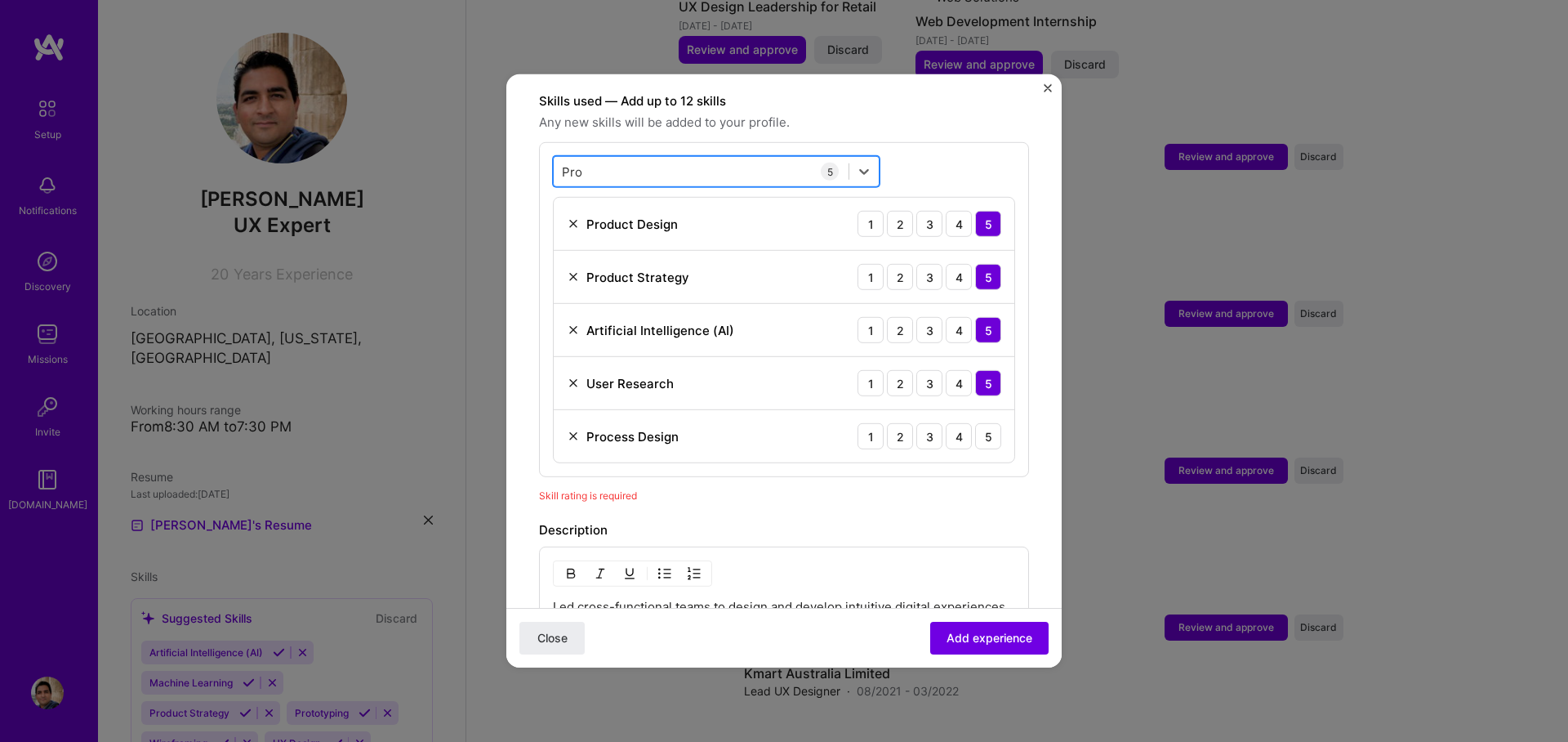
click at [603, 158] on div "Pro Pro" at bounding box center [701, 172] width 295 height 27
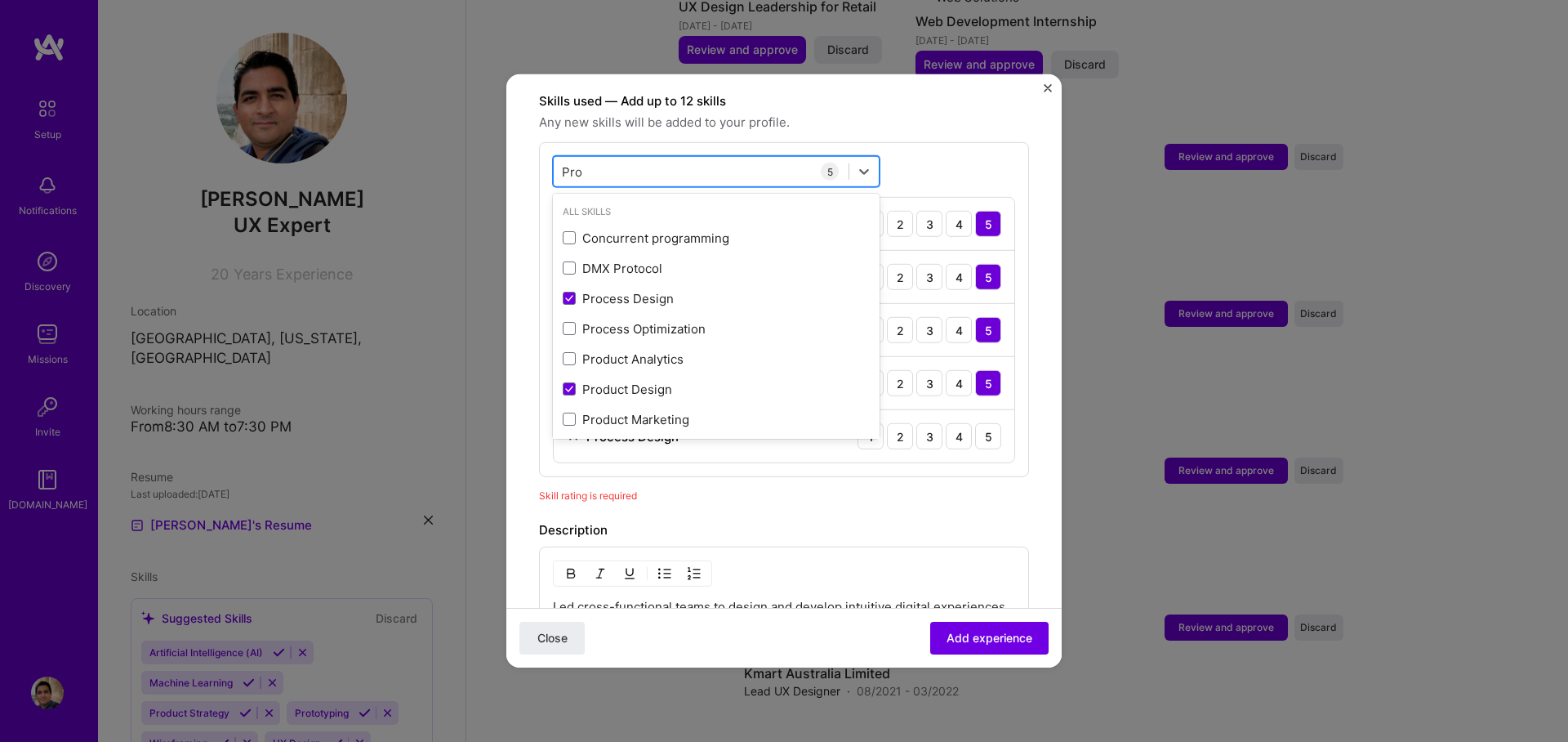
click at [603, 158] on div "Pro Pro" at bounding box center [701, 172] width 295 height 27
click at [572, 163] on input "Pro" at bounding box center [572, 172] width 21 height 17
type input "V"
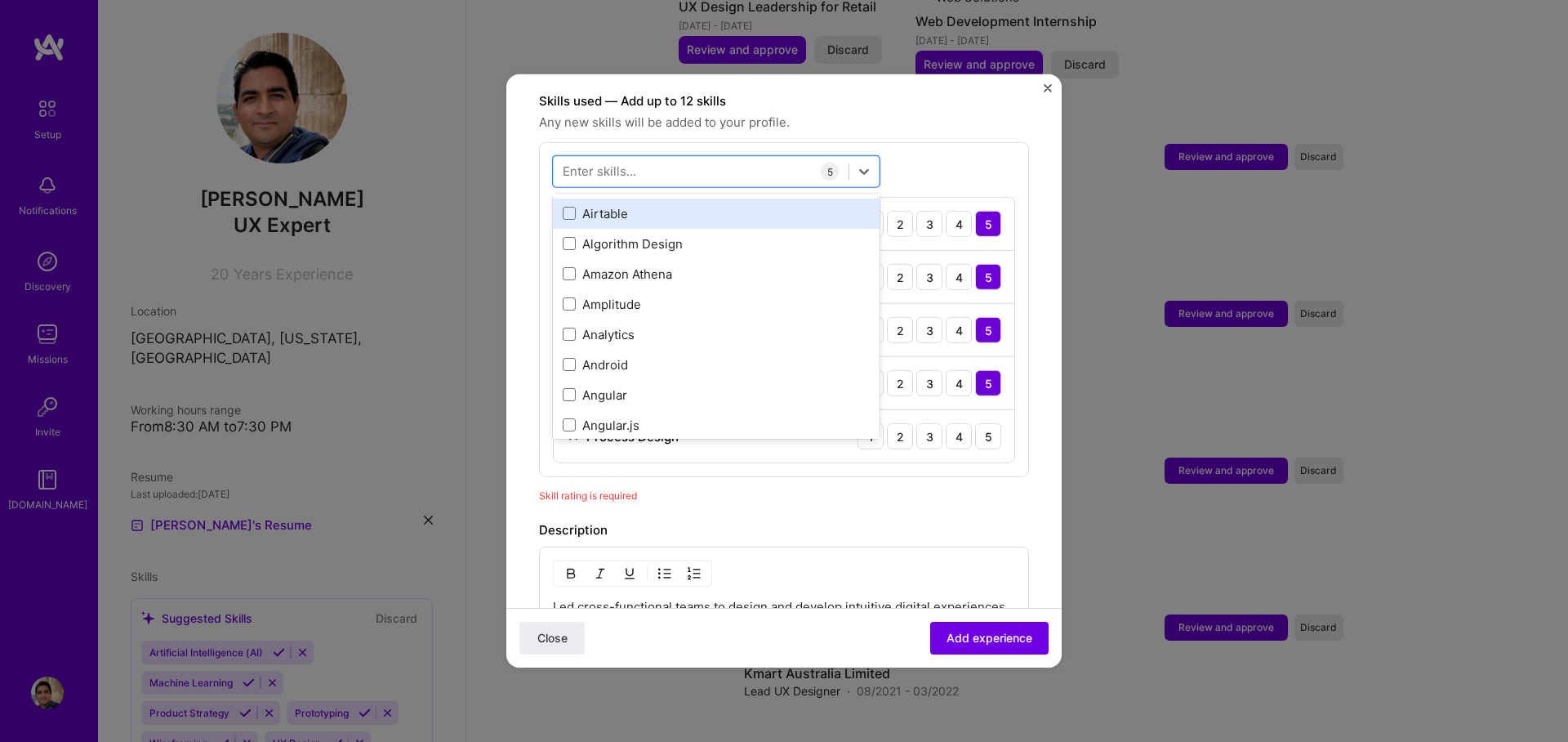
scroll to position [729, 0]
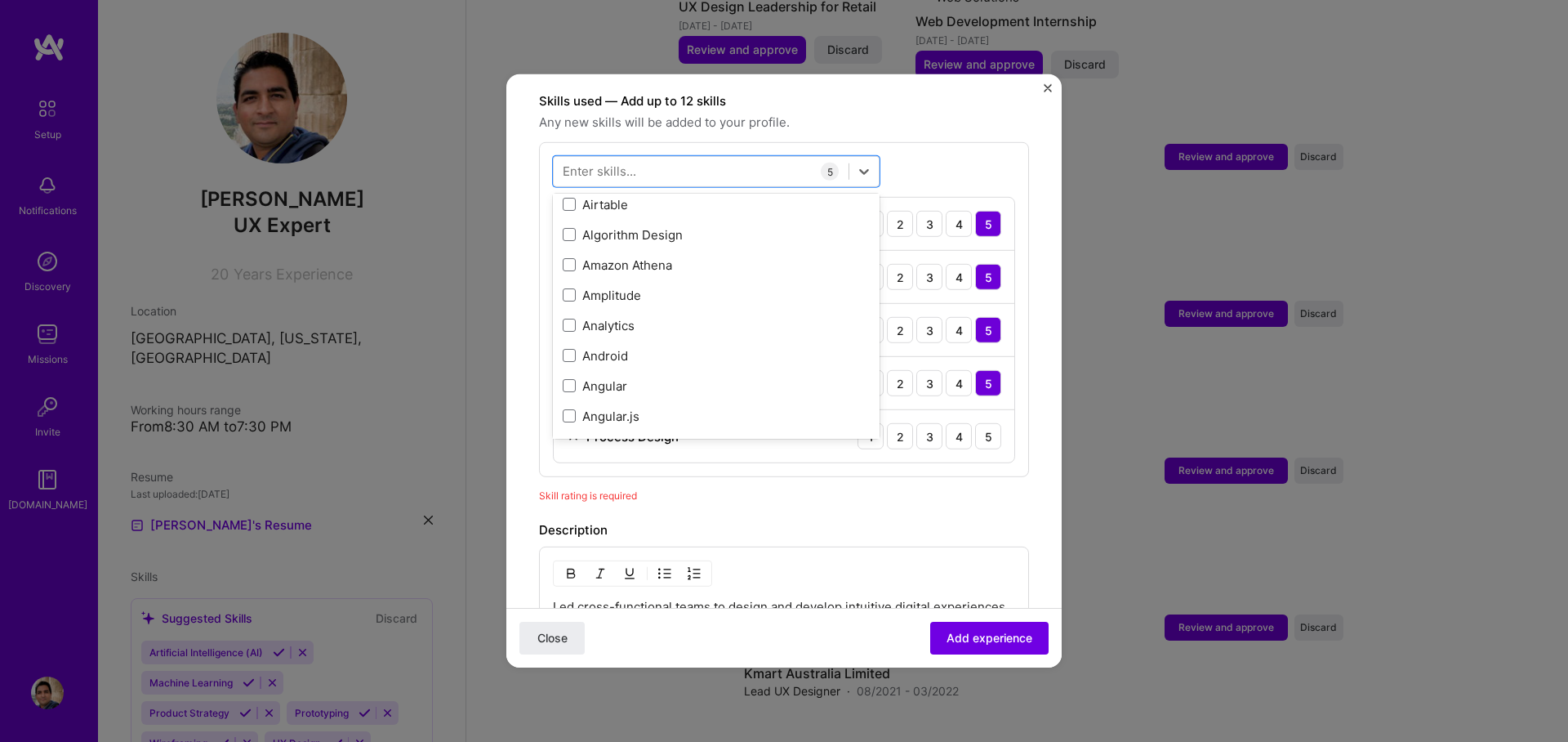
click at [595, 163] on div "Enter skills..." at bounding box center [599, 172] width 73 height 17
click at [588, 163] on div "Enter skills..." at bounding box center [599, 172] width 73 height 17
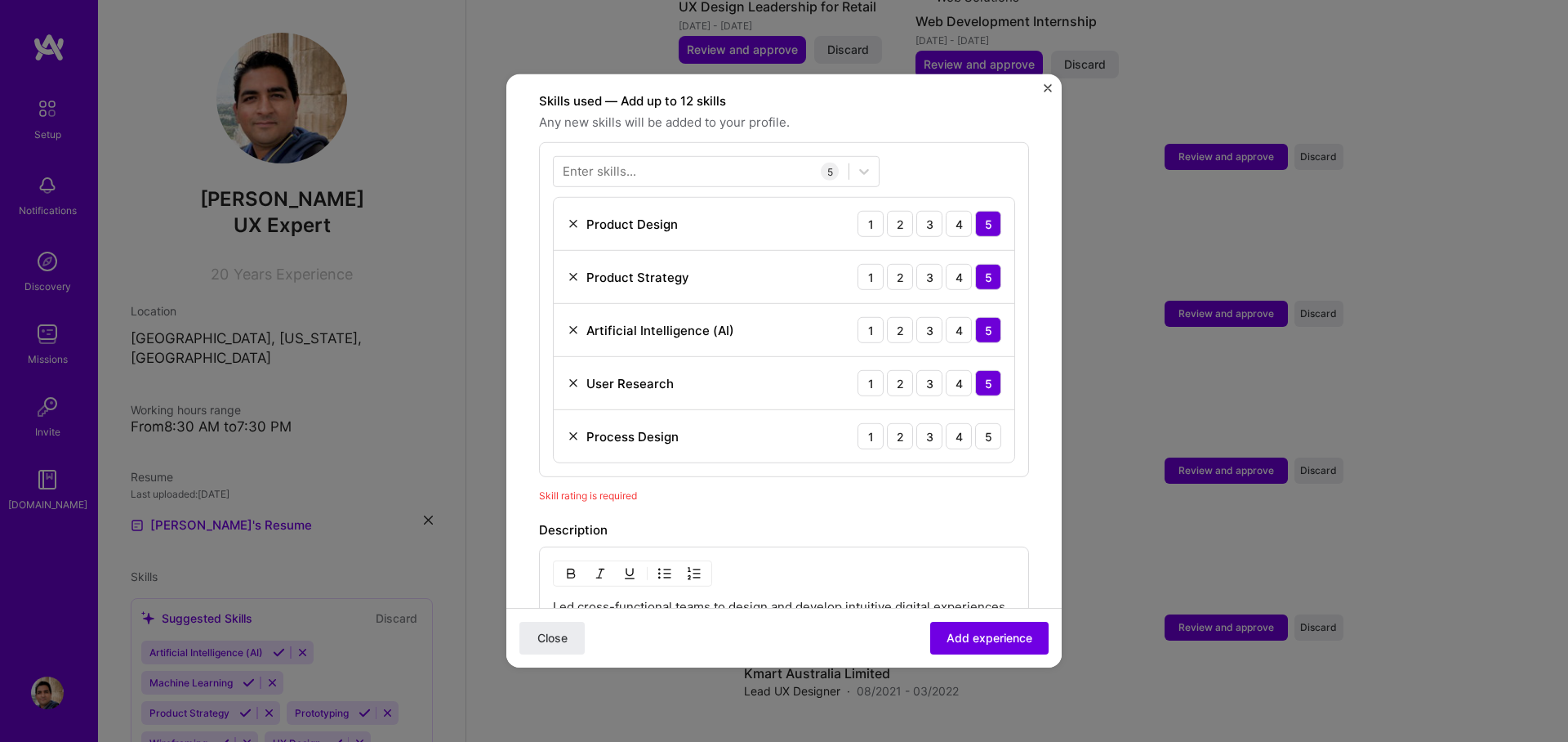
click at [634, 163] on div "Enter skills..." at bounding box center [599, 172] width 73 height 17
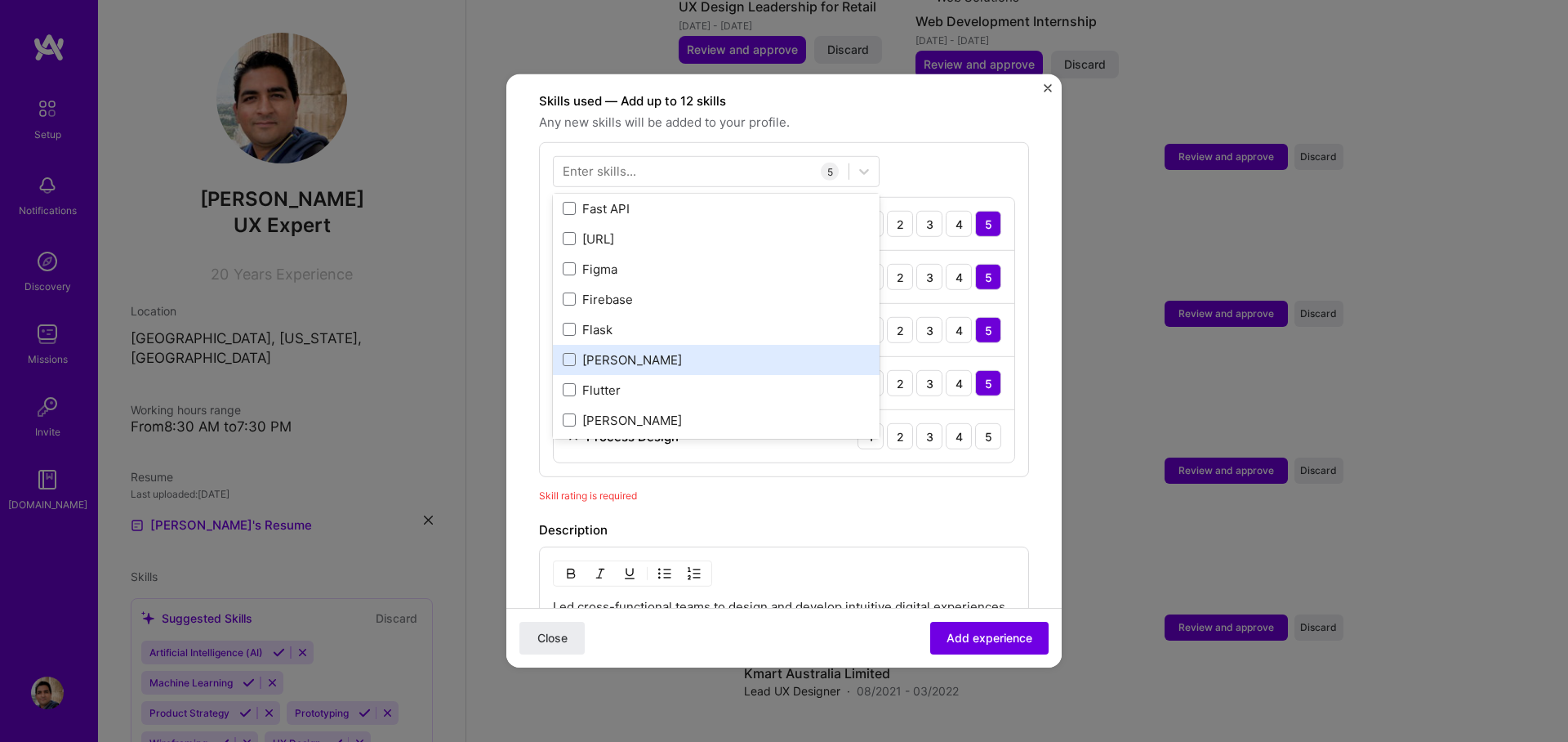
scroll to position [3891, 0]
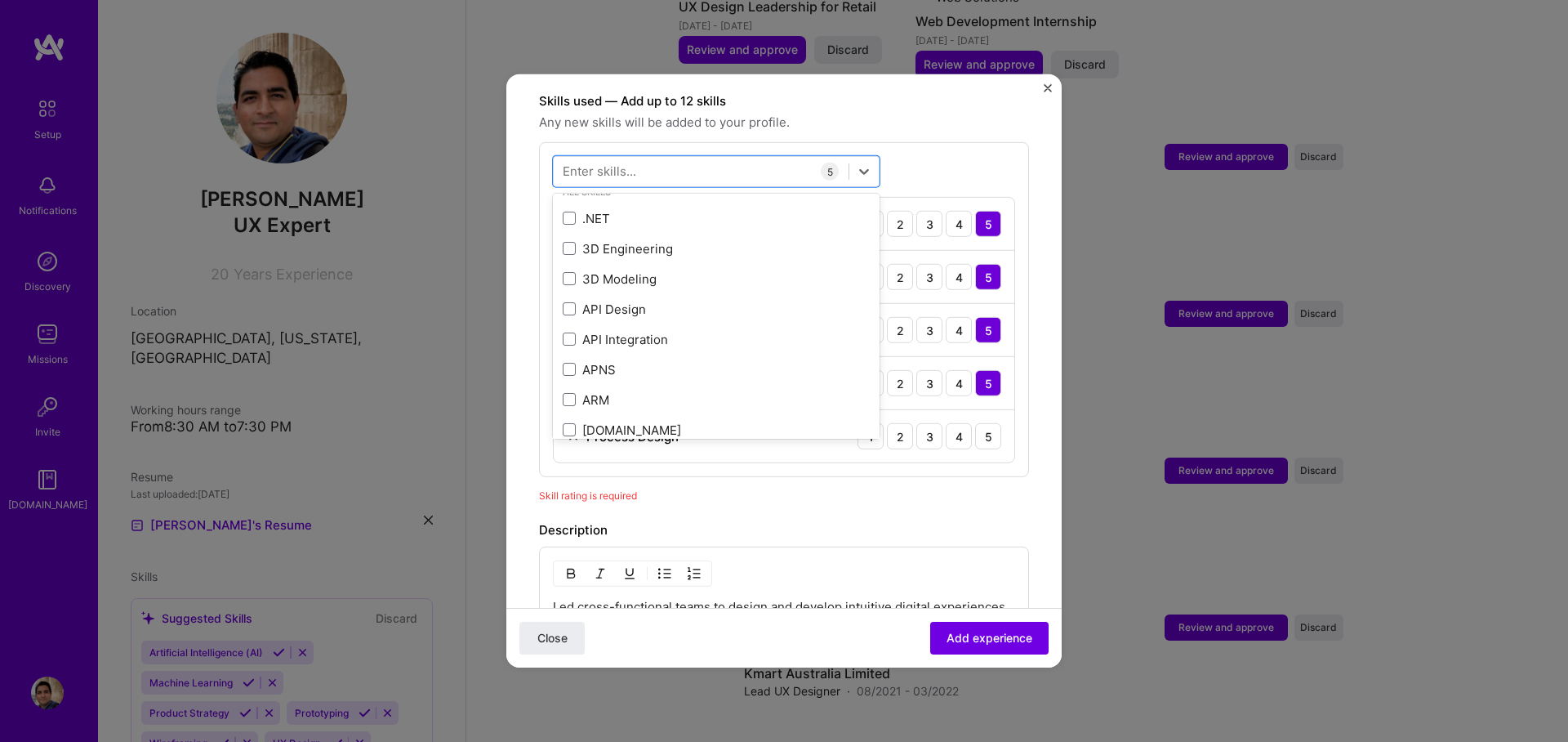
click at [937, 113] on span "Any new skills will be added to your profile." at bounding box center [784, 122] width 490 height 19
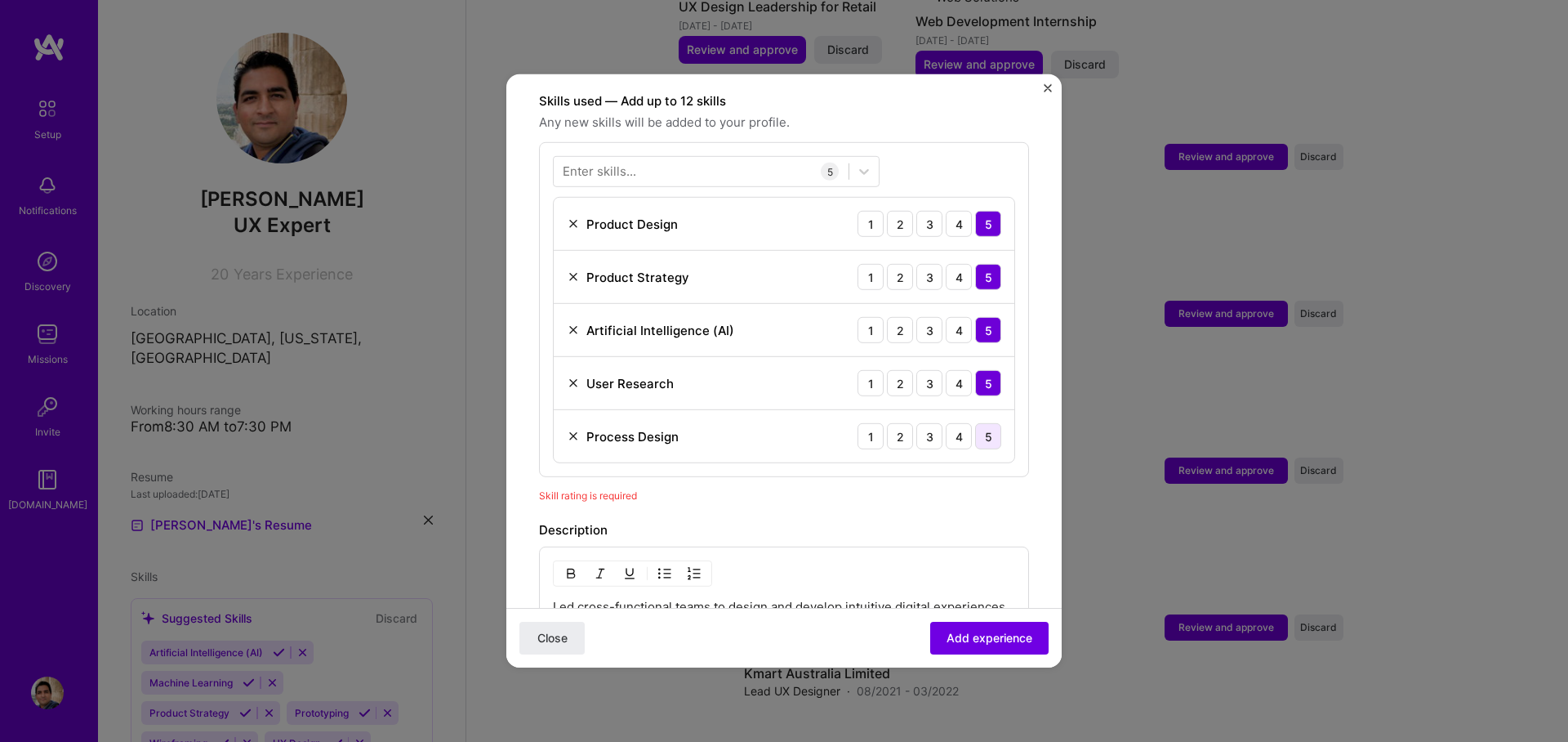
click at [980, 423] on div "5" at bounding box center [987, 436] width 26 height 26
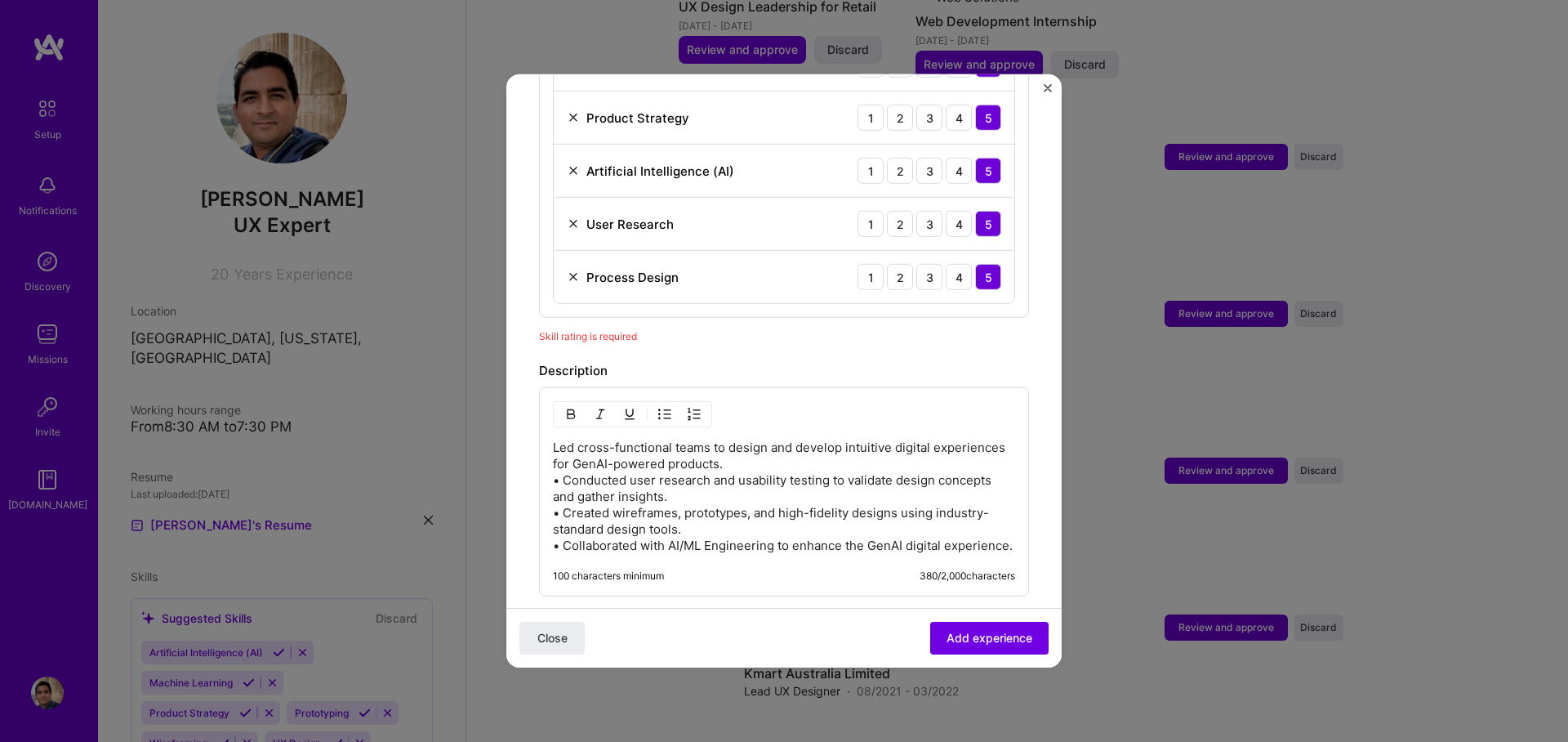
scroll to position [881, 0]
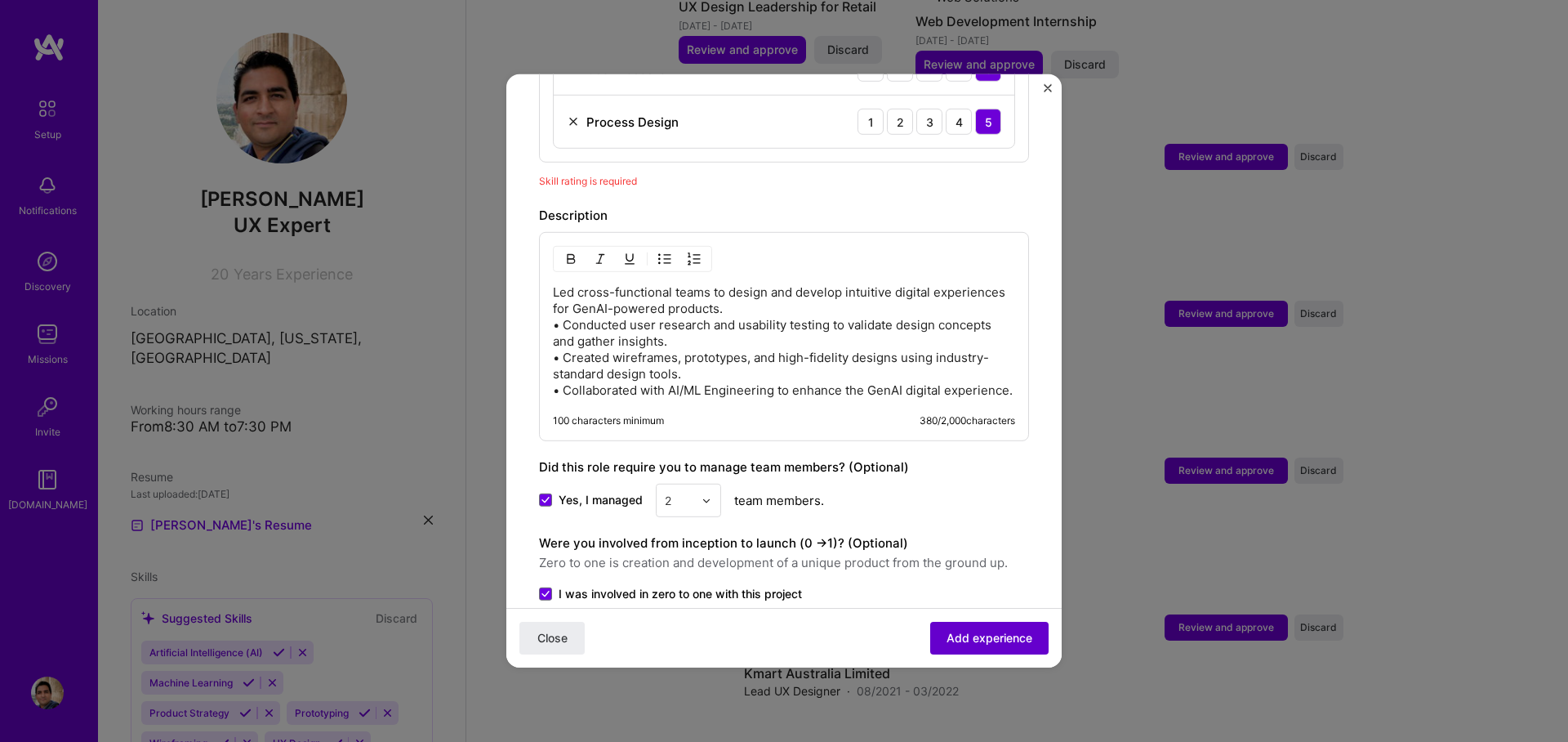
click at [980, 636] on span "Add experience" at bounding box center [989, 638] width 86 height 16
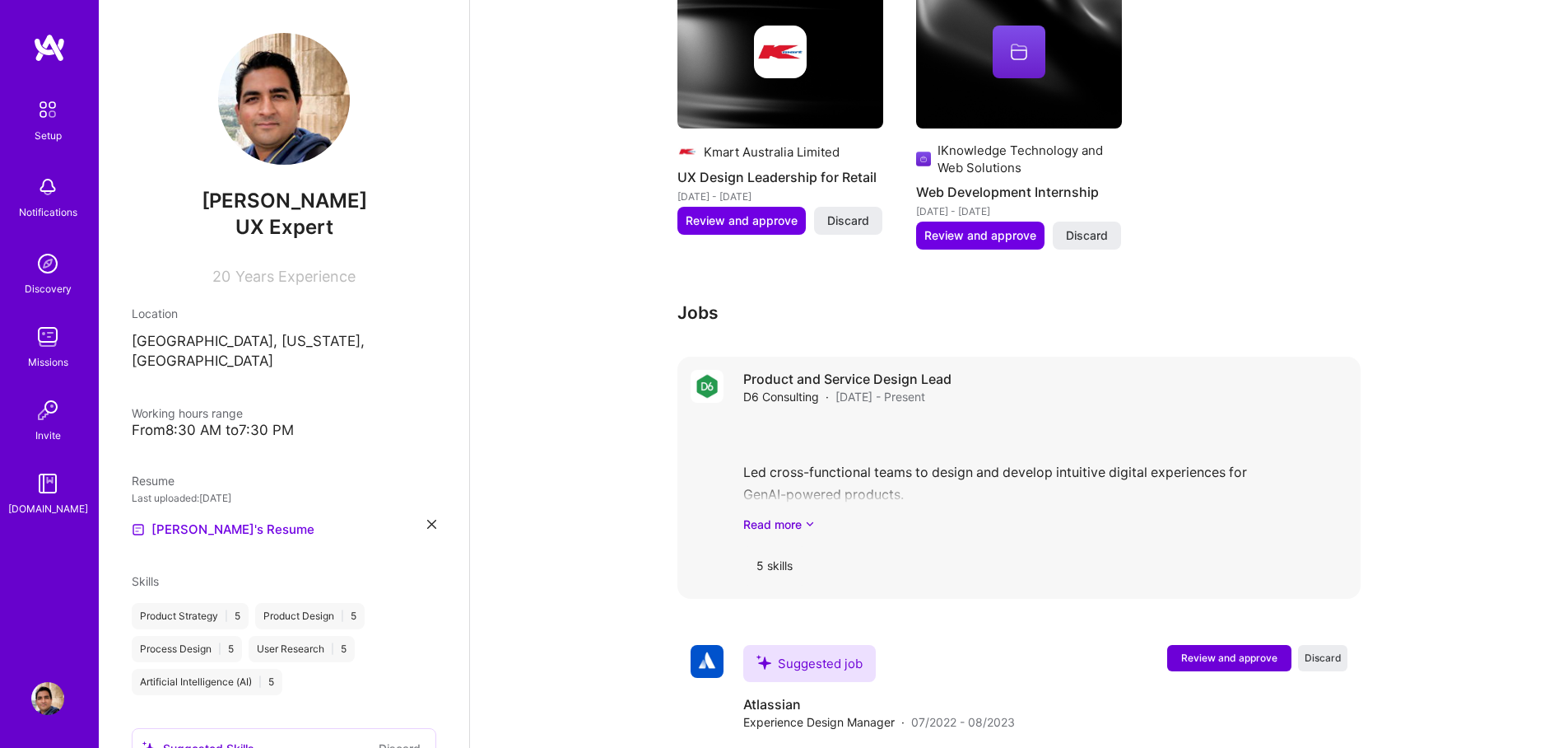
scroll to position [2709, 0]
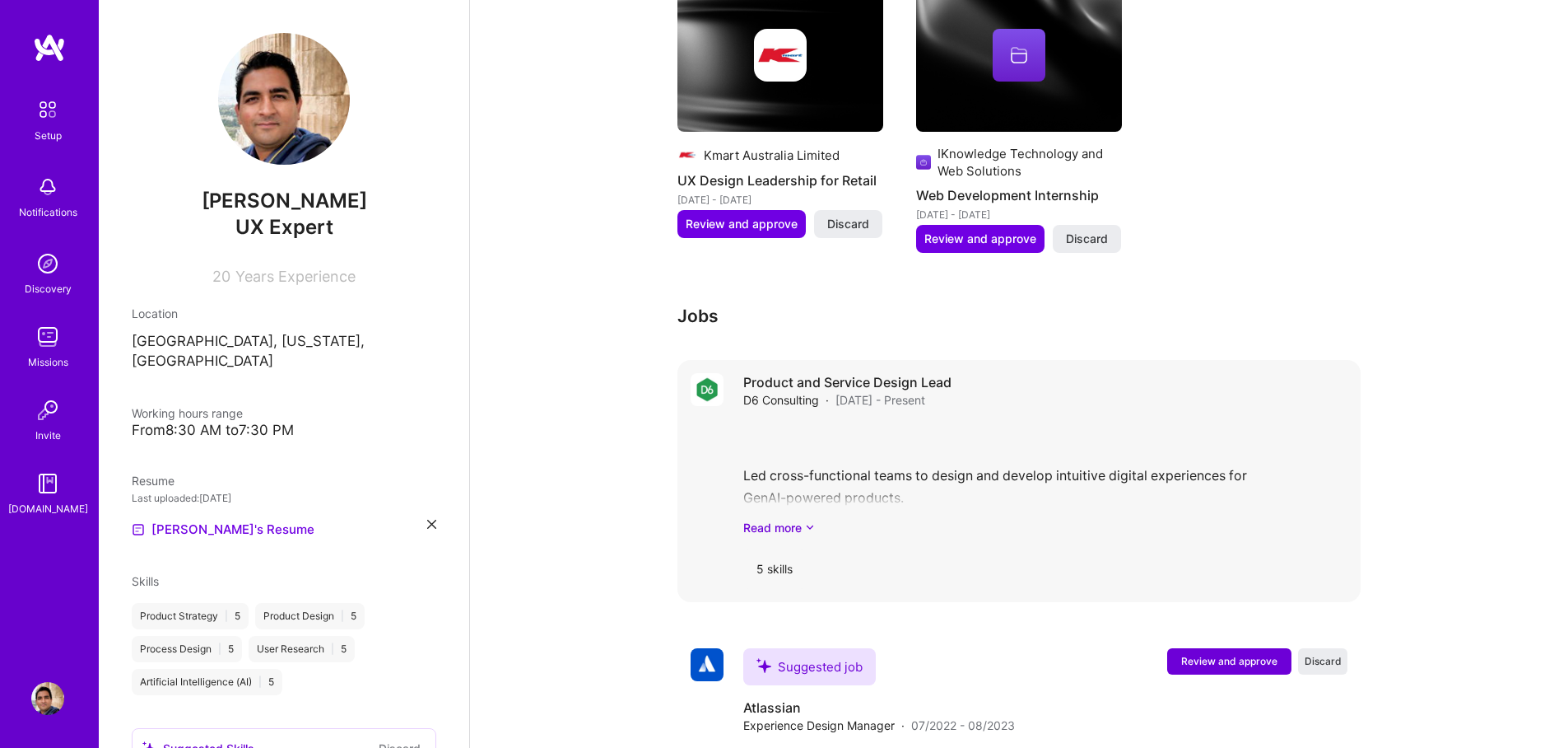
click at [775, 550] on div "5 skills" at bounding box center [775, 569] width 62 height 40
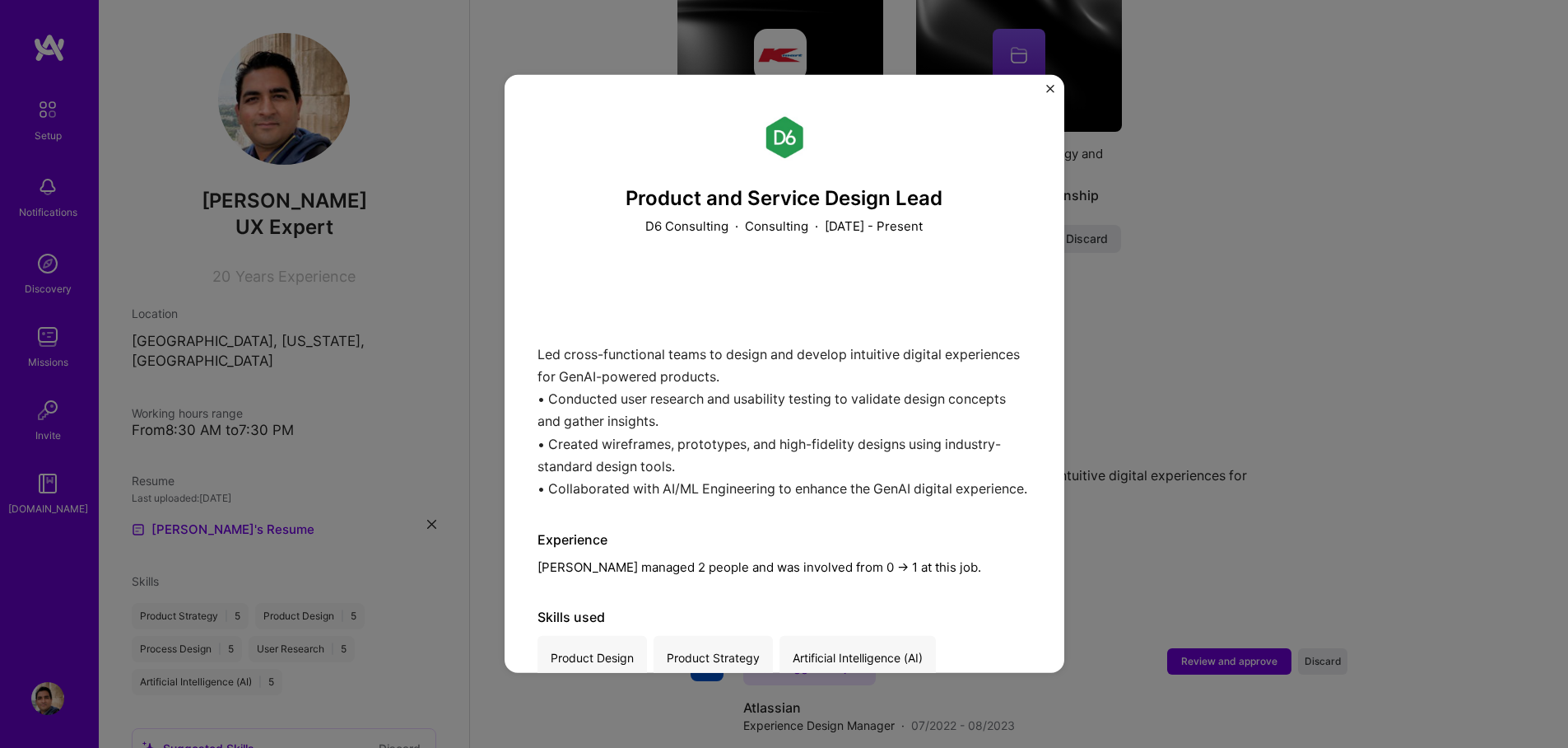
click at [685, 385] on div "Led cross-functional teams to design and develop intuitive digital experiences …" at bounding box center [784, 383] width 494 height 230
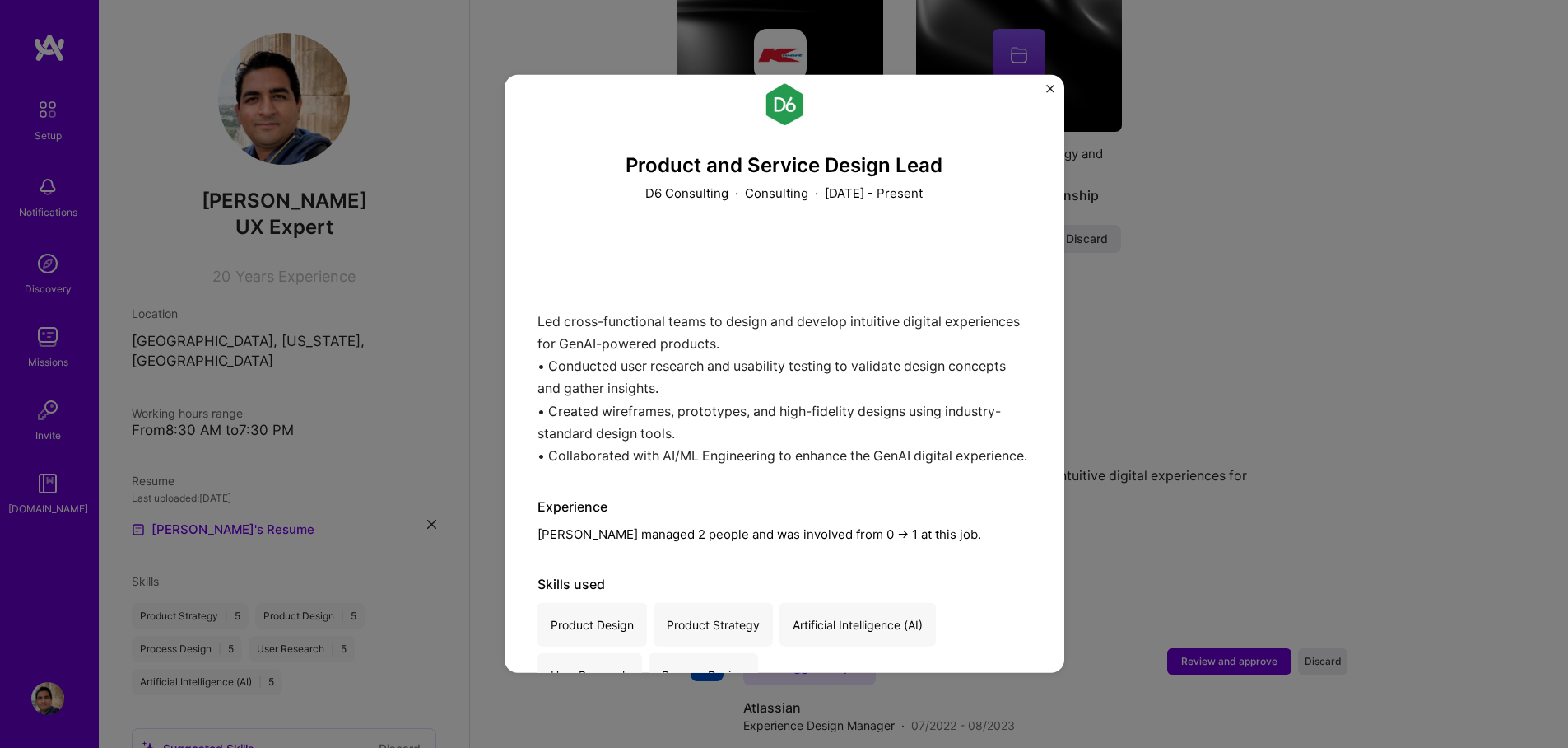
scroll to position [89, 0]
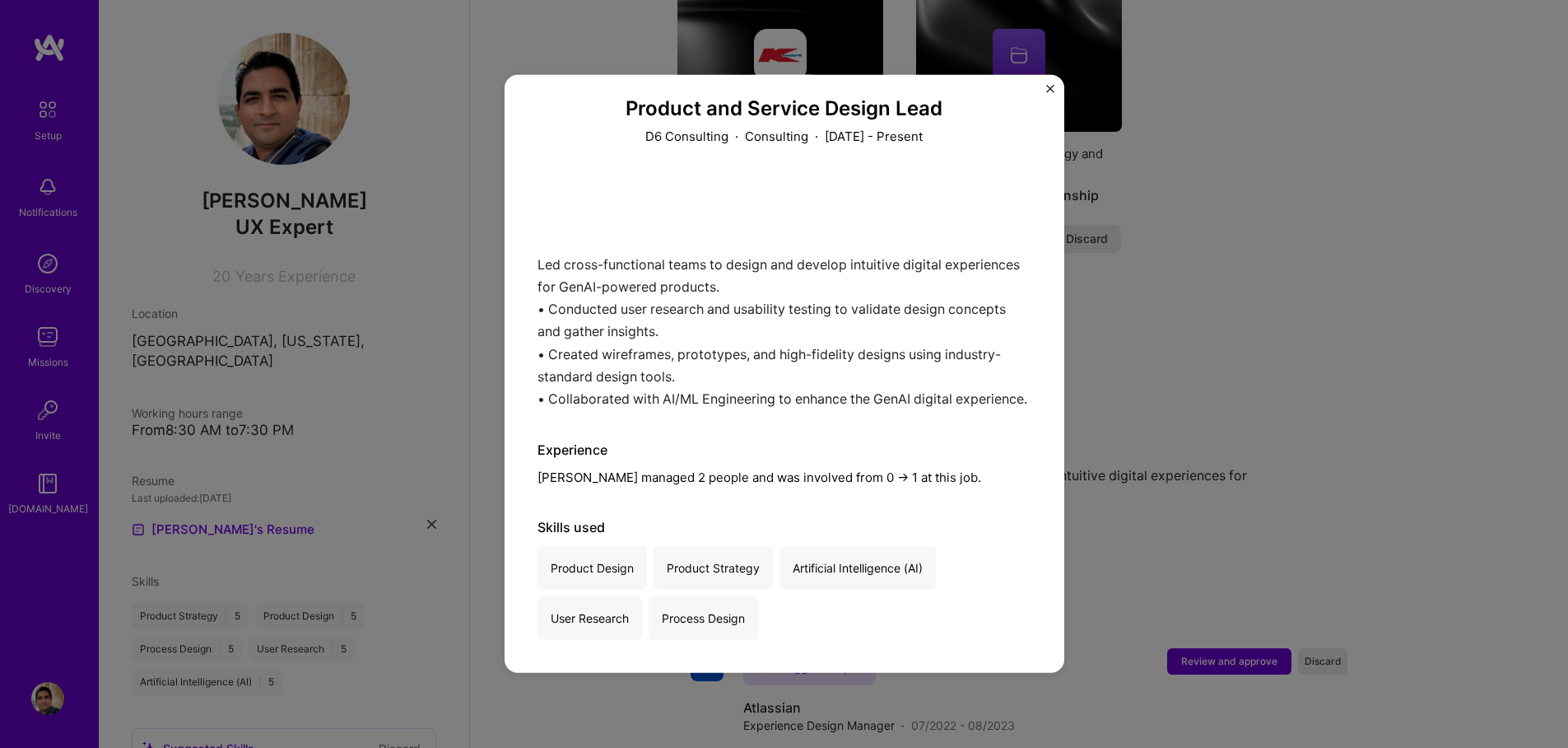
click at [1389, 263] on div "Product and Service Design Lead D6 Consulting · Consulting · [DATE] - Present L…" at bounding box center [784, 374] width 1568 height 748
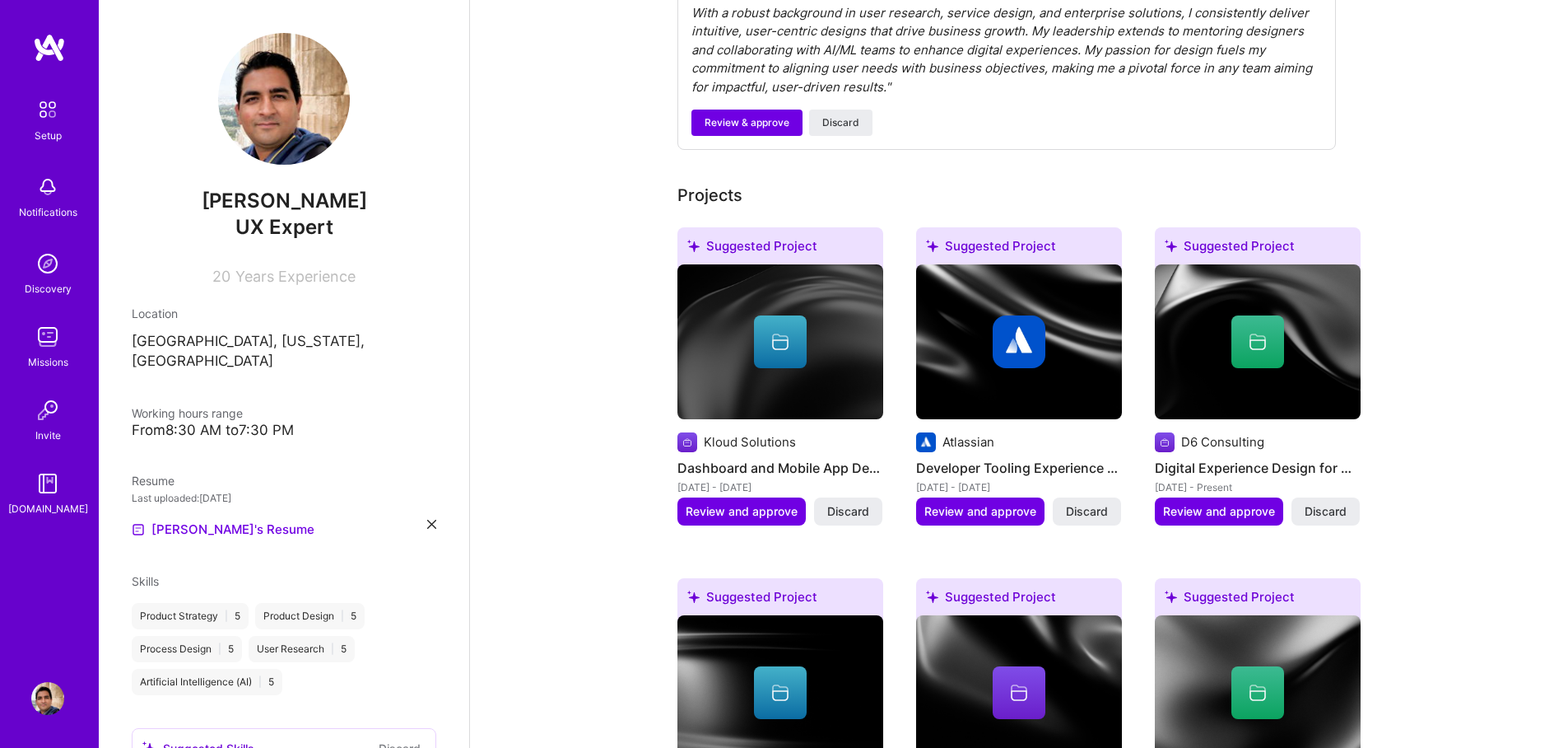
scroll to position [654, 0]
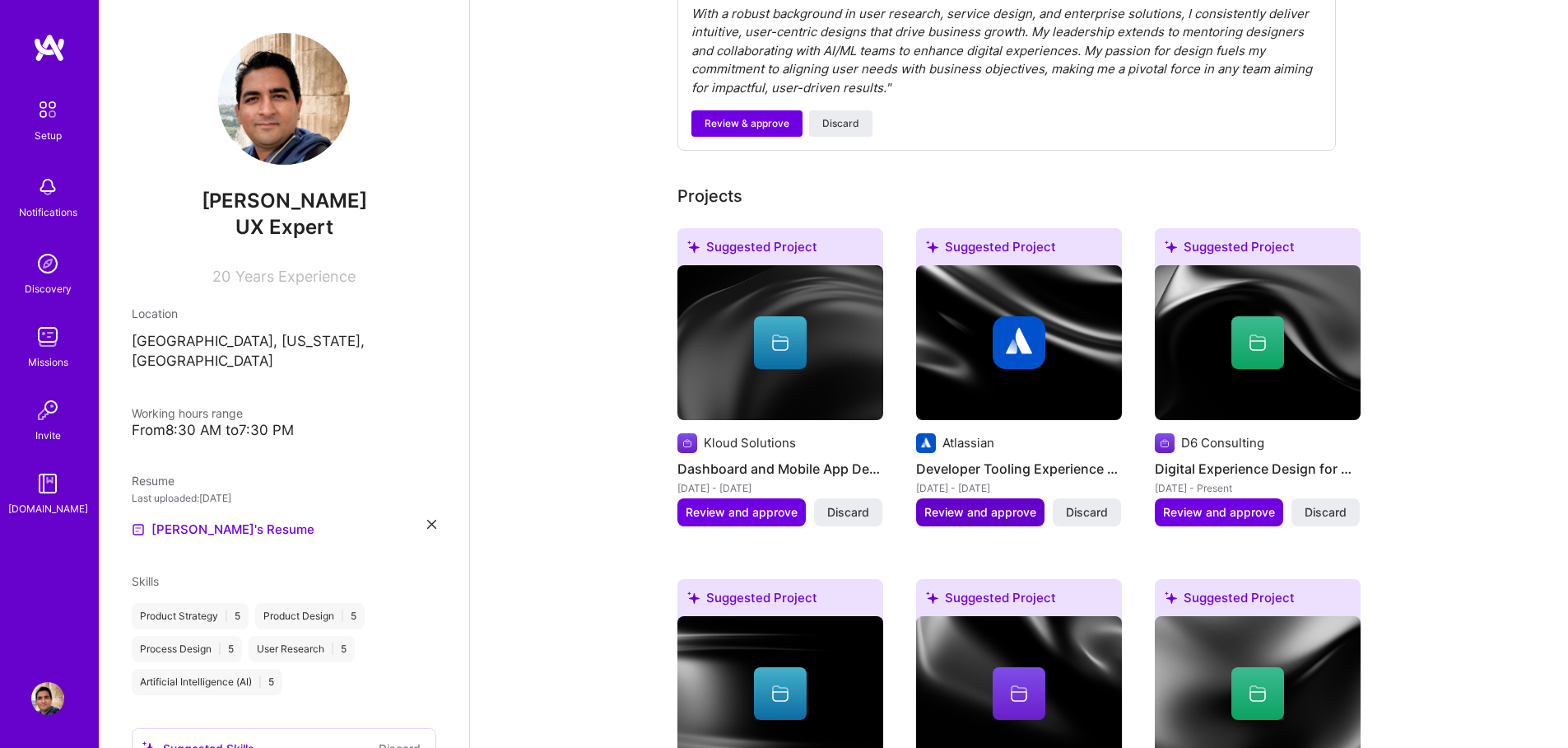
click at [954, 504] on span "Review and approve" at bounding box center [980, 512] width 112 height 17
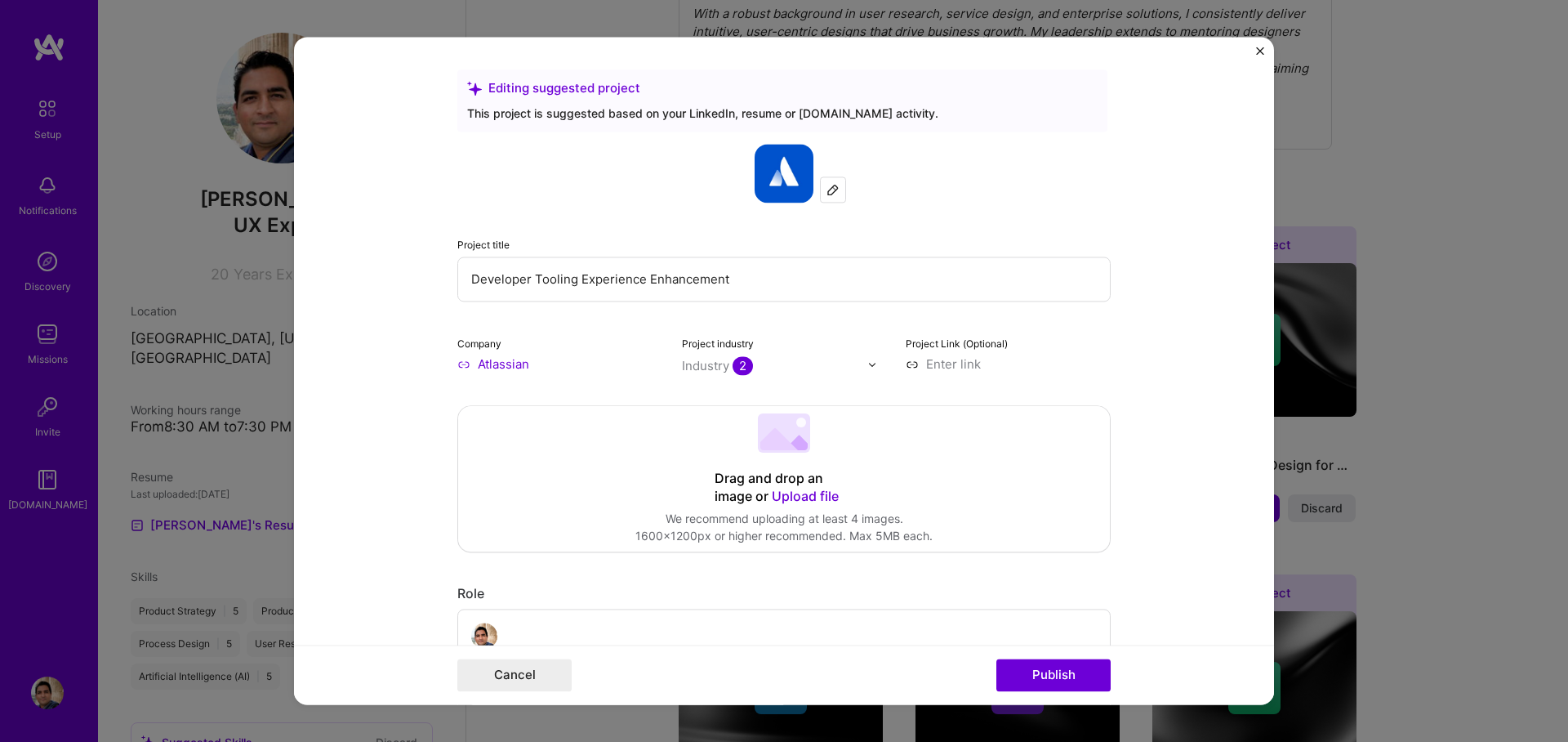
click at [1259, 51] on img "Close" at bounding box center [1260, 50] width 8 height 8
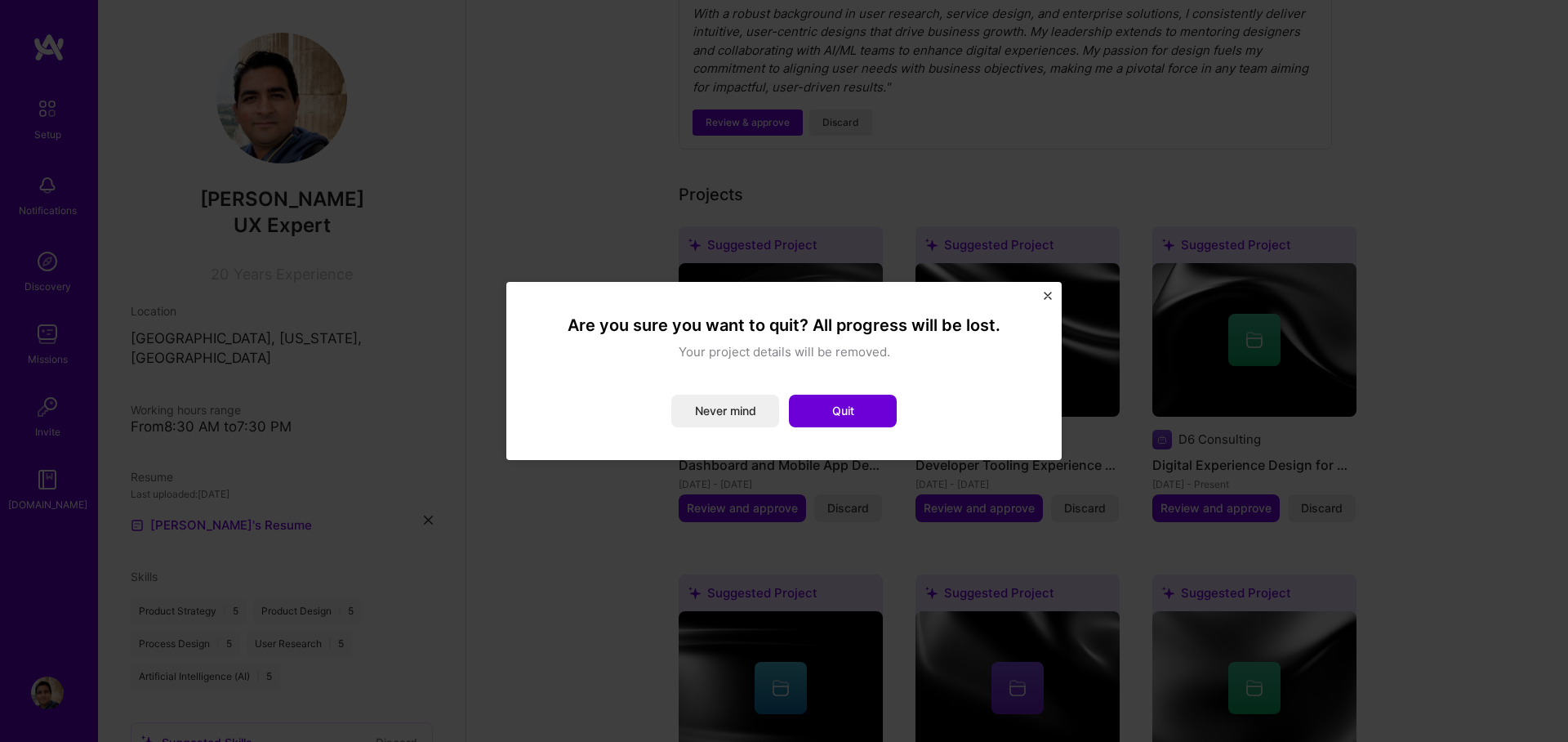
click at [726, 411] on button "Never mind" at bounding box center [725, 411] width 108 height 33
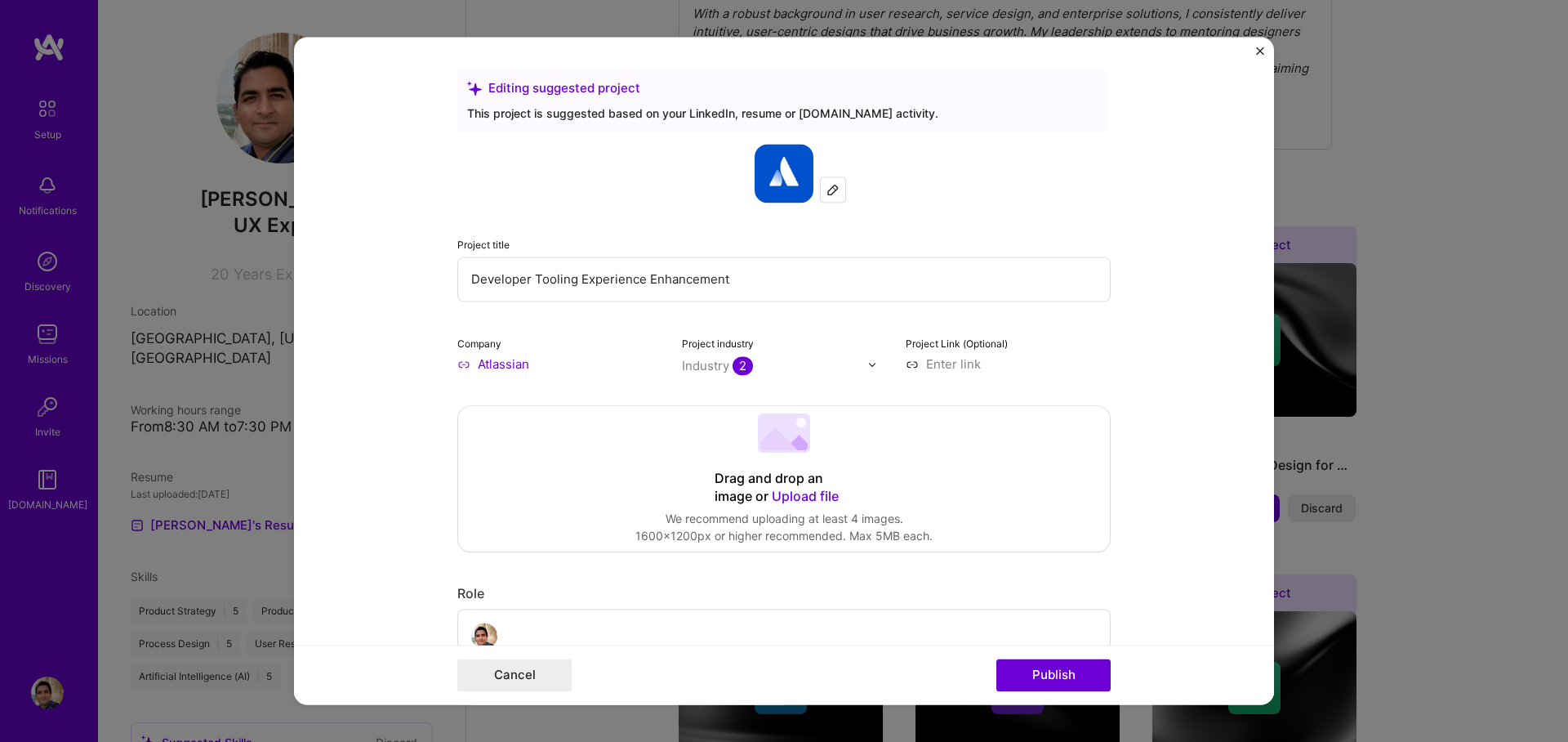
click at [1257, 51] on img "Close" at bounding box center [1260, 50] width 8 height 8
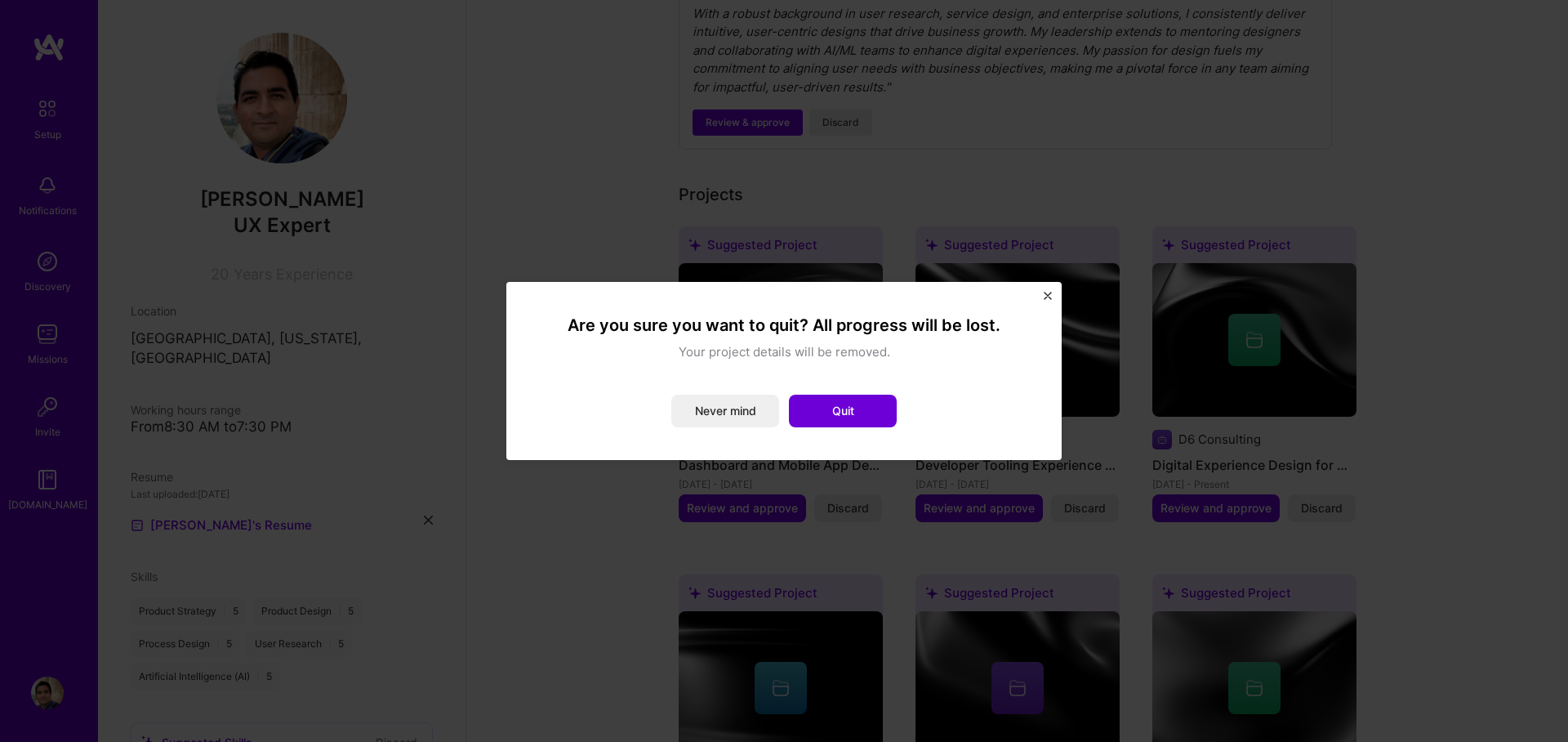
click at [1046, 296] on img "Close" at bounding box center [1048, 296] width 8 height 8
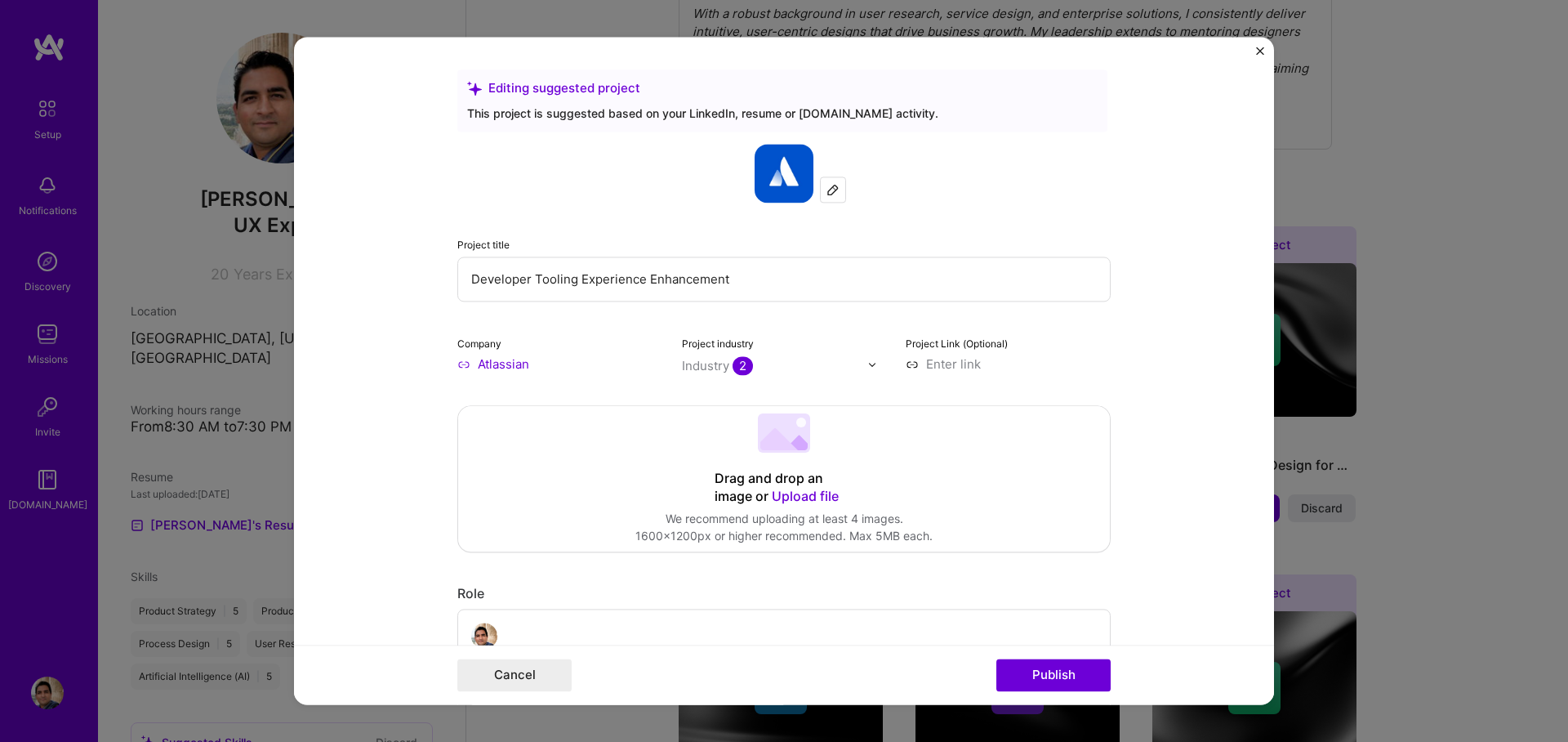
click at [1253, 53] on form "Editing suggested project This project is suggested based on your LinkedIn, res…" at bounding box center [783, 370] width 980 height 668
click at [1259, 51] on img "Close" at bounding box center [1260, 50] width 8 height 8
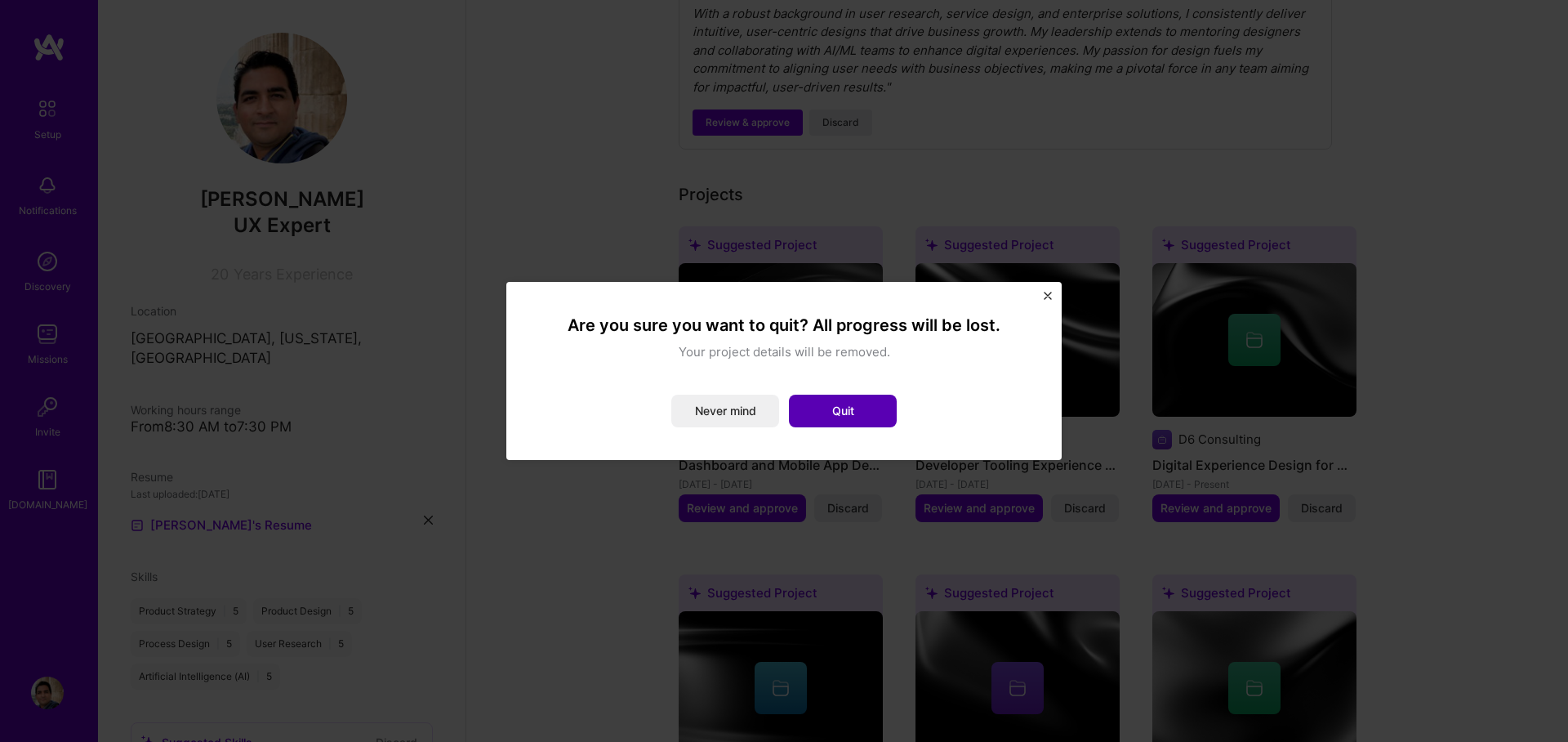
click at [834, 418] on button "Quit" at bounding box center [843, 411] width 108 height 33
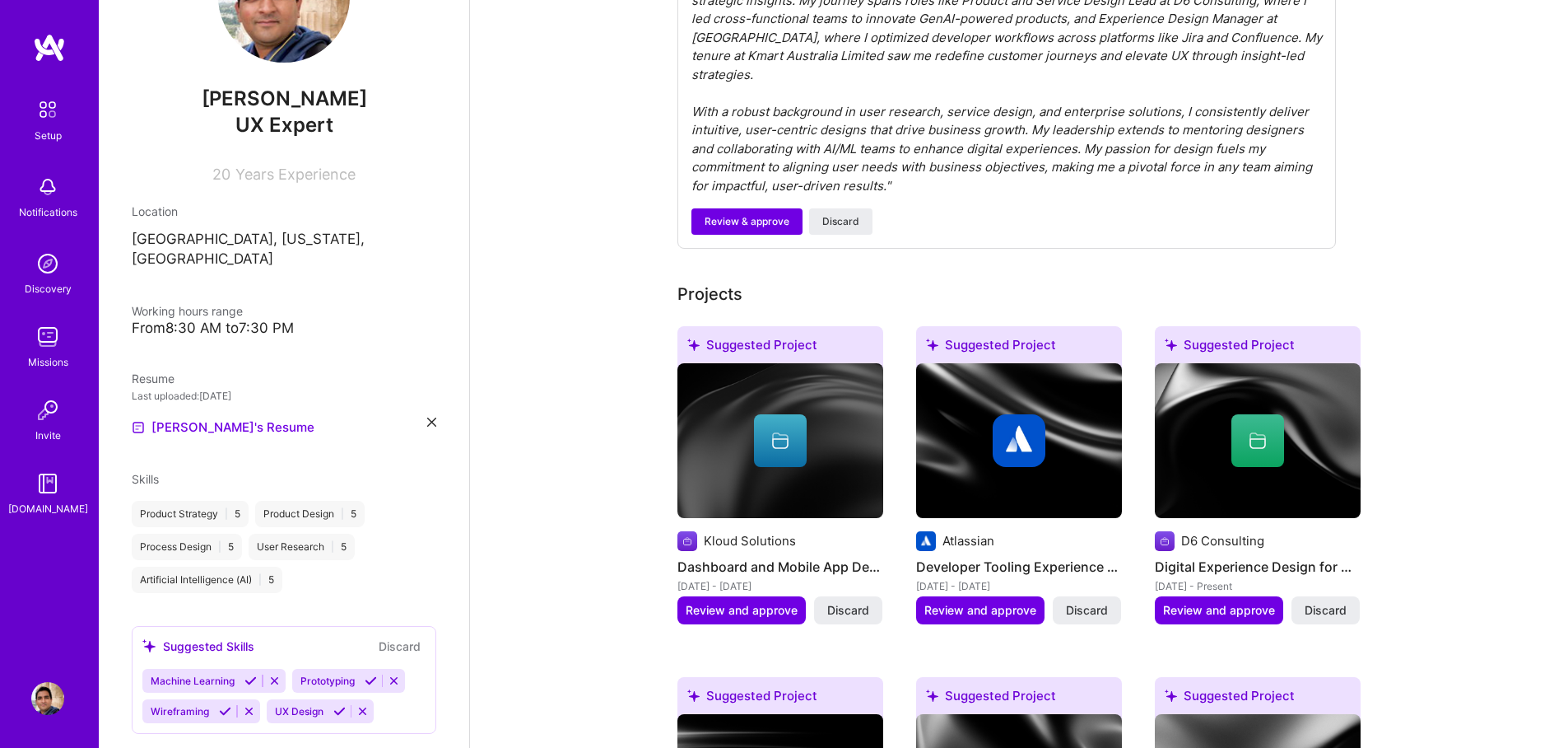
scroll to position [0, 0]
